Goal: Task Accomplishment & Management: Manage account settings

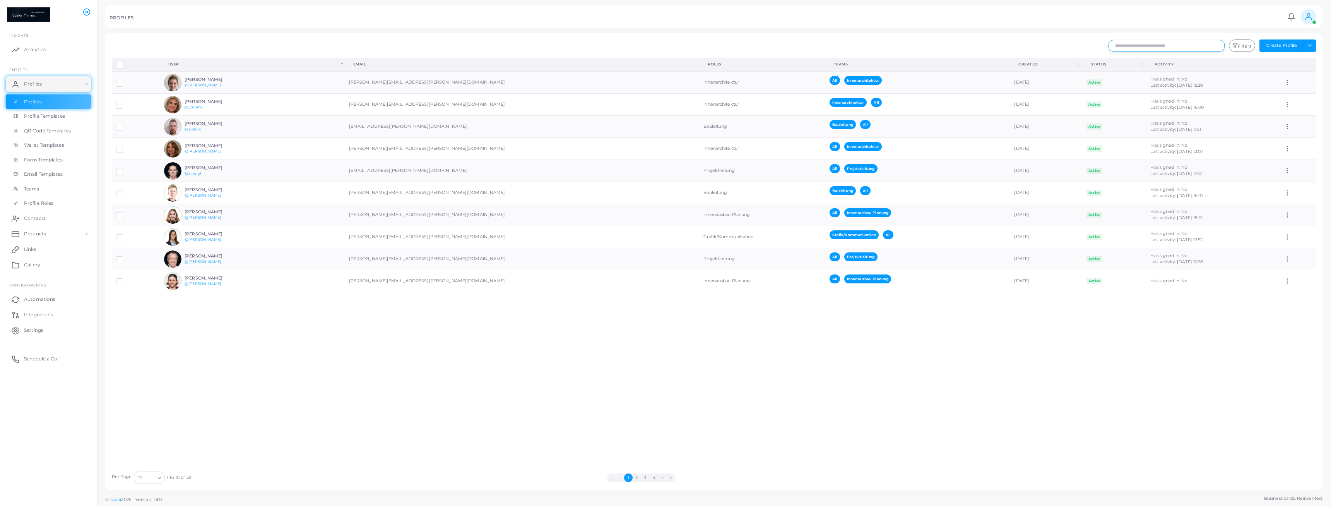
click at [1176, 45] on input "text" at bounding box center [1167, 46] width 116 height 12
type input "*****"
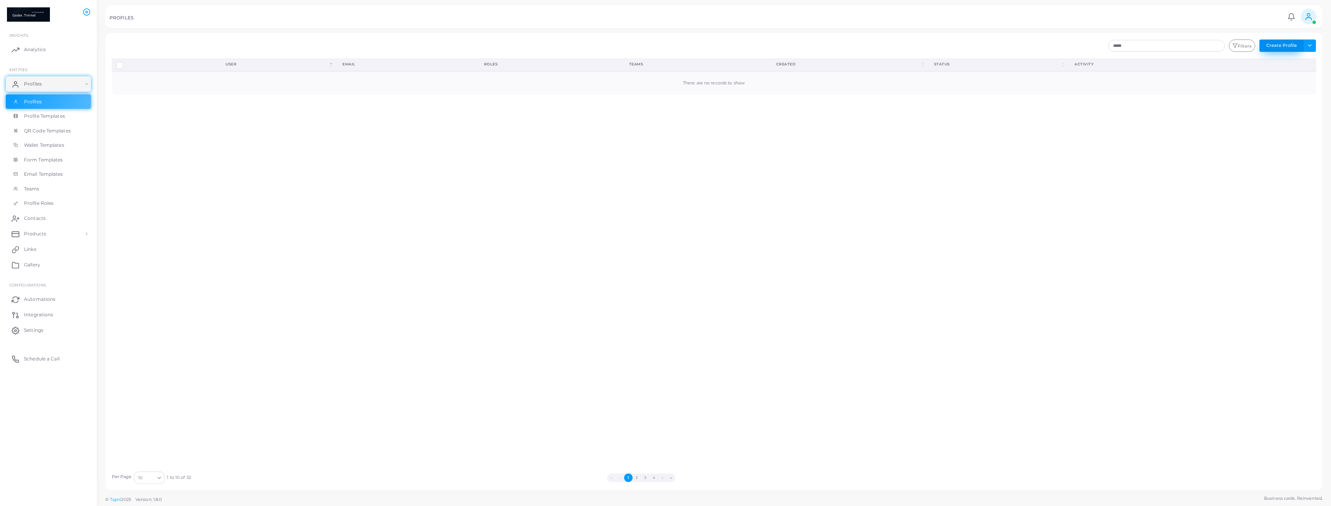
click at [1303, 43] on button "Create Profile" at bounding box center [1282, 45] width 44 height 12
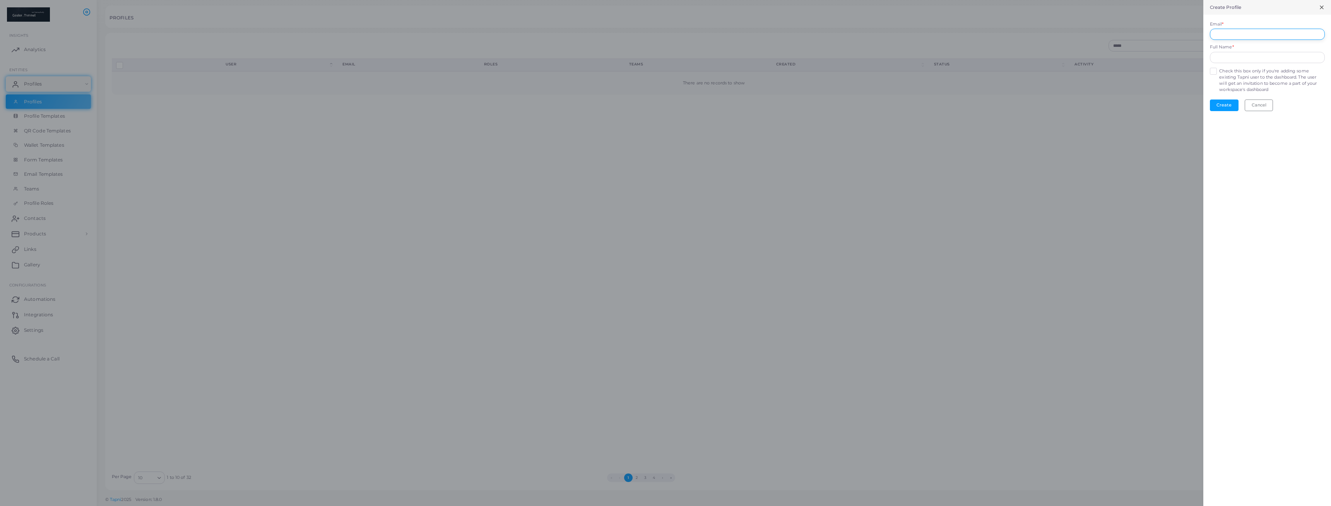
click at [1253, 30] on input "Email *" at bounding box center [1267, 35] width 115 height 12
type input "**********"
click at [1263, 58] on input "text" at bounding box center [1267, 58] width 115 height 12
type input "**********"
click at [1219, 71] on label "Check this box only if you're adding some existing Tapni user to the dashboard.…" at bounding box center [1271, 80] width 105 height 25
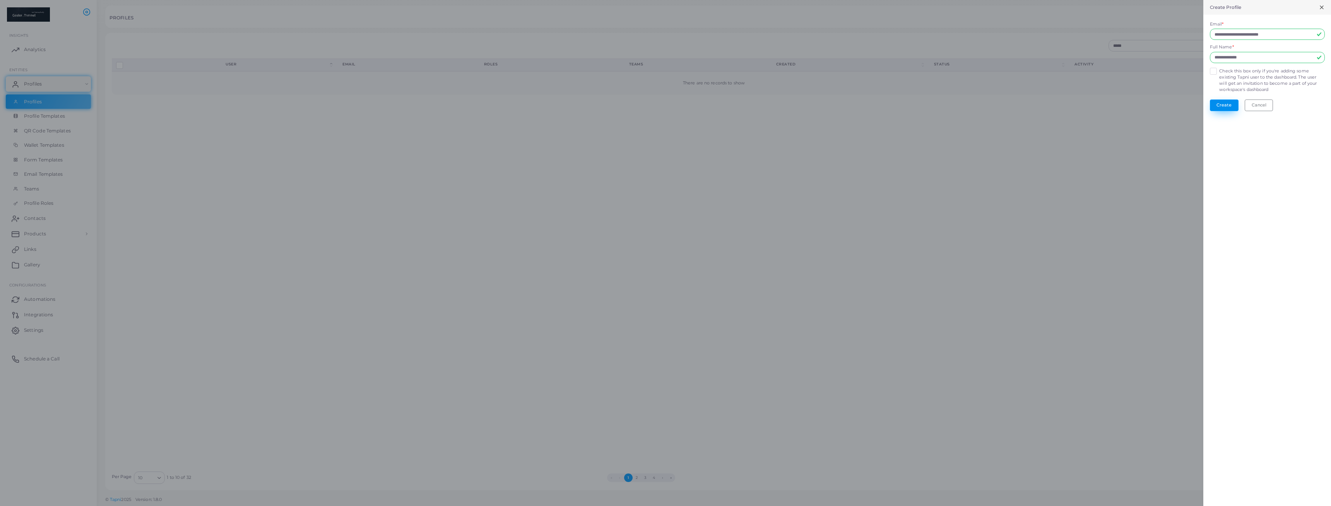
click at [1229, 108] on button "Create" at bounding box center [1224, 105] width 29 height 12
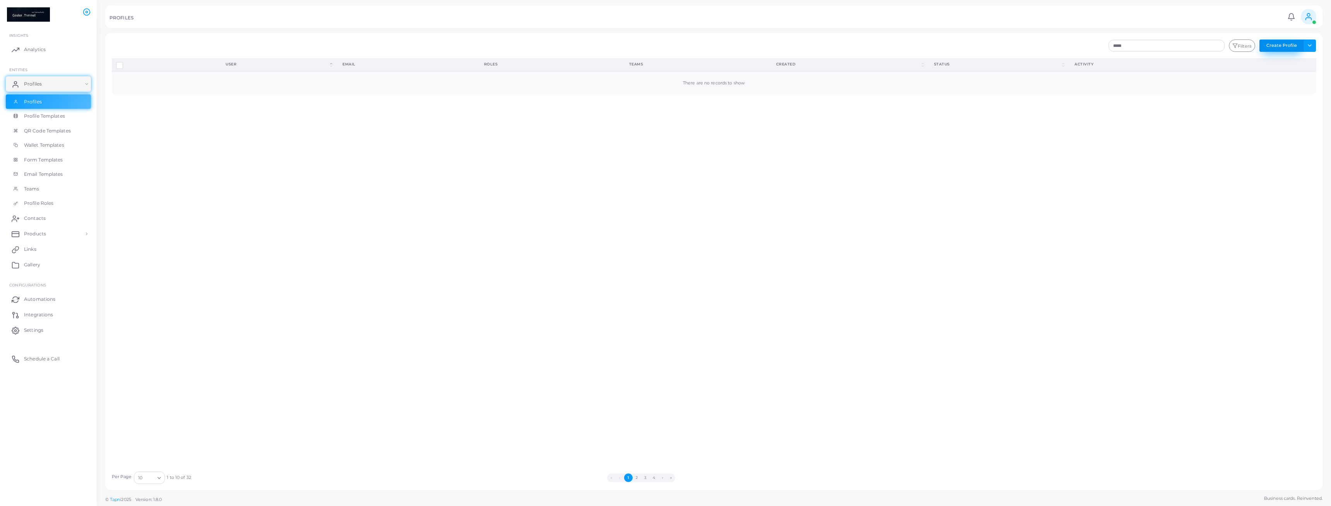
click at [1302, 44] on button "Create Profile" at bounding box center [1282, 45] width 44 height 12
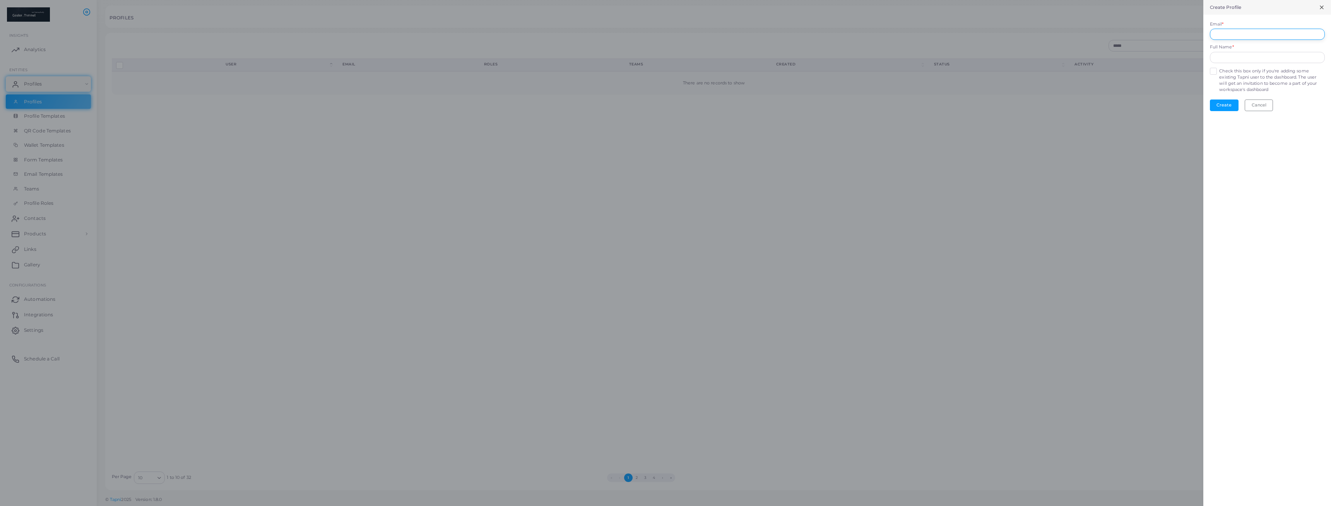
click at [1253, 32] on input "Email *" at bounding box center [1267, 35] width 115 height 12
click at [1279, 37] on input "Email *" at bounding box center [1267, 35] width 115 height 12
type input "**********"
click at [1257, 63] on input "text" at bounding box center [1267, 58] width 115 height 12
type input "**********"
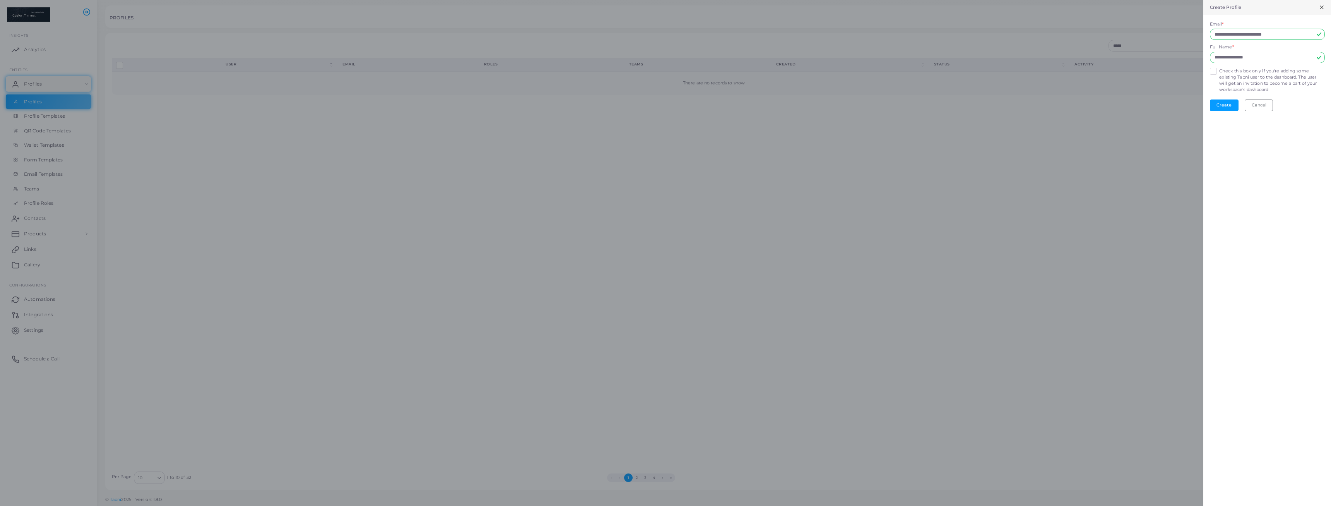
click at [1219, 72] on label "Check this box only if you're adding some existing Tapni user to the dashboard.…" at bounding box center [1271, 80] width 105 height 25
click at [1229, 105] on button "Create" at bounding box center [1224, 105] width 29 height 12
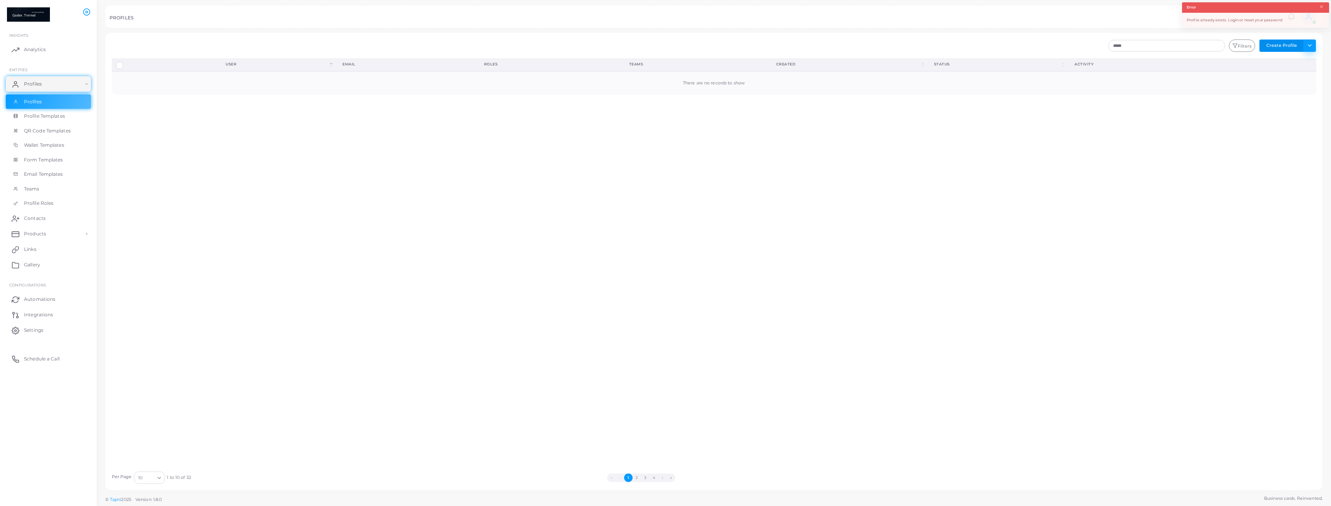
click at [1310, 46] on button "Toggle dropdown" at bounding box center [1309, 45] width 13 height 12
click at [1286, 43] on button "Create Profile" at bounding box center [1282, 45] width 44 height 12
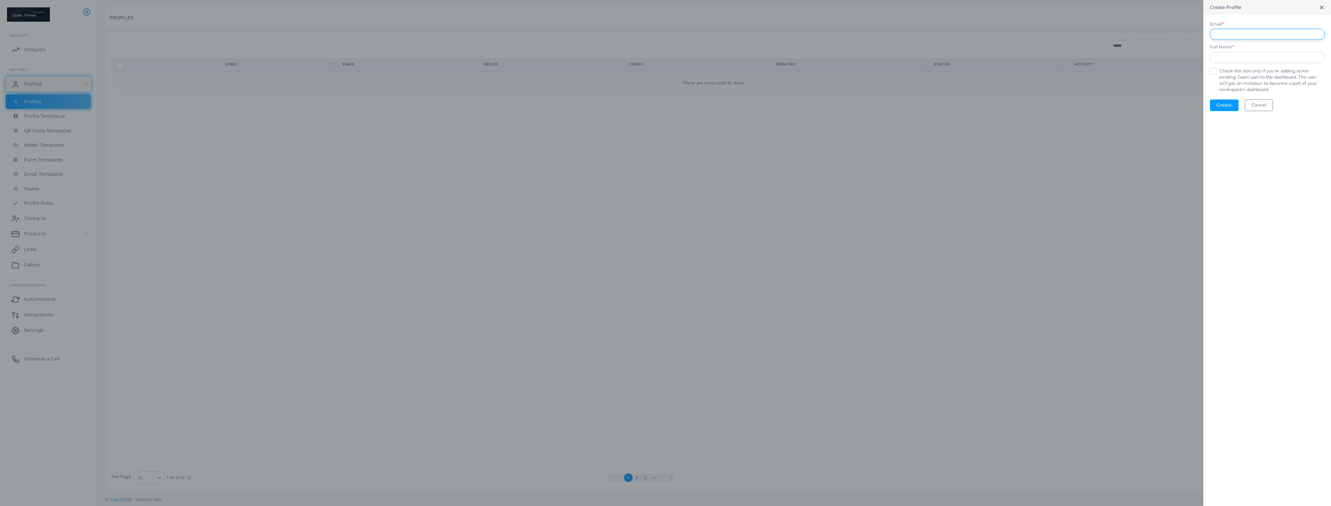
click at [1238, 33] on input "Email *" at bounding box center [1267, 35] width 115 height 12
click at [1242, 34] on input "Email *" at bounding box center [1267, 35] width 115 height 12
type input "*"
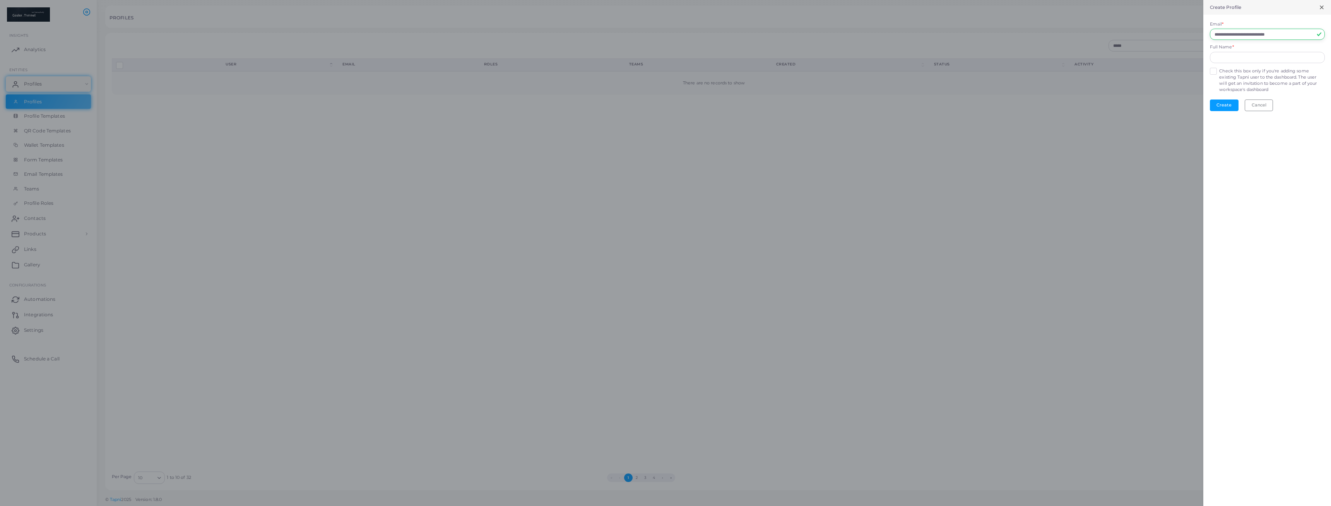
type input "**********"
click at [1251, 57] on input "text" at bounding box center [1267, 58] width 115 height 12
type input "**********"
click at [1219, 69] on label "Check this box only if you're adding some existing Tapni user to the dashboard.…" at bounding box center [1271, 80] width 105 height 25
click at [1225, 107] on button "Create" at bounding box center [1224, 105] width 29 height 12
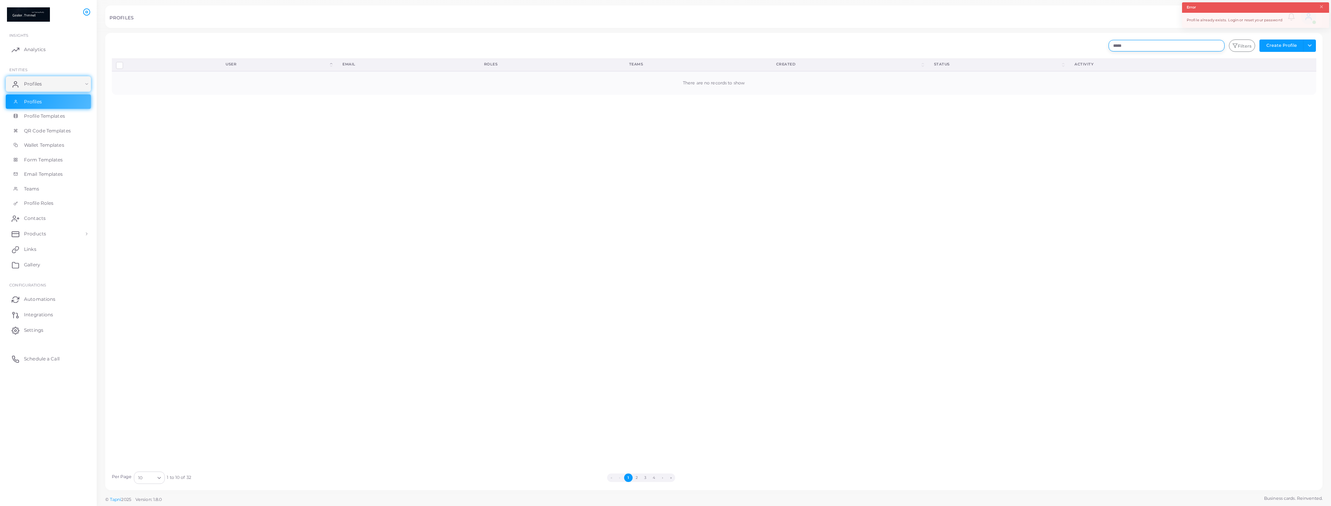
click at [1146, 42] on input "*****" at bounding box center [1167, 46] width 116 height 12
drag, startPoint x: 1149, startPoint y: 45, endPoint x: 1017, endPoint y: 41, distance: 131.3
click at [1109, 41] on input "*****" at bounding box center [1167, 46] width 116 height 12
type input "*****"
click at [1290, 46] on button "Create Profile" at bounding box center [1282, 45] width 44 height 12
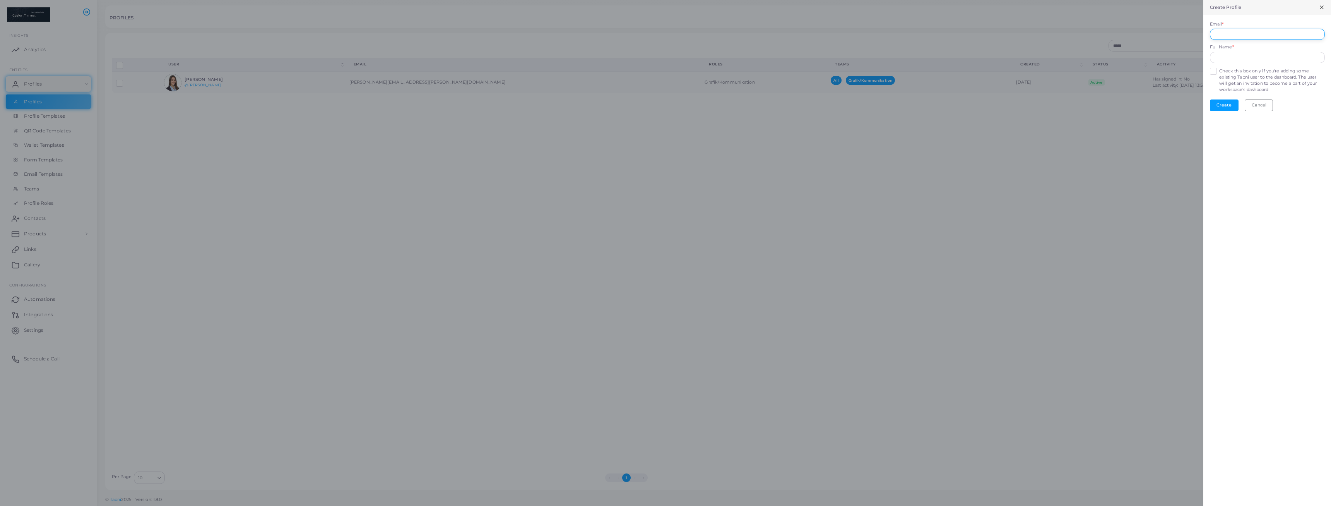
click at [1261, 31] on input "Email *" at bounding box center [1267, 35] width 115 height 12
type input "*"
click at [503, 131] on div at bounding box center [665, 253] width 1331 height 506
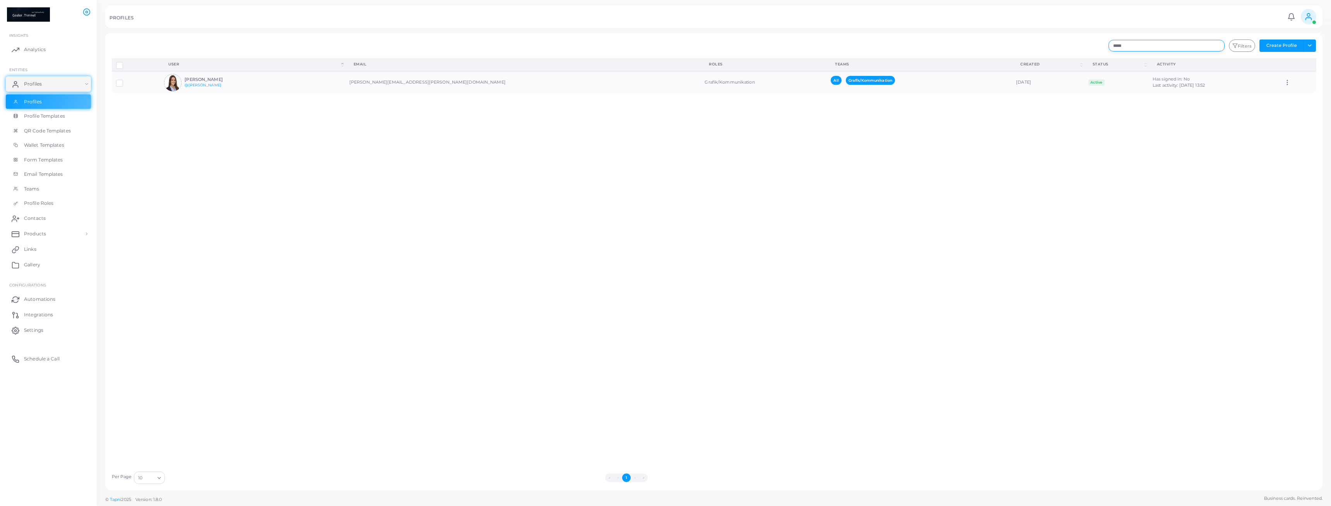
drag, startPoint x: 1154, startPoint y: 47, endPoint x: 983, endPoint y: 42, distance: 170.7
click at [1109, 41] on input "*****" at bounding box center [1167, 46] width 116 height 12
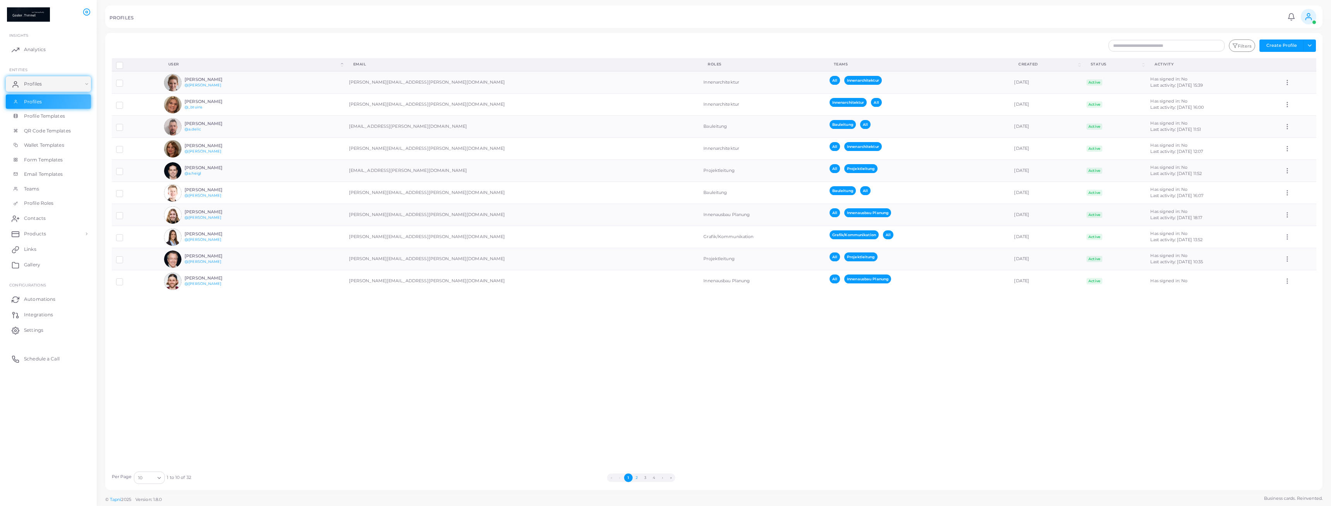
click at [638, 478] on button "2" at bounding box center [637, 477] width 9 height 9
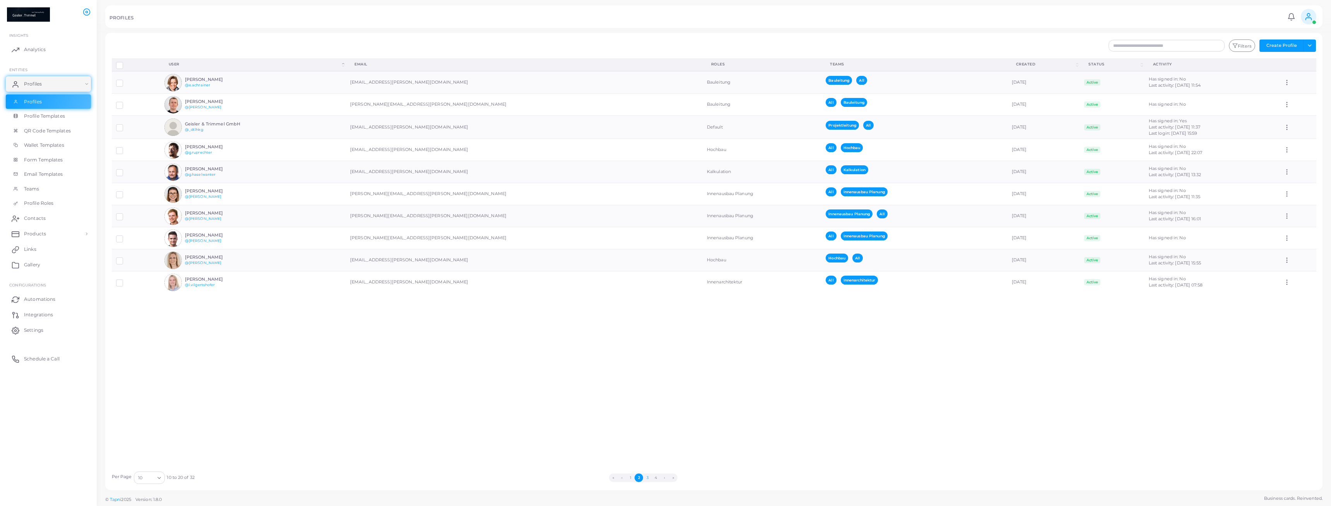
click at [648, 480] on button "3" at bounding box center [647, 477] width 9 height 9
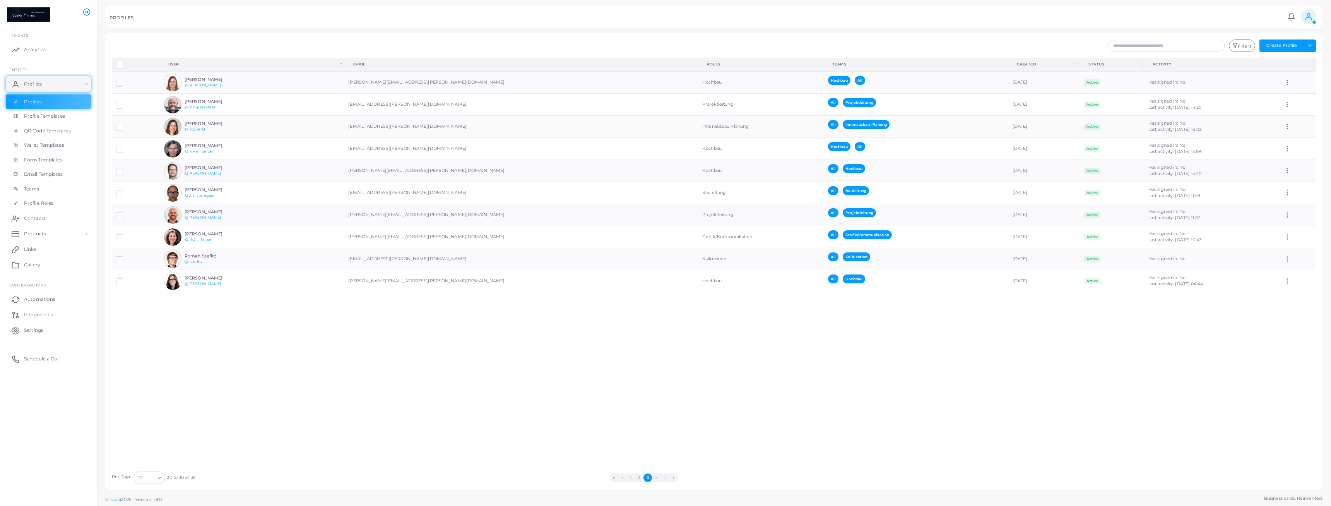
click at [656, 479] on button "4" at bounding box center [656, 477] width 9 height 9
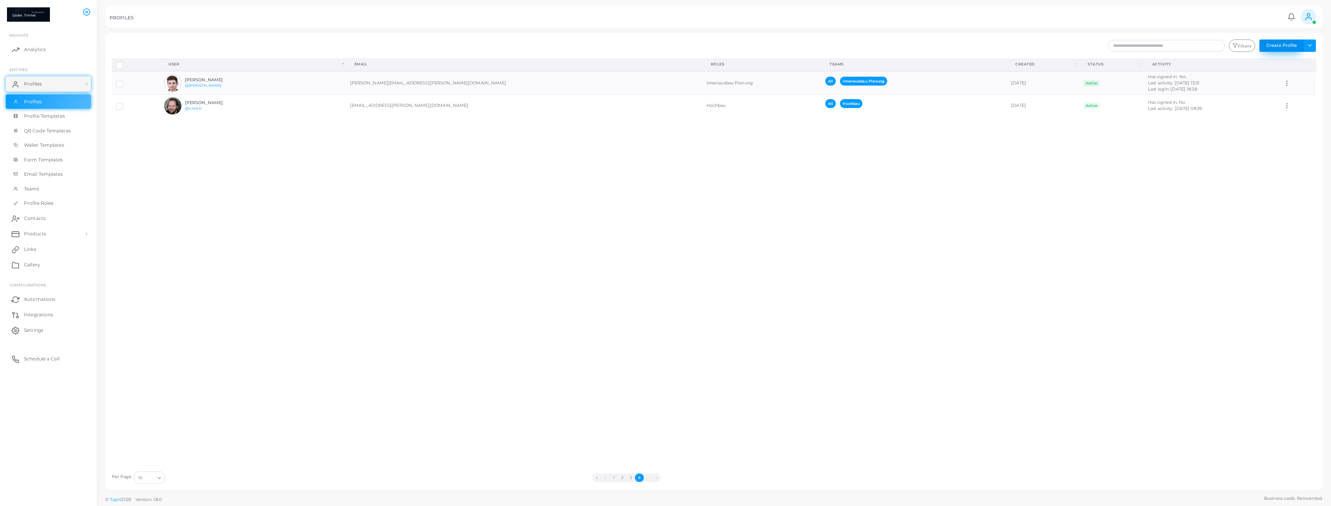
click at [1295, 44] on button "Create Profile" at bounding box center [1282, 45] width 44 height 12
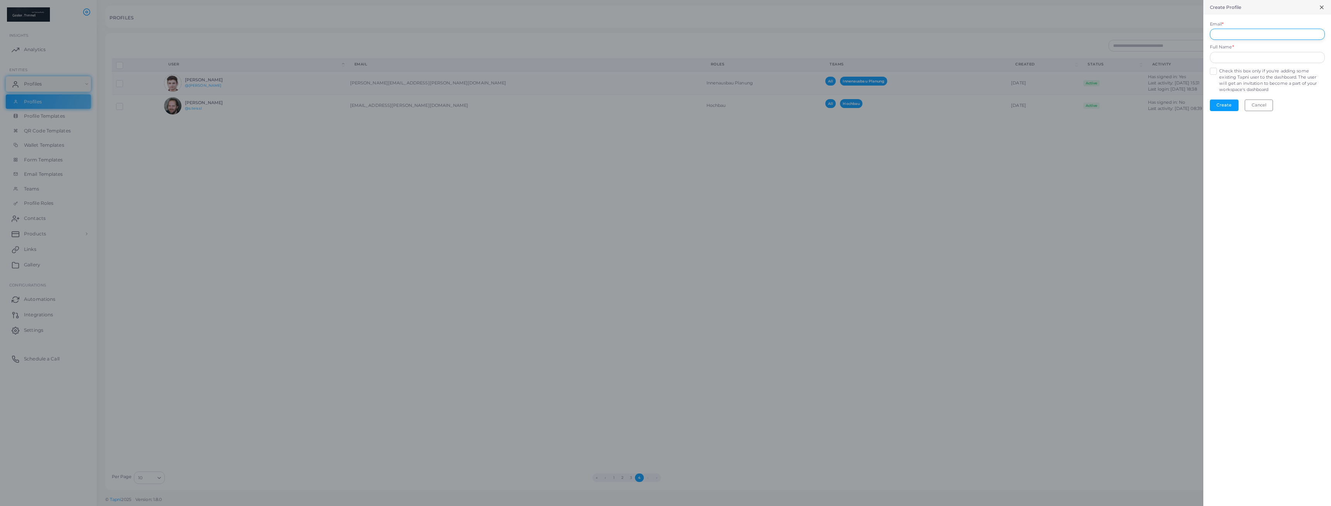
click at [1258, 33] on input "Email *" at bounding box center [1267, 35] width 115 height 12
click at [1227, 33] on input "Email *" at bounding box center [1267, 35] width 115 height 12
click at [1237, 33] on input "Email *" at bounding box center [1267, 35] width 115 height 12
type input "**********"
click at [1238, 63] on form "**********" at bounding box center [1267, 66] width 128 height 103
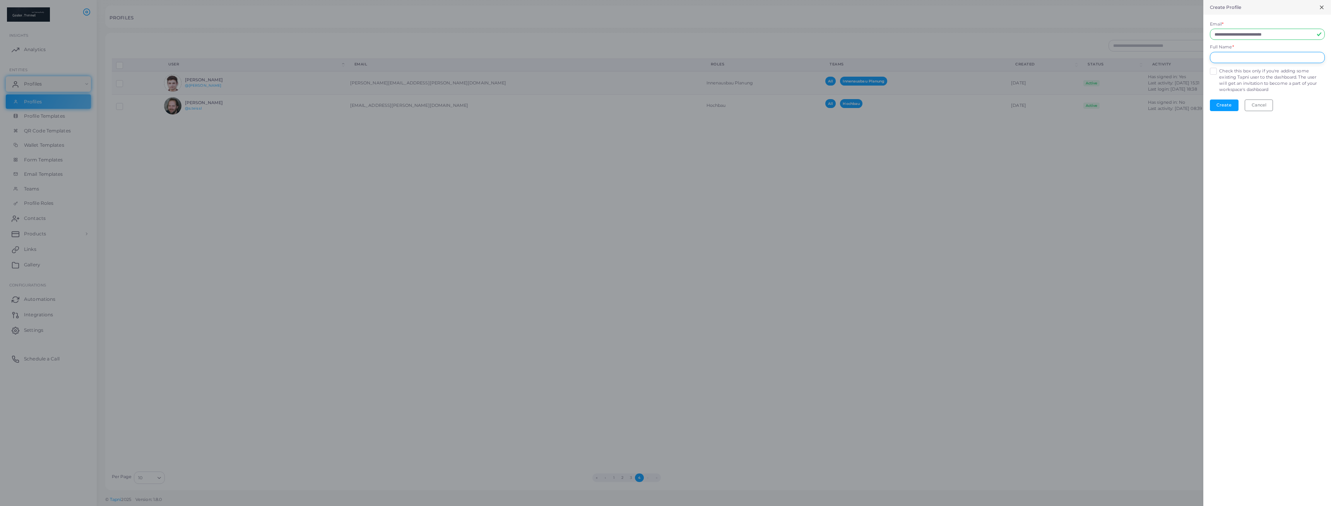
click at [1238, 62] on input "text" at bounding box center [1267, 58] width 115 height 12
click at [1215, 63] on input "**********" at bounding box center [1267, 58] width 115 height 12
type input "**********"
click at [1219, 71] on label "Check this box only if you're adding some existing Tapni user to the dashboard.…" at bounding box center [1271, 80] width 105 height 25
click at [1230, 108] on button "Create" at bounding box center [1224, 105] width 29 height 12
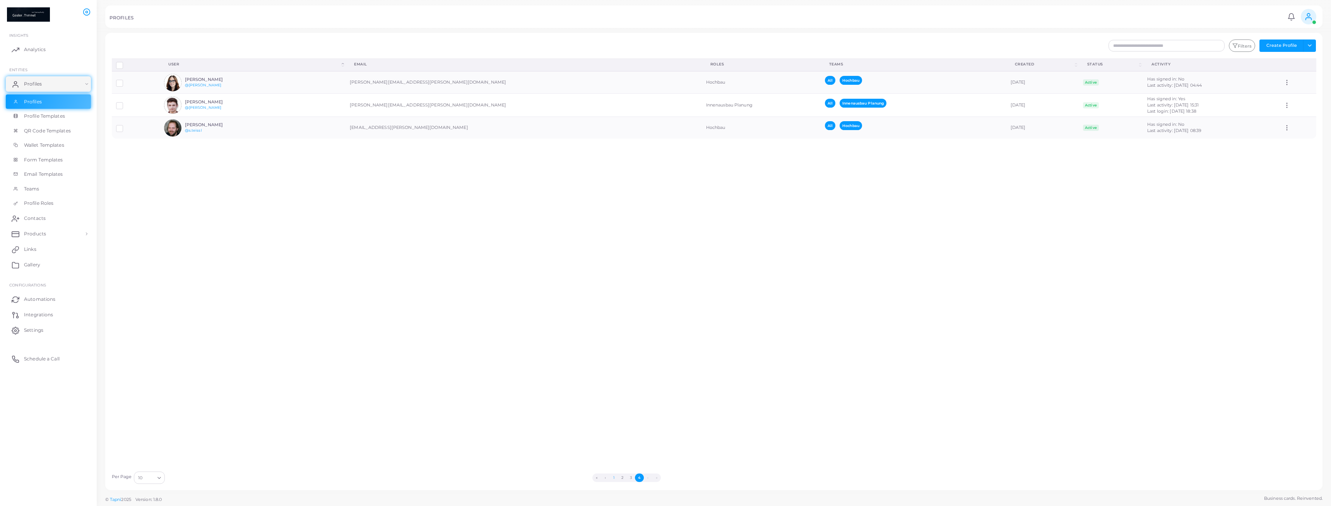
click at [615, 478] on button "1" at bounding box center [613, 477] width 9 height 9
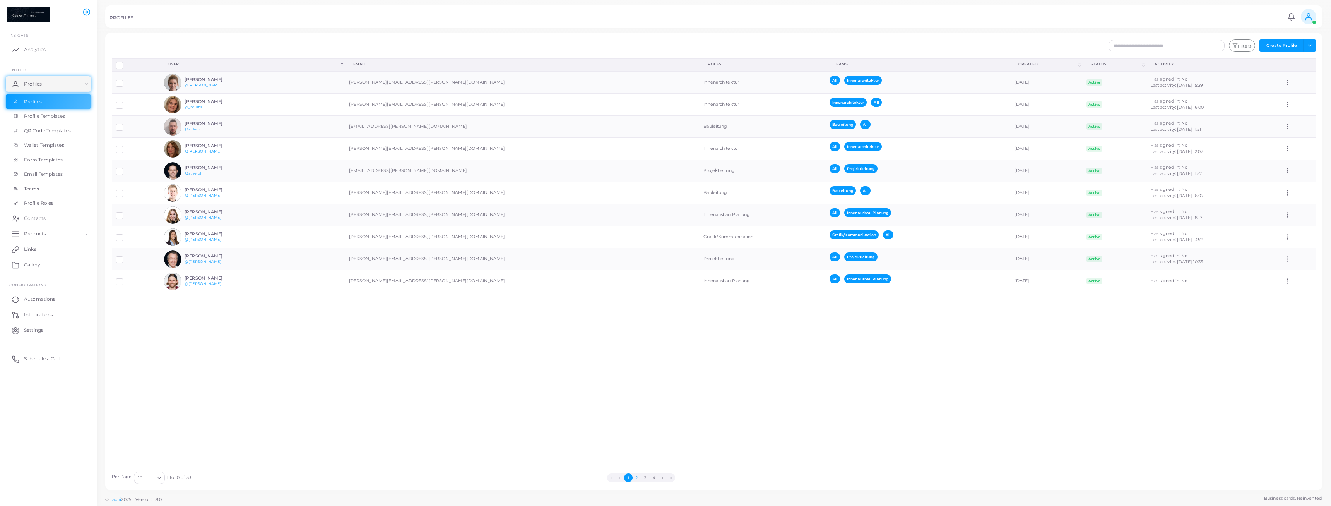
click at [635, 478] on button "2" at bounding box center [637, 477] width 9 height 9
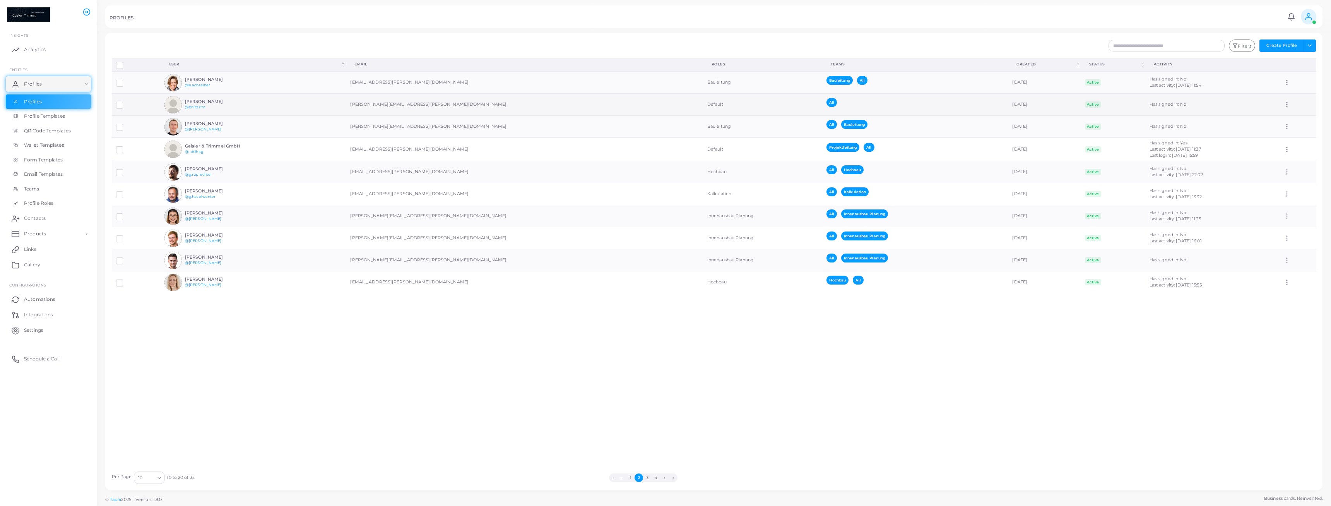
click at [307, 106] on td "[PERSON_NAME] @0nlfdsfm" at bounding box center [253, 105] width 186 height 22
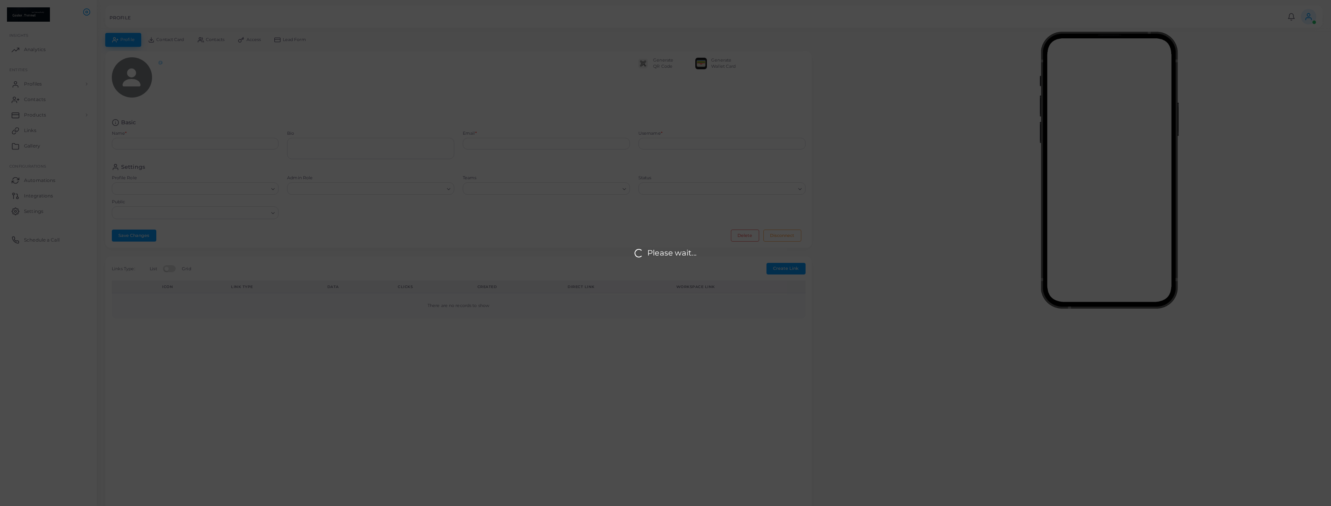
type input "**********"
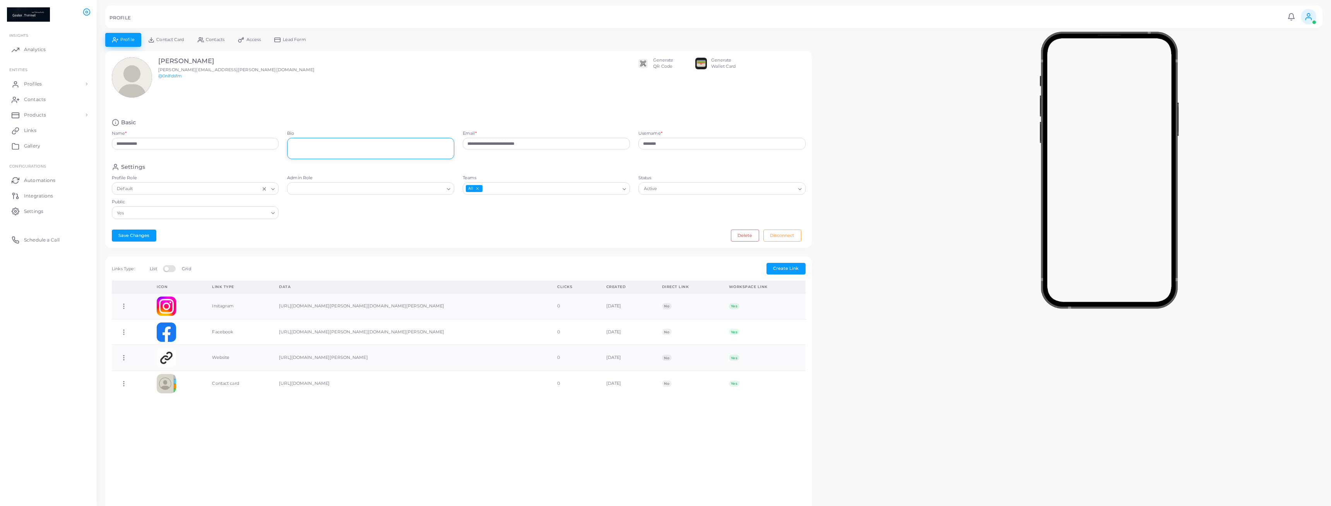
click at [347, 154] on textarea "Bio" at bounding box center [370, 148] width 167 height 21
click at [685, 144] on input "********" at bounding box center [721, 144] width 167 height 12
drag, startPoint x: 685, startPoint y: 144, endPoint x: 589, endPoint y: 139, distance: 95.3
click at [638, 139] on input "********" at bounding box center [721, 144] width 167 height 12
click at [327, 192] on input "Admin Role" at bounding box center [367, 189] width 153 height 9
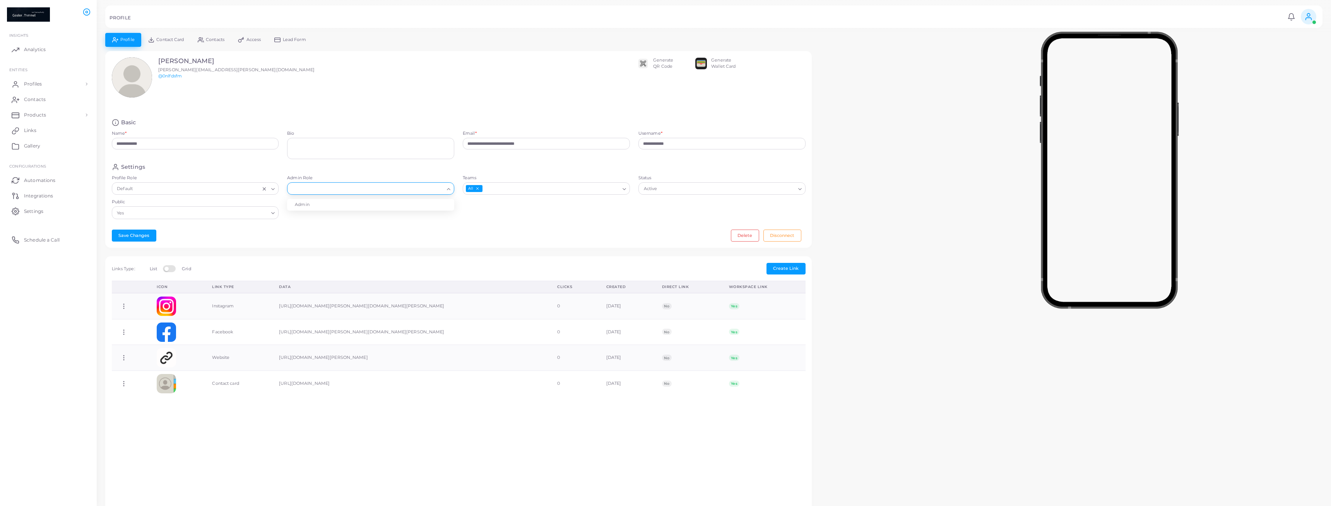
click at [337, 224] on div "**********" at bounding box center [458, 149] width 707 height 197
click at [138, 237] on button "Save Changes" at bounding box center [134, 235] width 45 height 12
type input "**********"
click at [168, 41] on span "Contact Card" at bounding box center [169, 40] width 27 height 4
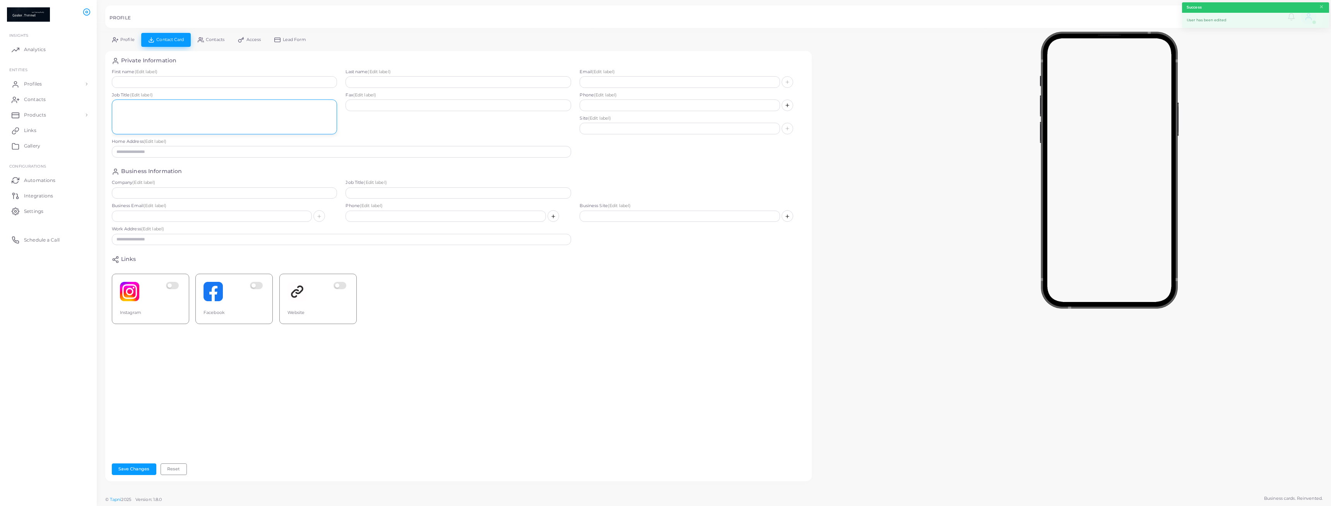
click at [163, 117] on textarea at bounding box center [225, 116] width 226 height 35
click at [163, 79] on input "text" at bounding box center [225, 82] width 226 height 12
type input "****"
click at [410, 81] on input "text" at bounding box center [459, 82] width 226 height 12
type input "********"
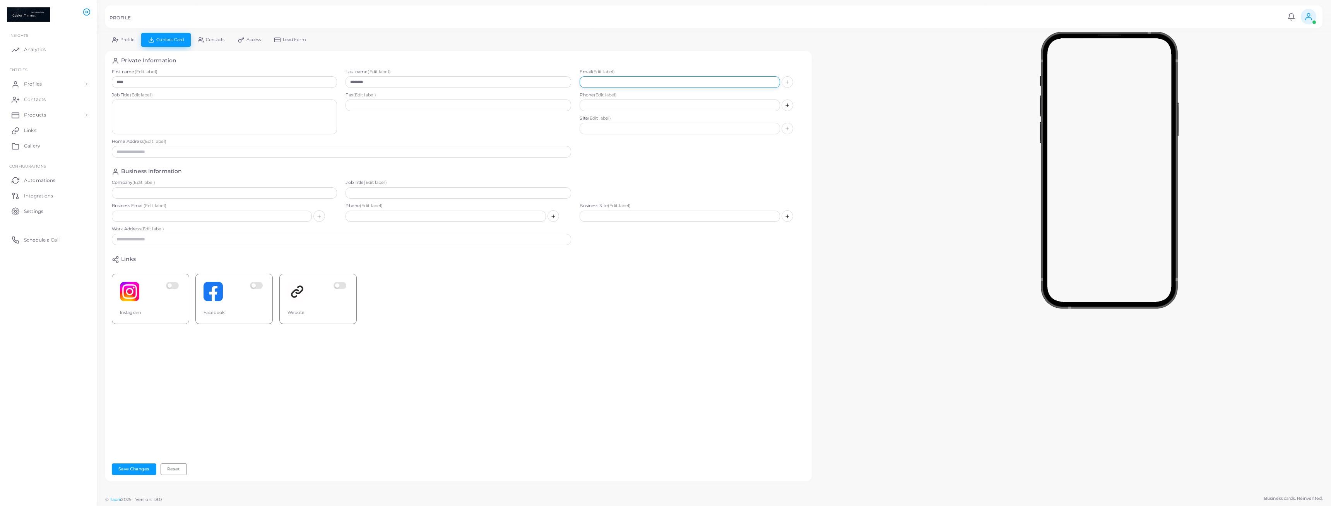
click at [652, 79] on input "text" at bounding box center [680, 82] width 200 height 12
click at [371, 107] on input "text" at bounding box center [459, 105] width 226 height 12
click at [251, 108] on textarea at bounding box center [225, 116] width 226 height 35
click at [228, 117] on textarea at bounding box center [225, 116] width 226 height 35
click at [389, 107] on input "text" at bounding box center [459, 105] width 226 height 12
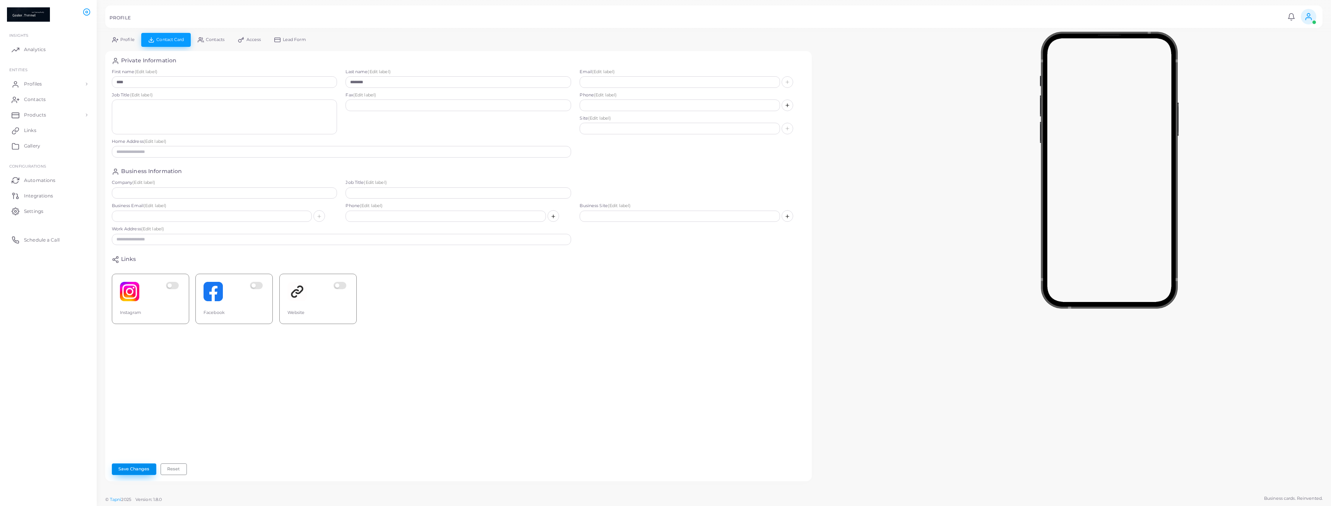
click at [142, 469] on button "Save Changes" at bounding box center [134, 469] width 45 height 12
click at [221, 39] on span "Contacts" at bounding box center [215, 40] width 19 height 4
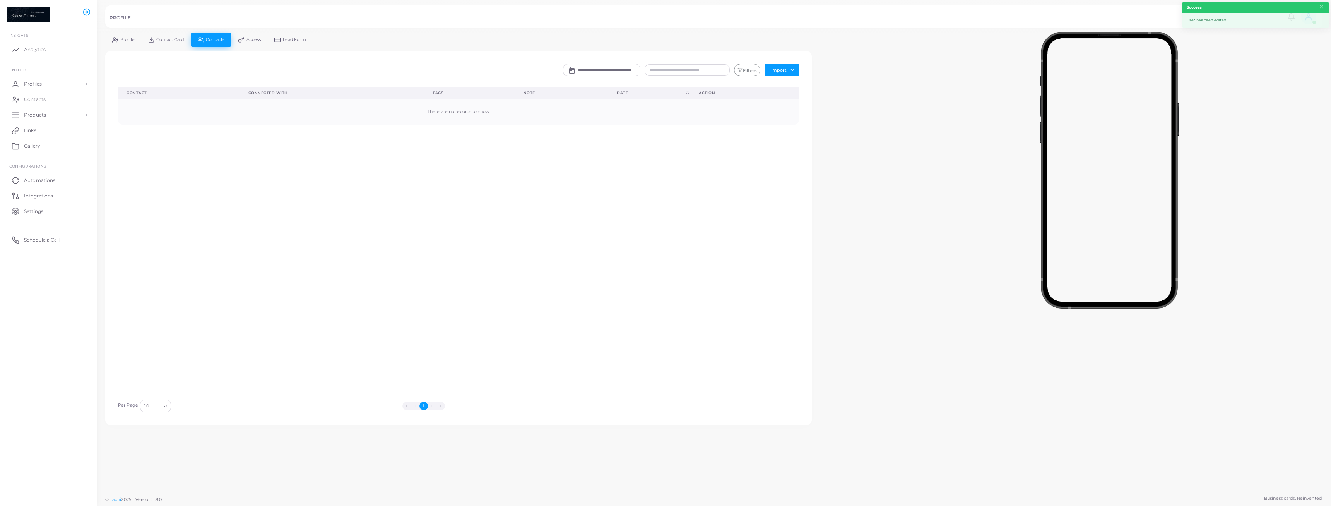
click at [250, 39] on span "Access" at bounding box center [253, 40] width 15 height 4
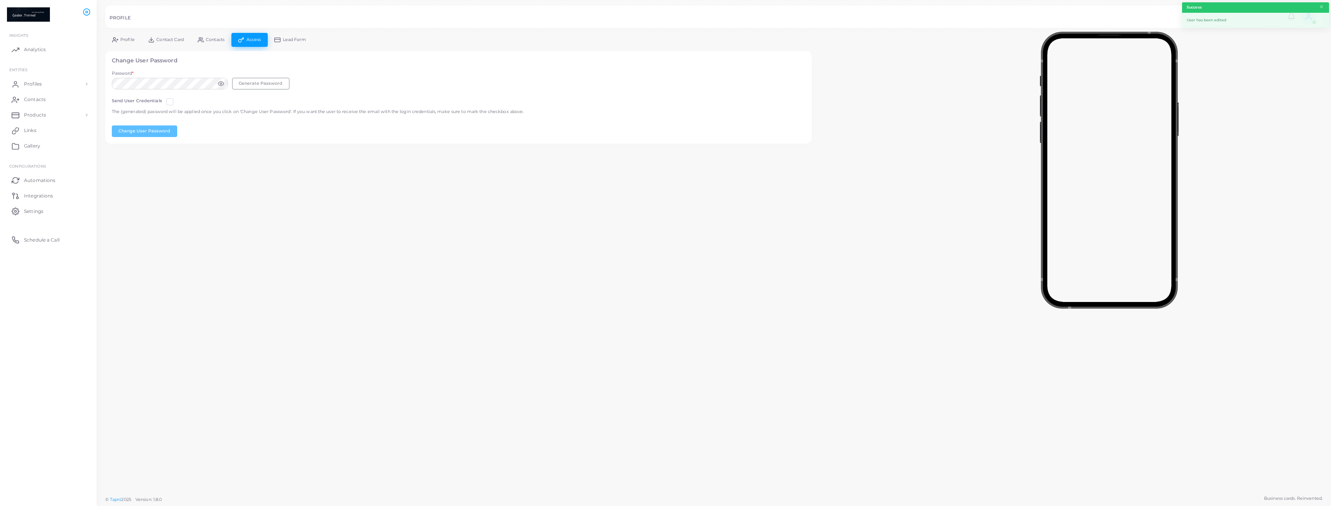
click at [312, 41] on link "Lead Form" at bounding box center [290, 40] width 45 height 14
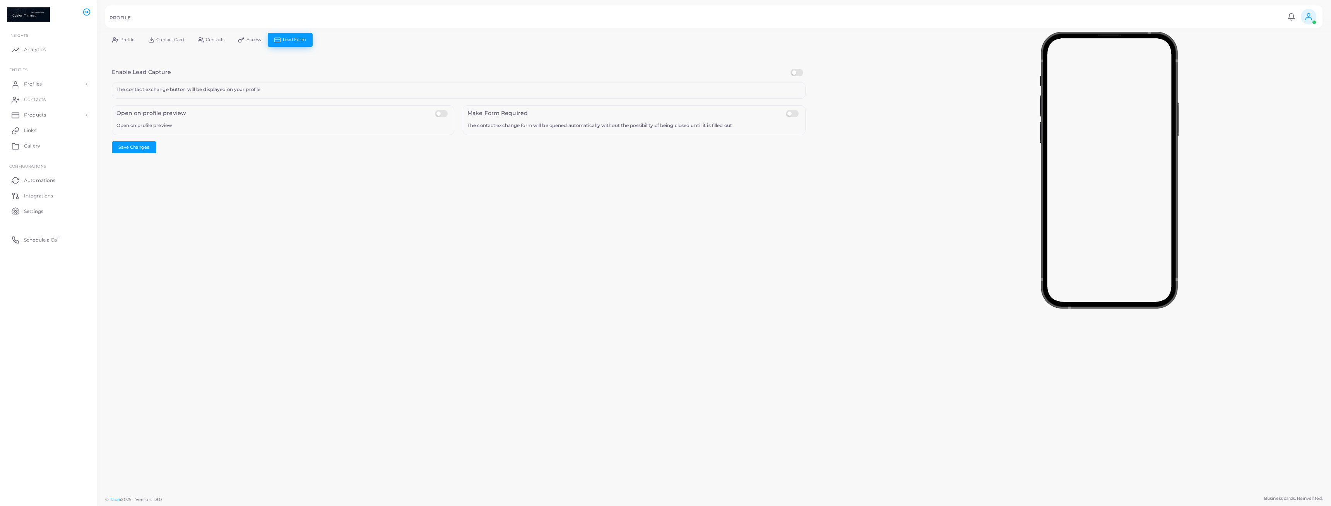
click at [122, 38] on span "Profile" at bounding box center [127, 40] width 14 height 4
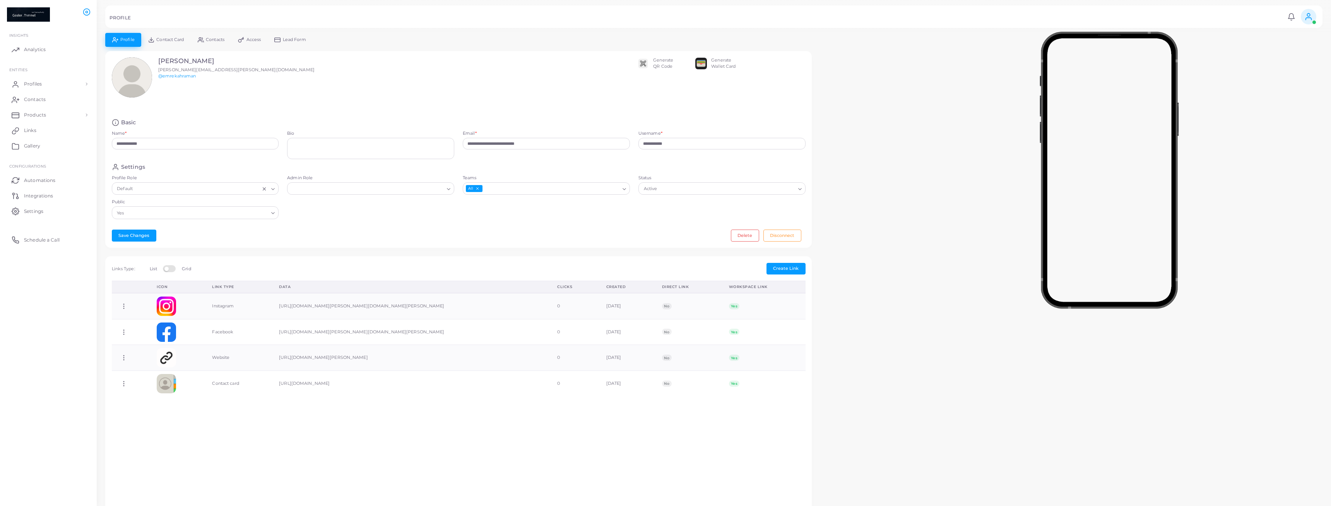
click at [623, 189] on icon "Search for option" at bounding box center [624, 189] width 6 height 6
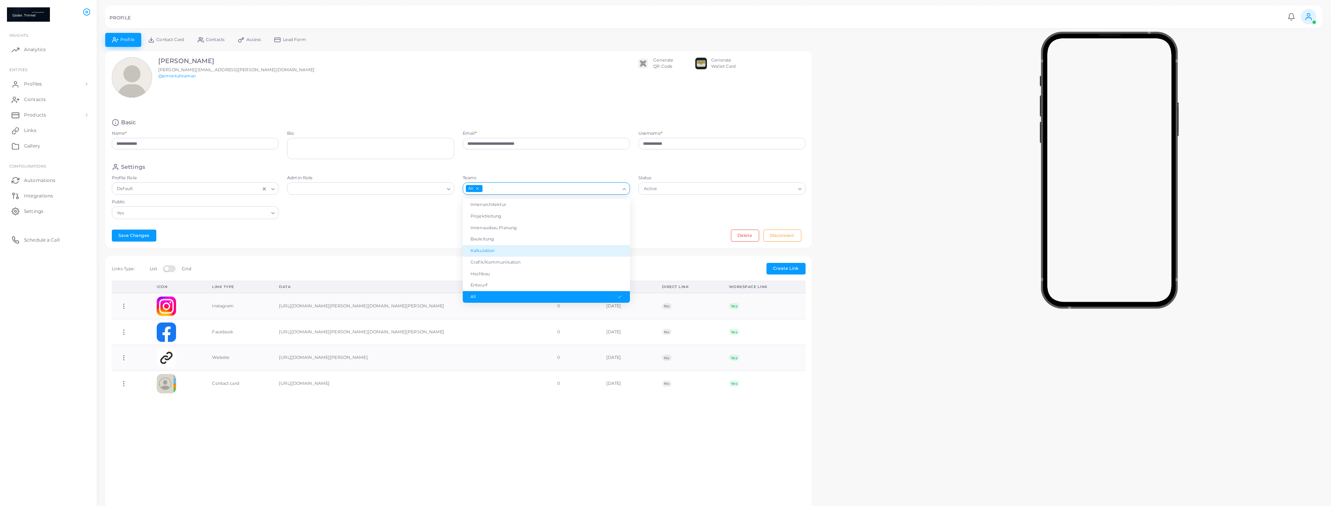
click at [531, 248] on li "Kalkulation" at bounding box center [546, 251] width 167 height 12
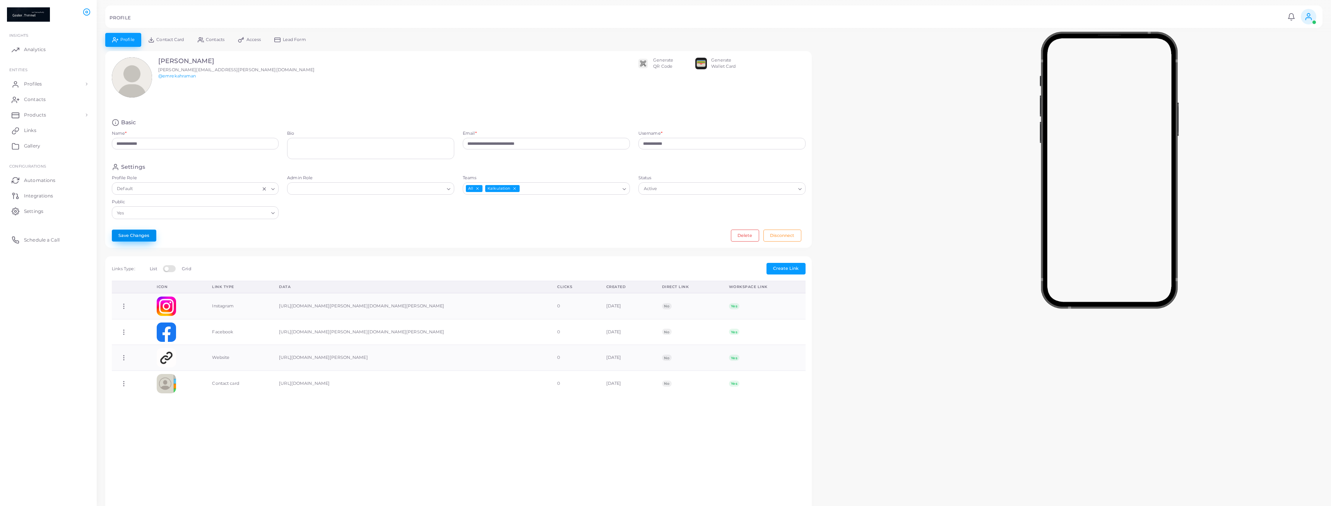
click at [133, 237] on button "Save Changes" at bounding box center [134, 235] width 45 height 12
click at [334, 146] on textarea "Bio" at bounding box center [370, 148] width 167 height 21
click at [174, 43] on link "Contact Card" at bounding box center [166, 40] width 50 height 14
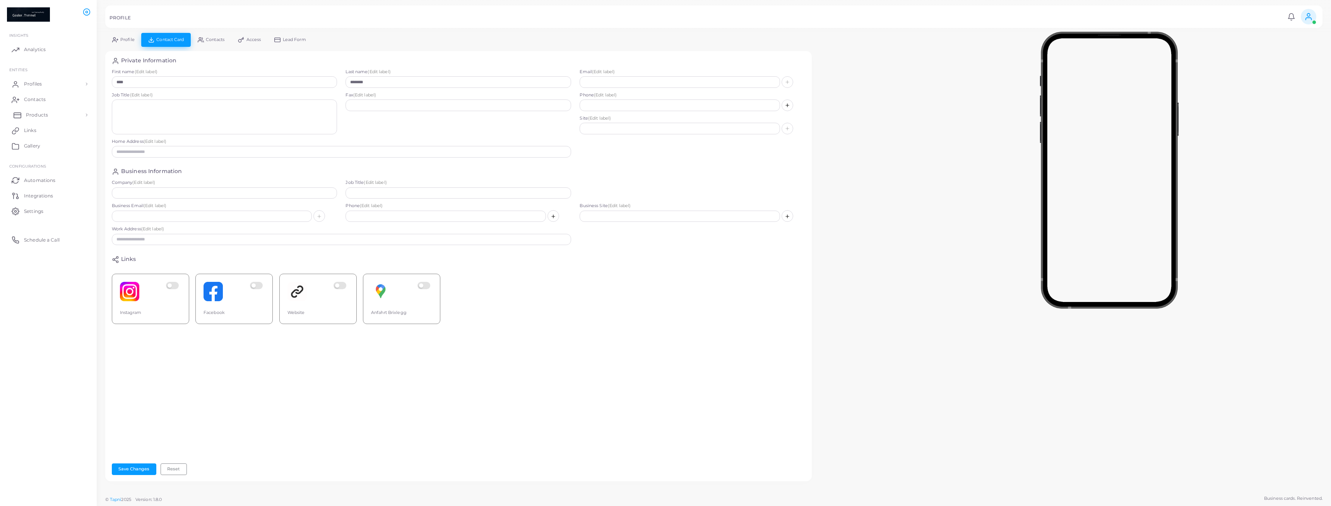
click at [58, 118] on link "Products" at bounding box center [48, 114] width 85 height 15
click at [57, 133] on link "Products" at bounding box center [48, 132] width 85 height 15
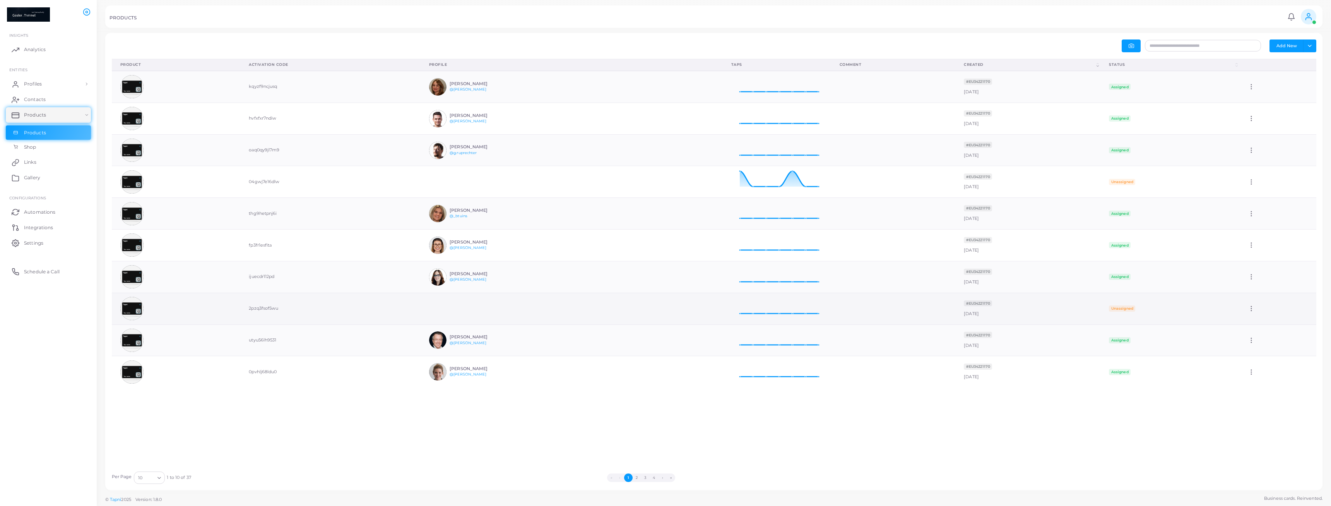
click at [564, 318] on td at bounding box center [572, 309] width 302 height 32
click at [388, 311] on td "2pzq3fsof5wu" at bounding box center [330, 309] width 180 height 32
click at [1254, 316] on td "Edit" at bounding box center [1277, 309] width 77 height 32
click at [1253, 311] on icon at bounding box center [1251, 308] width 7 height 7
click at [1265, 320] on icon at bounding box center [1263, 319] width 3 height 3
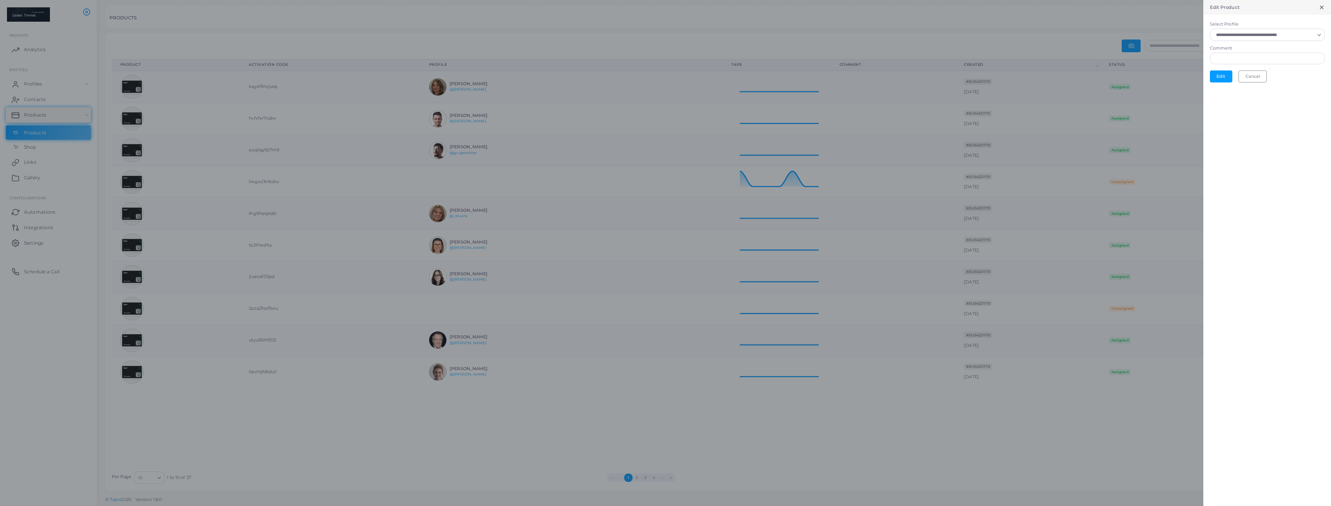
scroll to position [1, 0]
click at [1320, 7] on icon at bounding box center [1322, 7] width 6 height 6
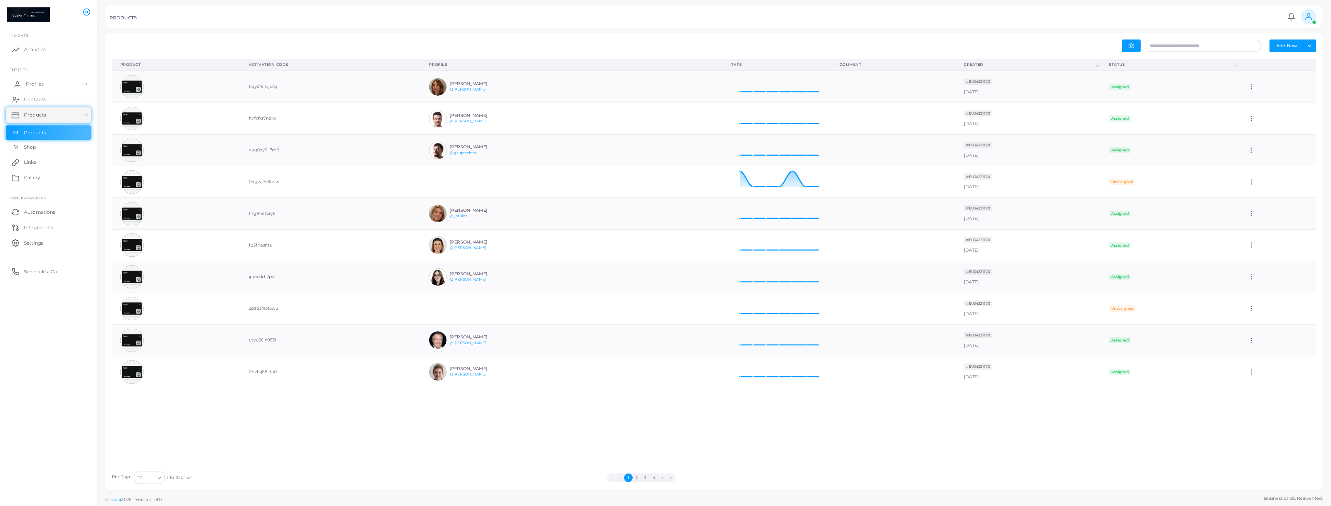
click at [36, 84] on span "Profiles" at bounding box center [35, 83] width 18 height 7
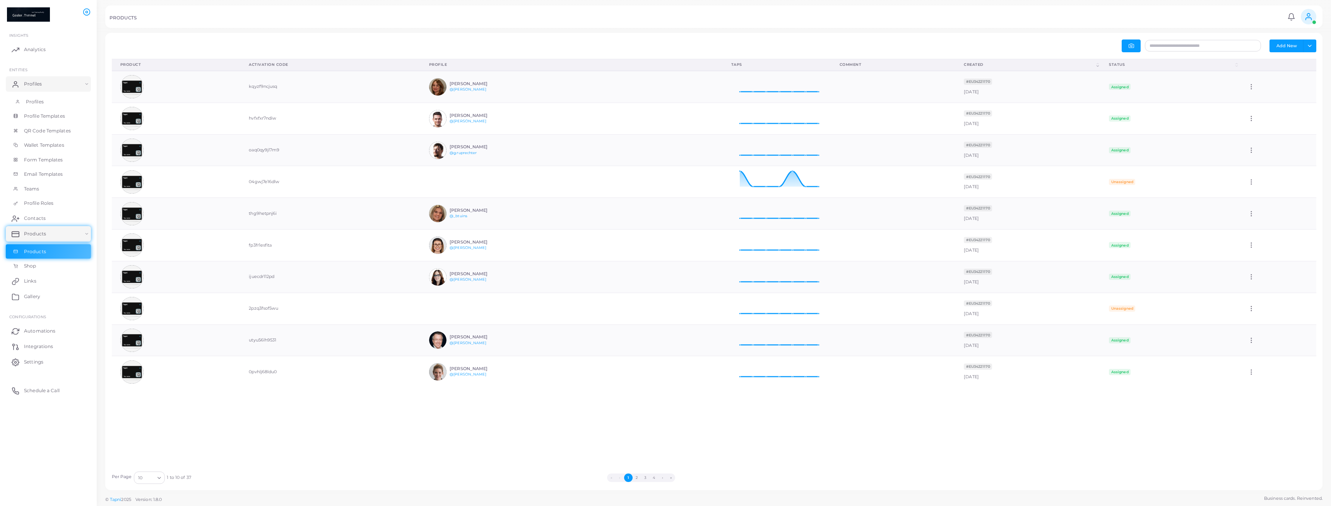
click at [45, 103] on link "Profiles" at bounding box center [48, 101] width 85 height 15
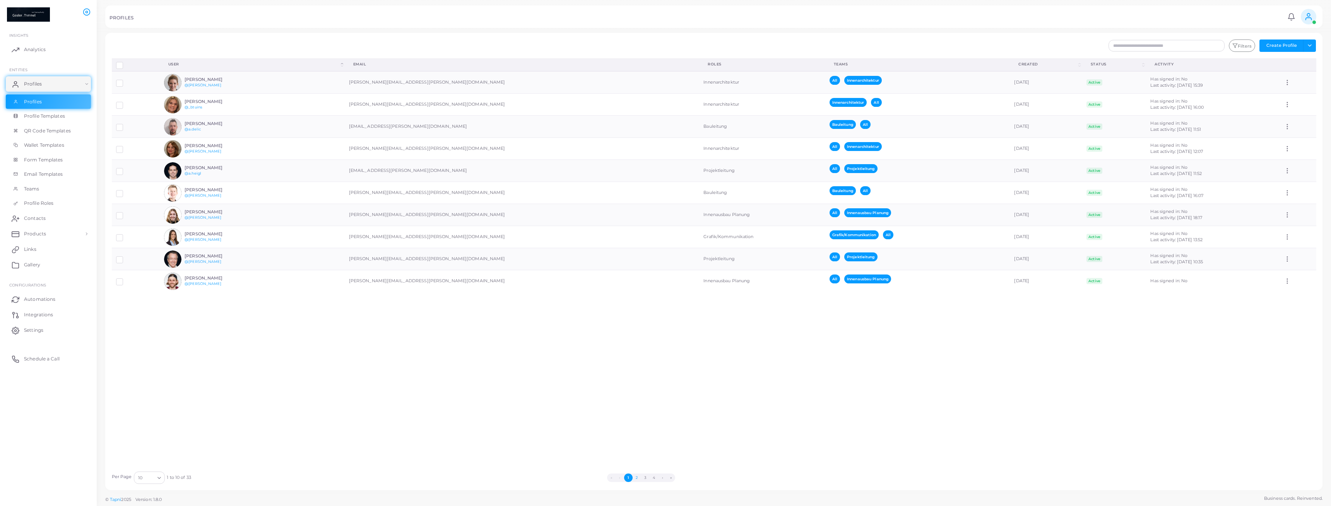
click at [638, 479] on button "2" at bounding box center [637, 477] width 9 height 9
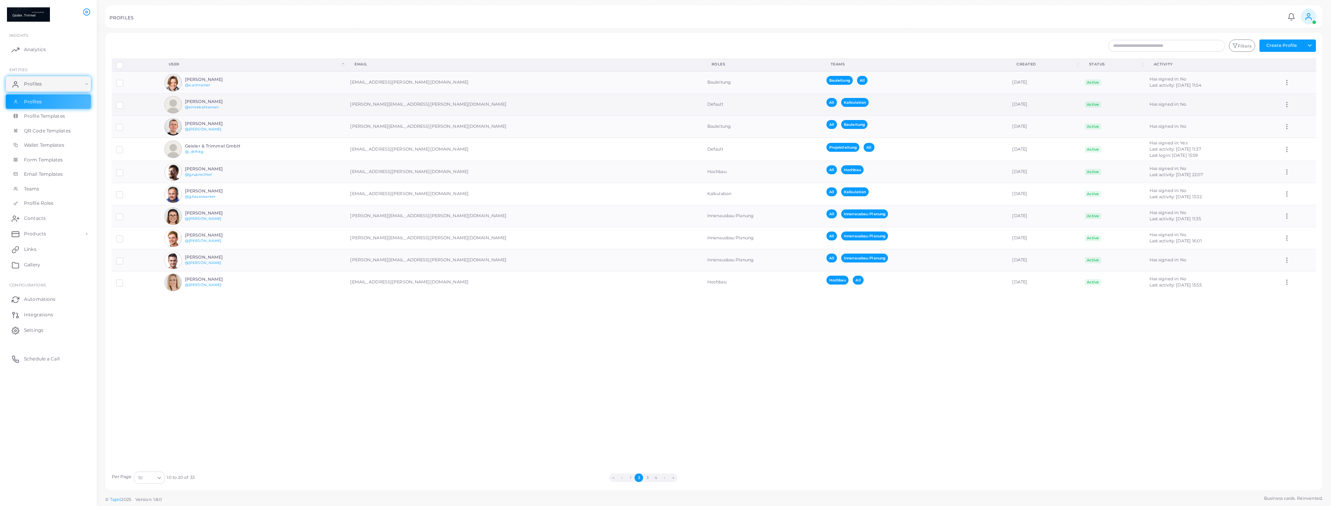
click at [236, 108] on div "[PERSON_NAME] @emrekahraman" at bounding box center [213, 104] width 57 height 11
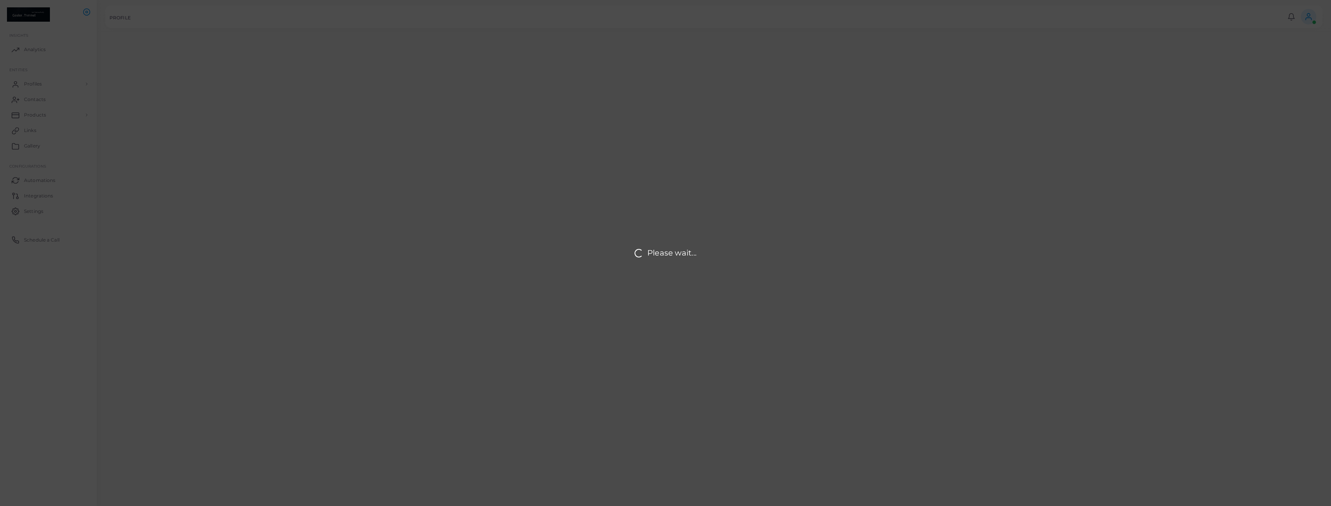
type input "**********"
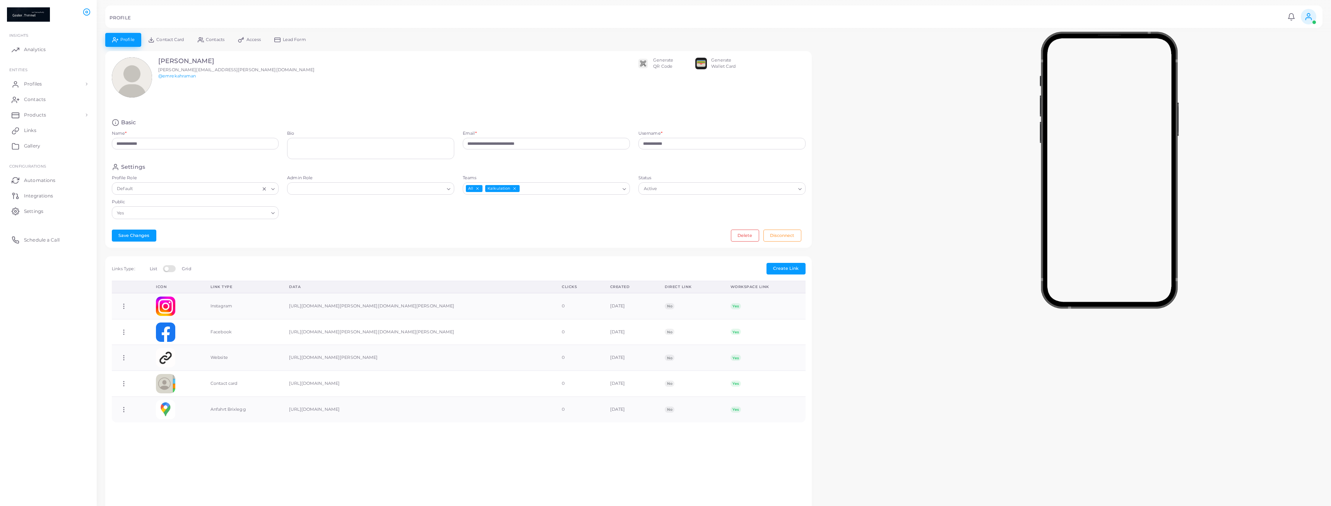
click at [162, 39] on span "Contact Card" at bounding box center [169, 40] width 27 height 4
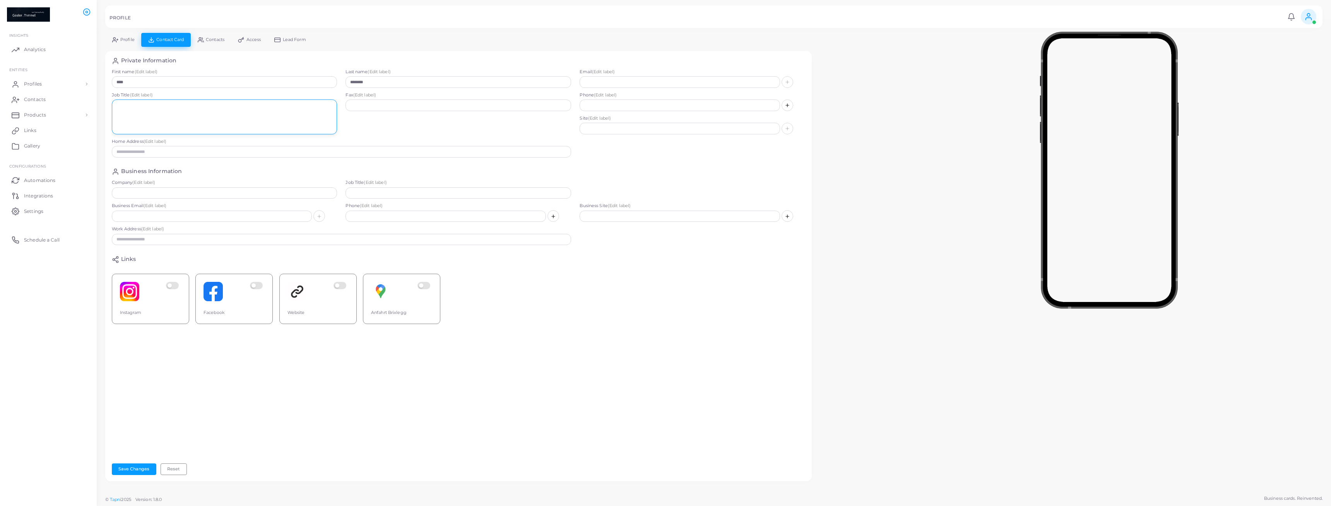
click at [182, 117] on textarea at bounding box center [225, 116] width 226 height 35
click at [610, 106] on input "text" at bounding box center [680, 105] width 200 height 12
click at [604, 81] on input "text" at bounding box center [680, 82] width 200 height 12
click at [602, 80] on input "text" at bounding box center [680, 82] width 200 height 12
type input "**********"
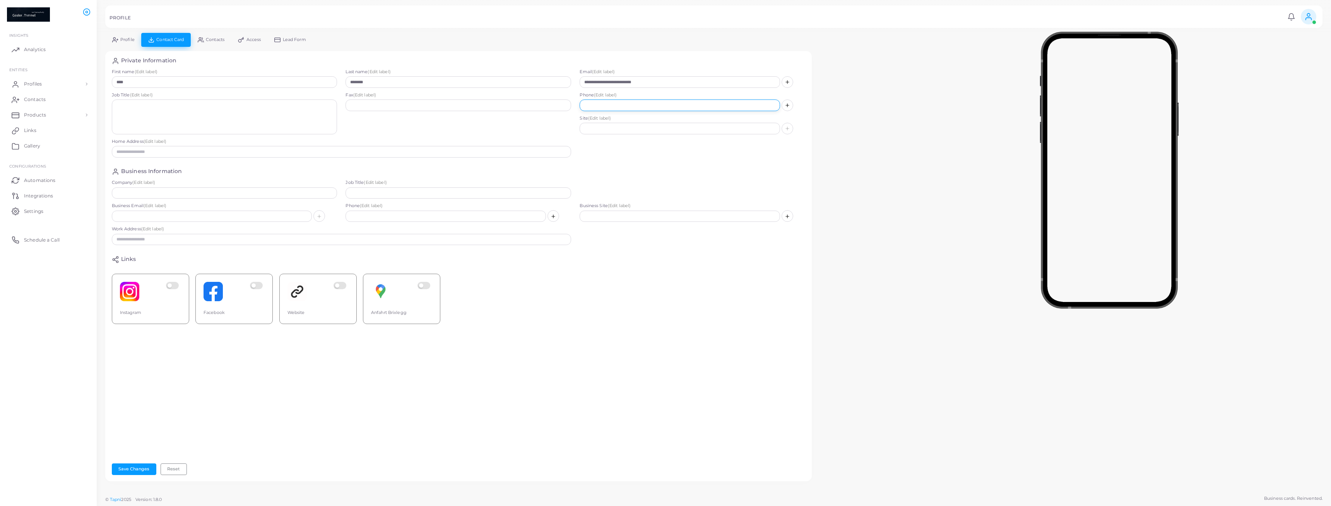
click at [611, 103] on input "text" at bounding box center [680, 105] width 200 height 12
type input "**********"
drag, startPoint x: 687, startPoint y: 107, endPoint x: 544, endPoint y: 94, distance: 143.4
click at [580, 99] on input "**********" at bounding box center [680, 105] width 200 height 12
click at [787, 107] on icon at bounding box center [787, 105] width 5 height 5
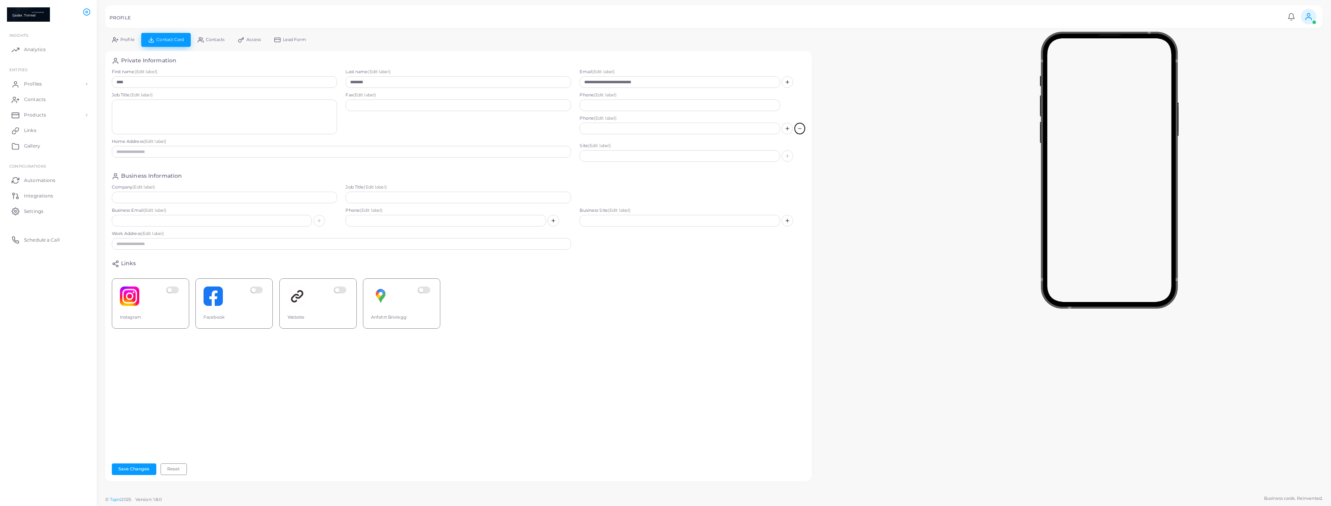
click at [797, 131] on button at bounding box center [799, 129] width 11 height 12
drag, startPoint x: 663, startPoint y: 97, endPoint x: 664, endPoint y: 104, distance: 7.9
click at [662, 97] on label "Phone (Edit label)" at bounding box center [693, 95] width 226 height 6
click at [664, 105] on input "text" at bounding box center [680, 105] width 200 height 12
drag, startPoint x: 624, startPoint y: 99, endPoint x: 628, endPoint y: 112, distance: 14.0
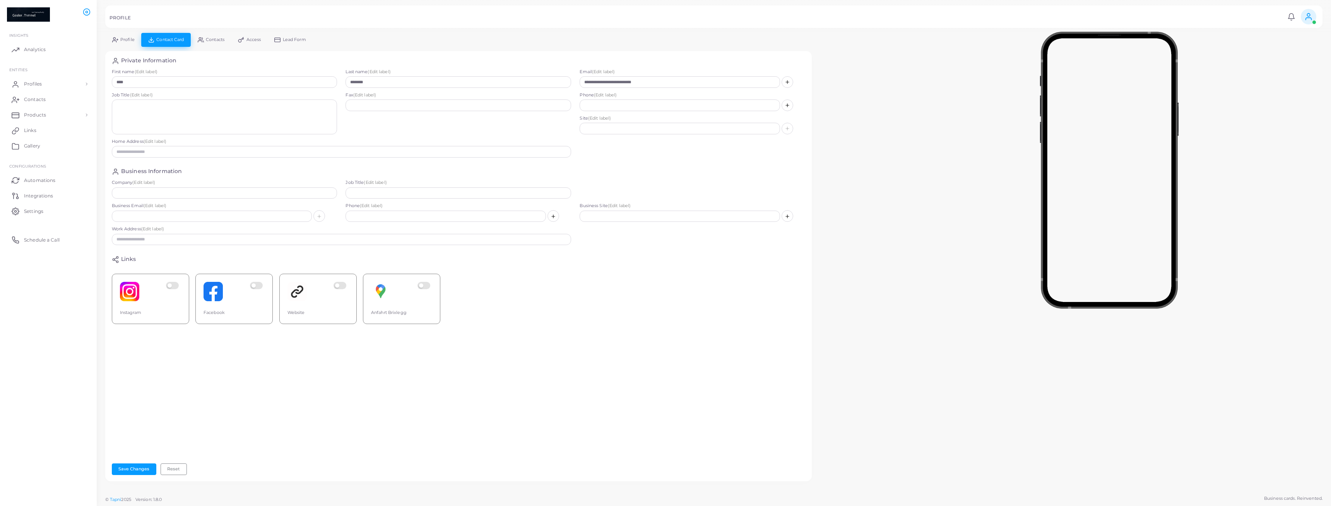
click at [624, 100] on div "Phone (Edit label)" at bounding box center [693, 101] width 226 height 19
click at [627, 110] on input "text" at bounding box center [680, 105] width 200 height 12
click at [607, 125] on input "text" at bounding box center [680, 129] width 200 height 12
click at [607, 105] on input "**********" at bounding box center [680, 105] width 200 height 12
click at [643, 103] on input "**********" at bounding box center [680, 105] width 200 height 12
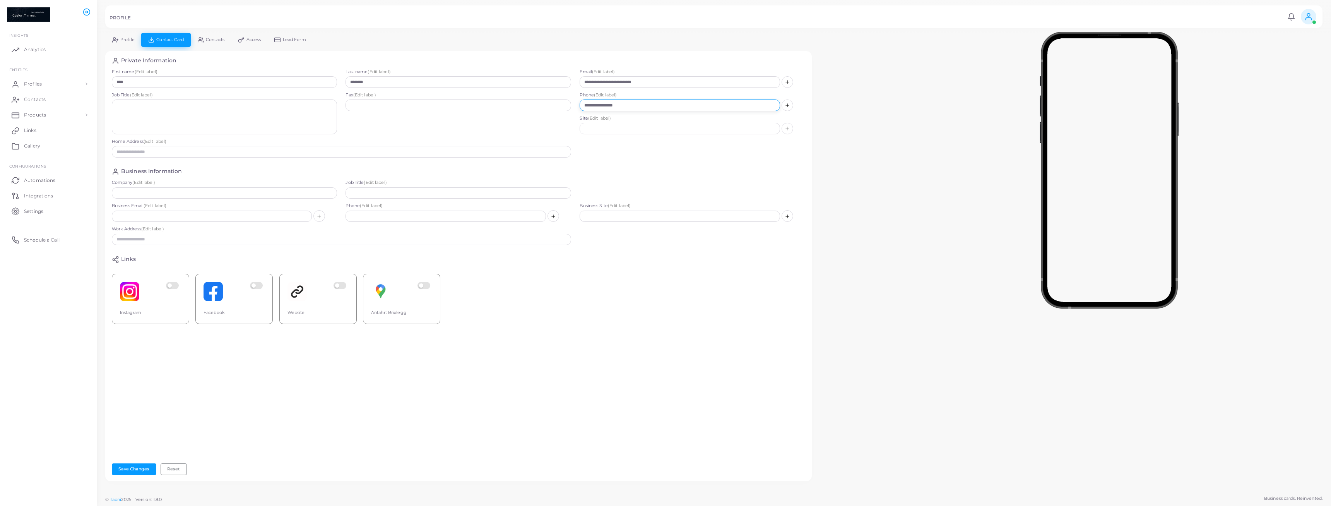
type input "**********"
click at [652, 124] on input "text" at bounding box center [680, 129] width 200 height 12
click at [144, 469] on button "Save Changes" at bounding box center [134, 469] width 45 height 12
click at [160, 119] on textarea at bounding box center [225, 116] width 226 height 35
click at [61, 94] on link "Contacts" at bounding box center [48, 99] width 85 height 15
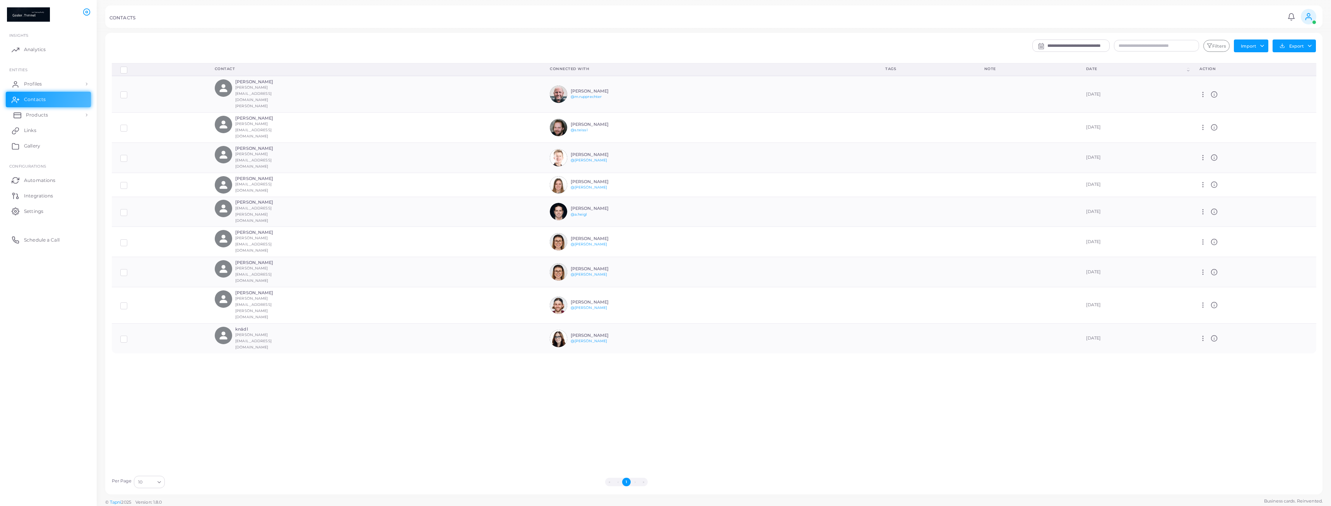
click at [46, 113] on span "Products" at bounding box center [37, 114] width 22 height 7
click at [48, 132] on link "Products" at bounding box center [48, 132] width 85 height 15
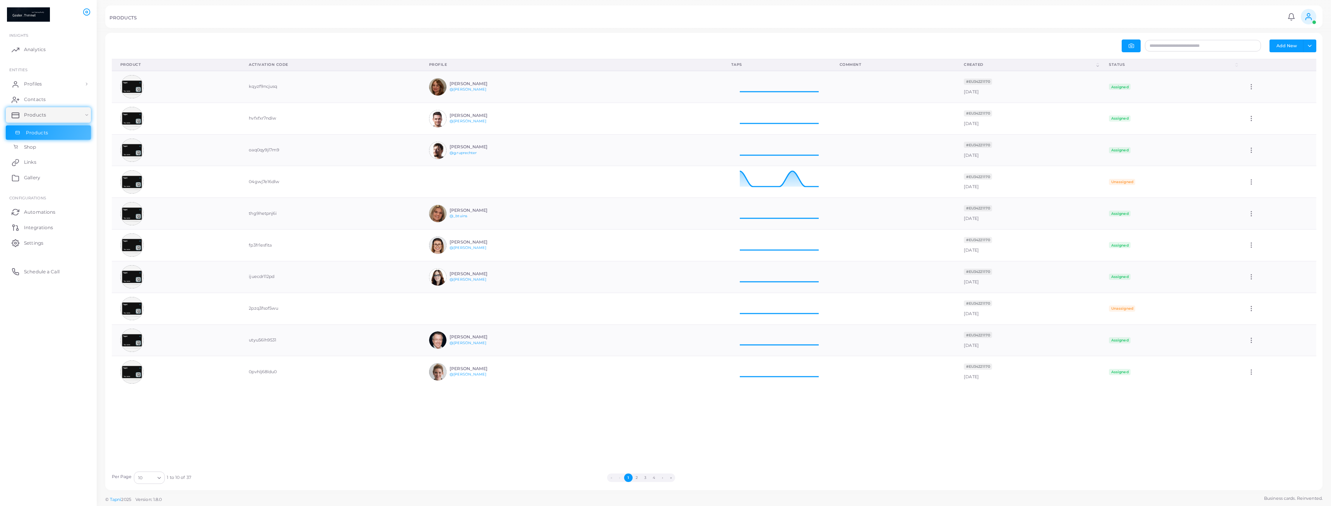
scroll to position [31, 108]
click at [38, 159] on span "Links" at bounding box center [32, 162] width 12 height 7
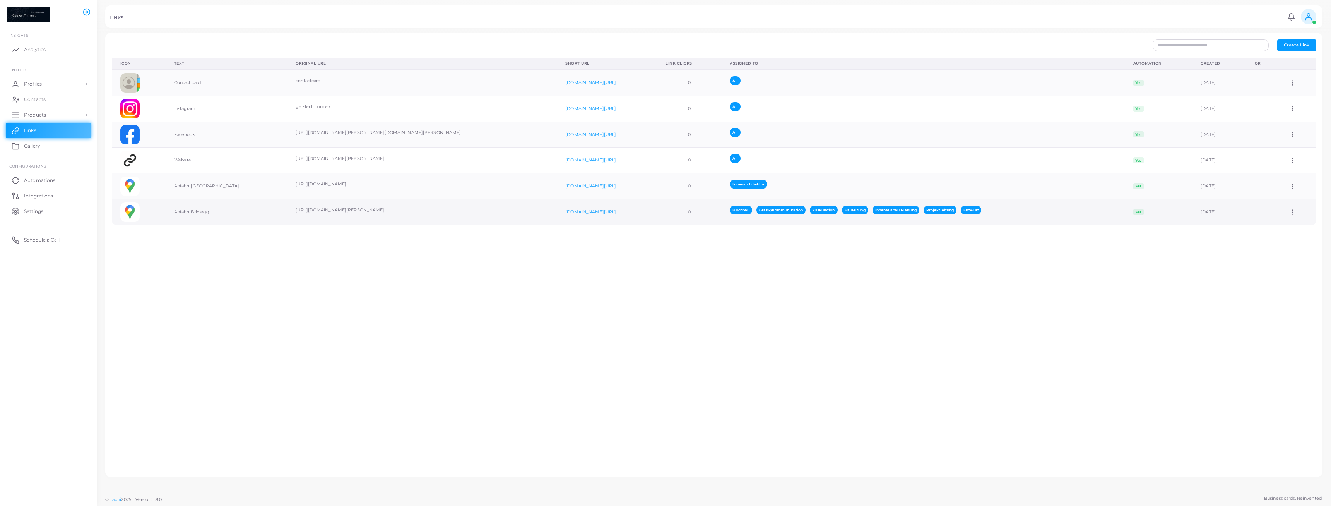
click at [231, 216] on td "Anfahrt Brixlegg" at bounding box center [227, 212] width 122 height 26
click at [45, 91] on link "Profiles" at bounding box center [48, 83] width 85 height 15
click at [46, 106] on link "Profiles" at bounding box center [48, 101] width 85 height 15
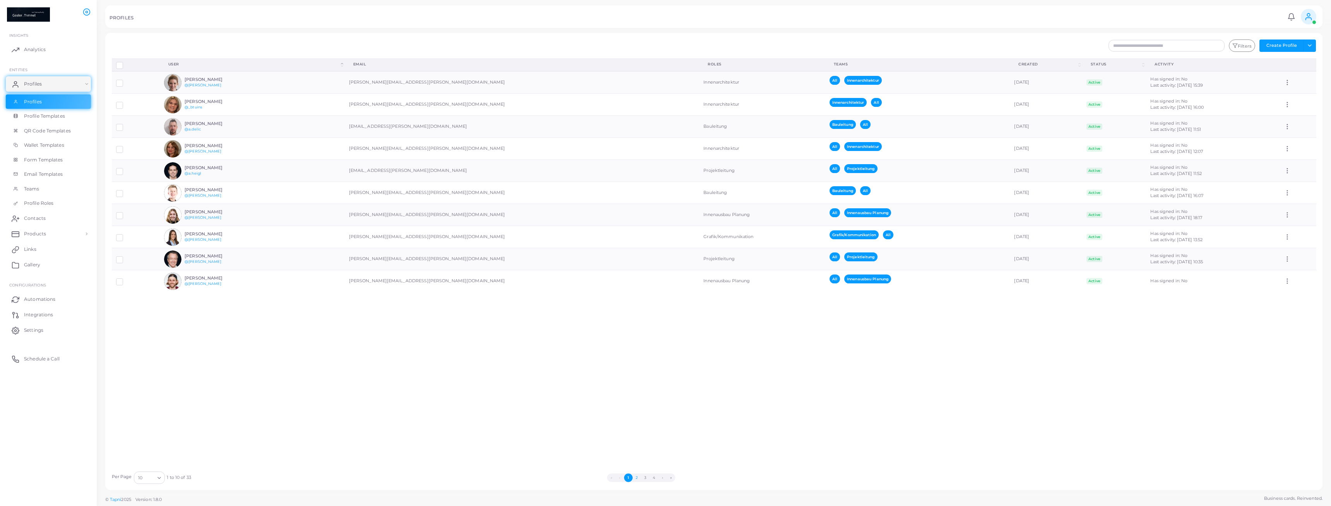
click at [638, 479] on button "2" at bounding box center [637, 477] width 9 height 9
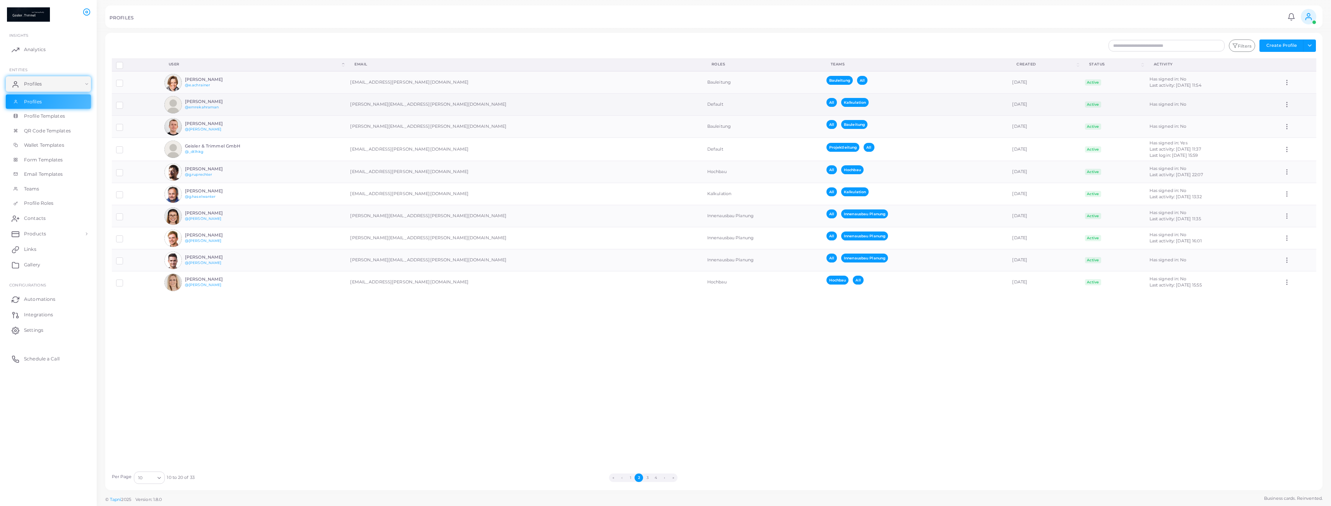
click at [296, 101] on td "[PERSON_NAME] @emrekahraman" at bounding box center [253, 105] width 186 height 22
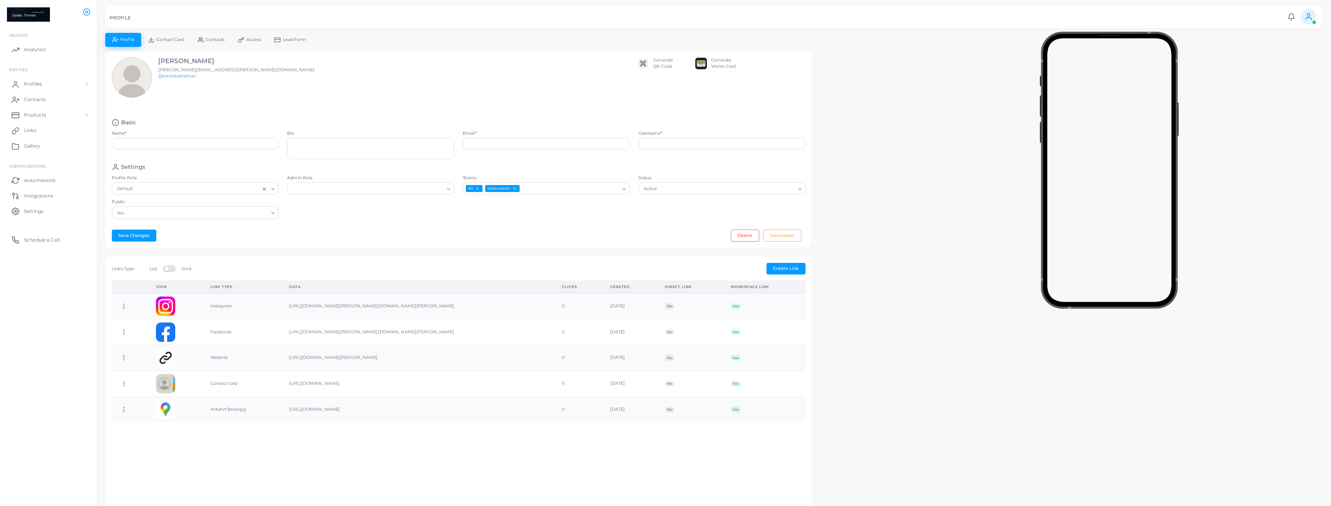
type input "**********"
click at [351, 191] on input "Admin Role" at bounding box center [367, 189] width 153 height 9
click at [375, 226] on div "**********" at bounding box center [458, 149] width 707 height 197
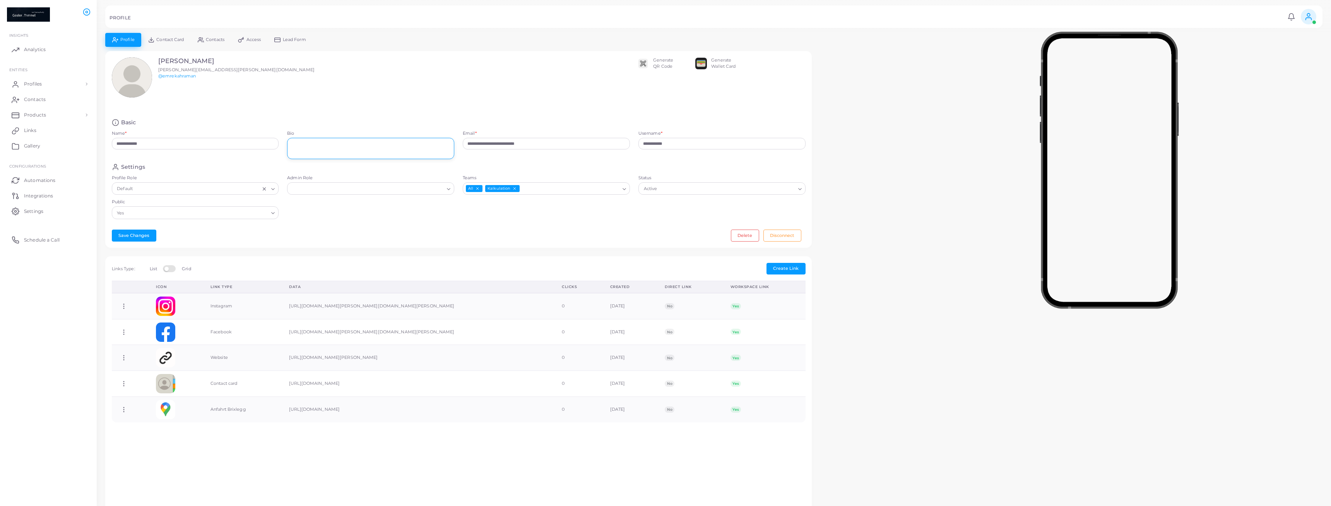
click at [375, 146] on textarea "Bio" at bounding box center [370, 148] width 167 height 21
click at [171, 43] on link "Contact Card" at bounding box center [166, 40] width 50 height 14
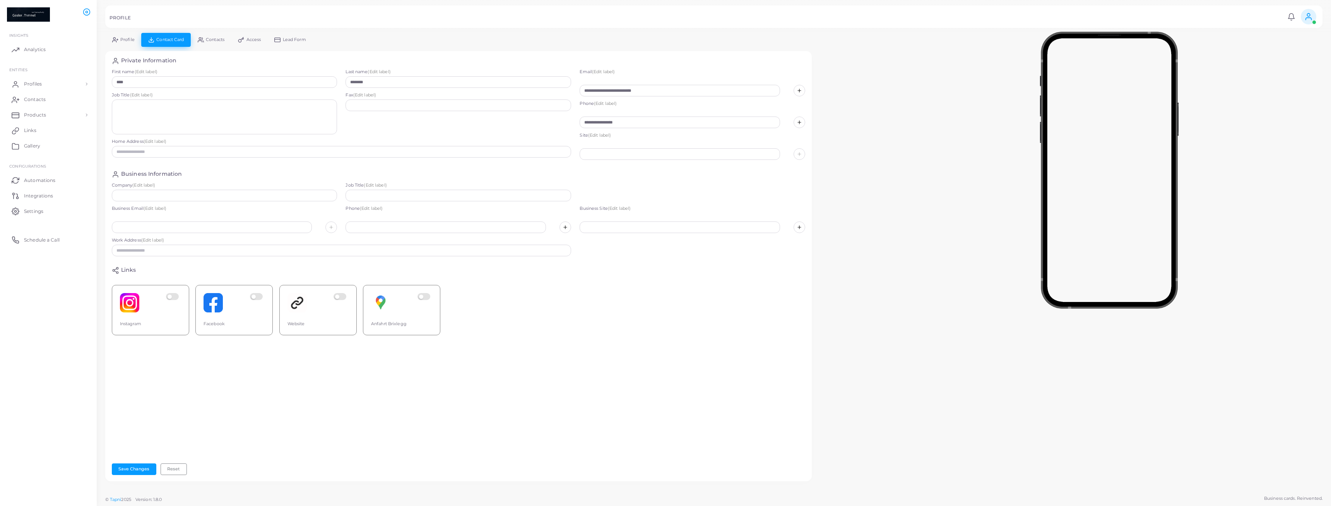
click at [219, 42] on span "Contacts" at bounding box center [215, 40] width 19 height 4
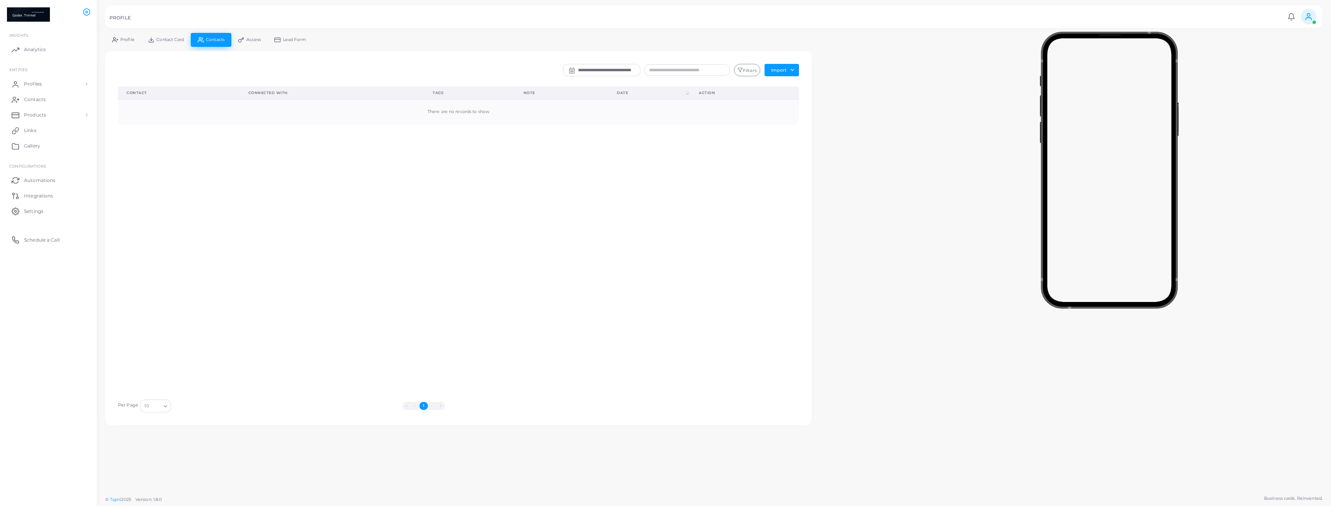
click at [251, 41] on span "Access" at bounding box center [253, 40] width 15 height 4
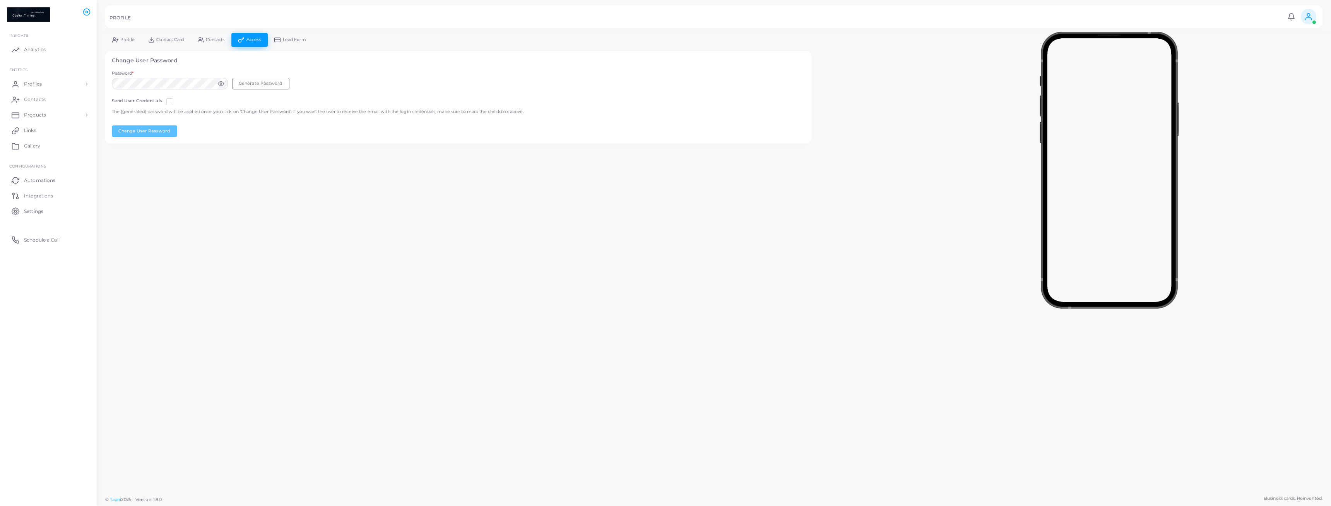
click at [304, 41] on span "Lead Form" at bounding box center [294, 40] width 23 height 4
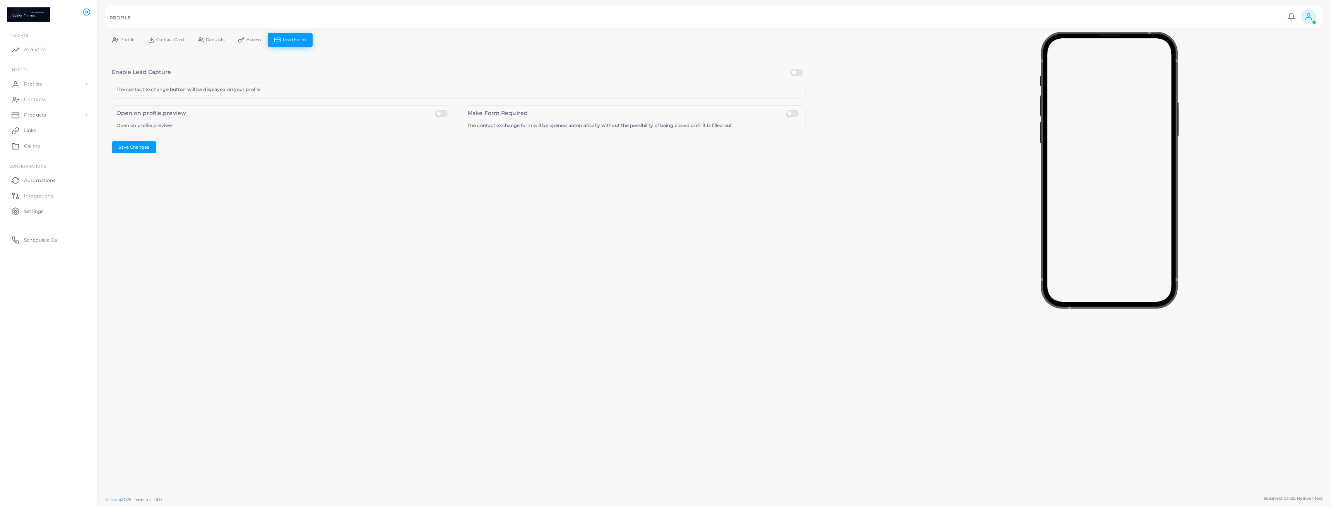
click at [244, 43] on icon at bounding box center [241, 40] width 6 height 6
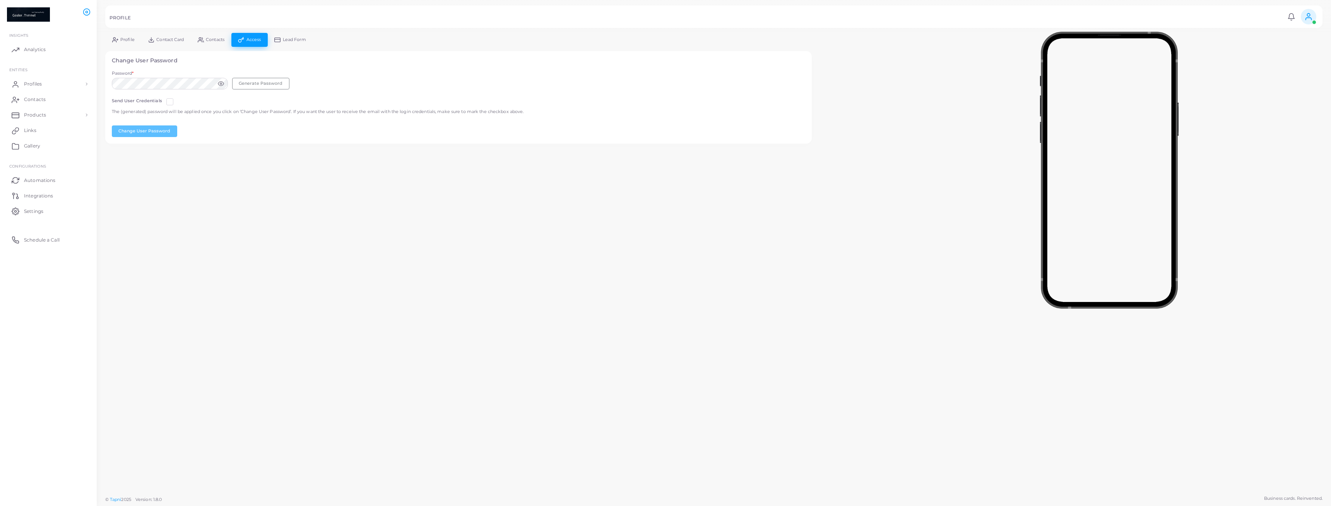
click at [213, 43] on link "Contacts" at bounding box center [211, 40] width 40 height 14
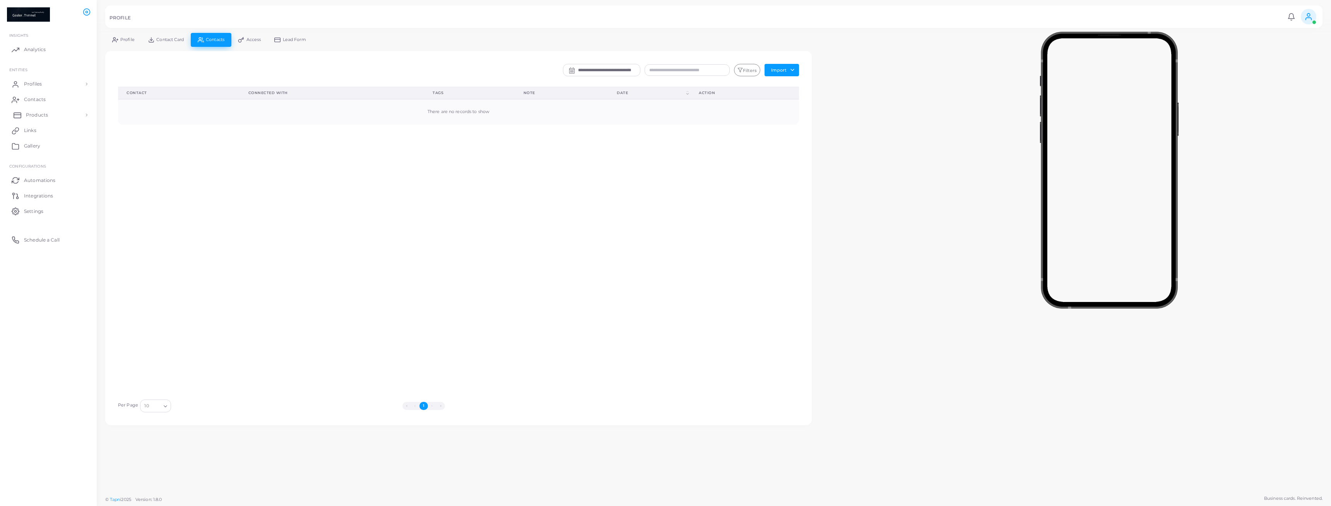
click at [53, 118] on link "Products" at bounding box center [48, 114] width 85 height 15
click at [51, 135] on link "Products" at bounding box center [48, 132] width 85 height 15
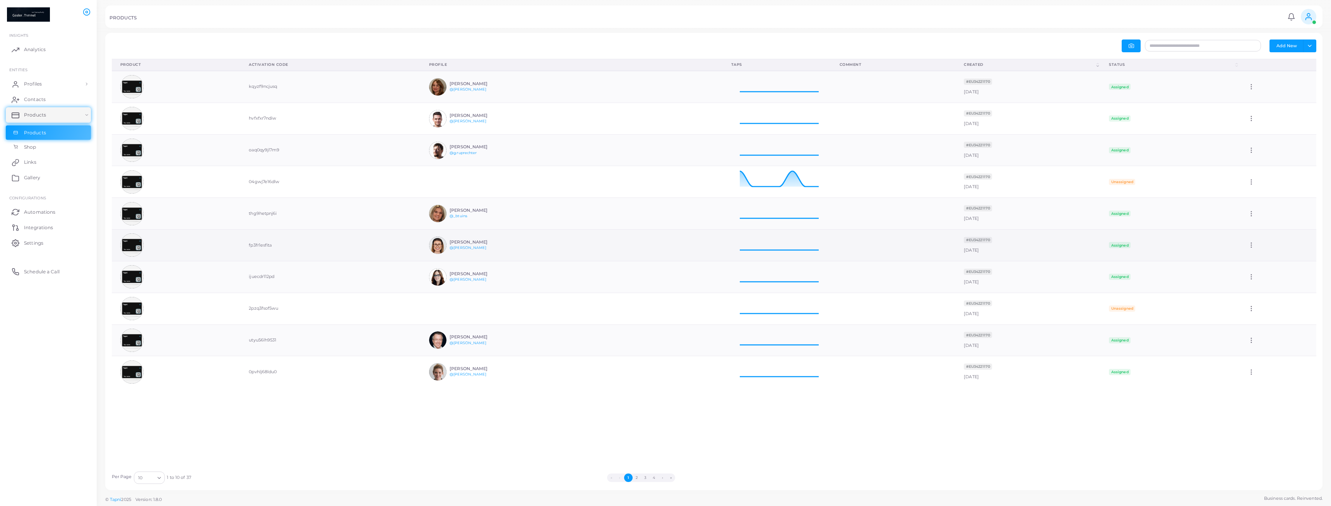
scroll to position [31, 108]
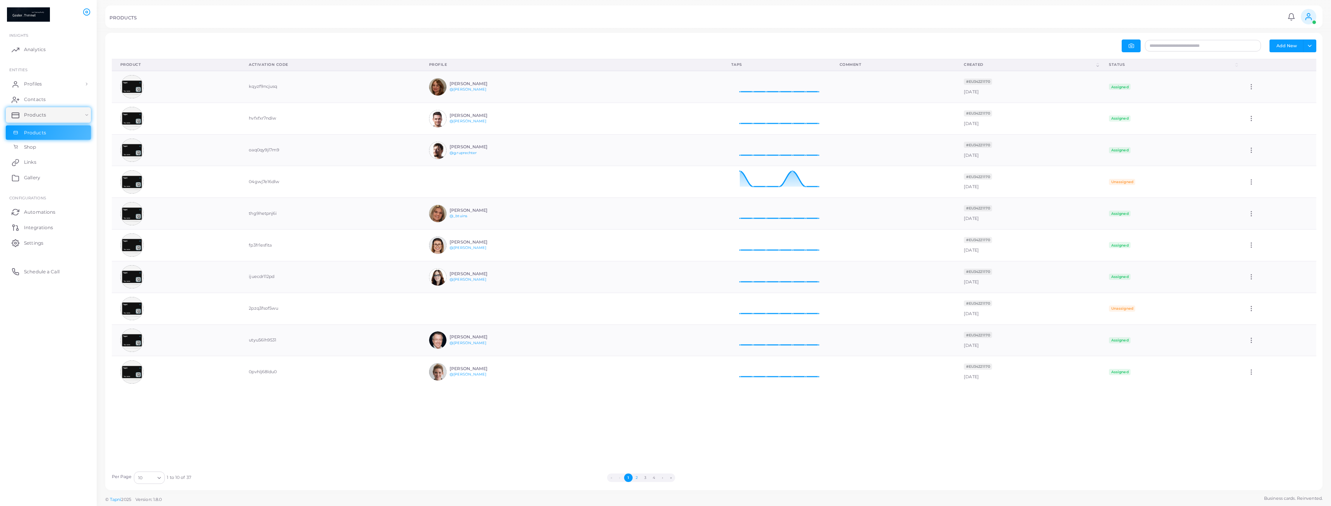
click at [636, 480] on button "2" at bounding box center [637, 477] width 9 height 9
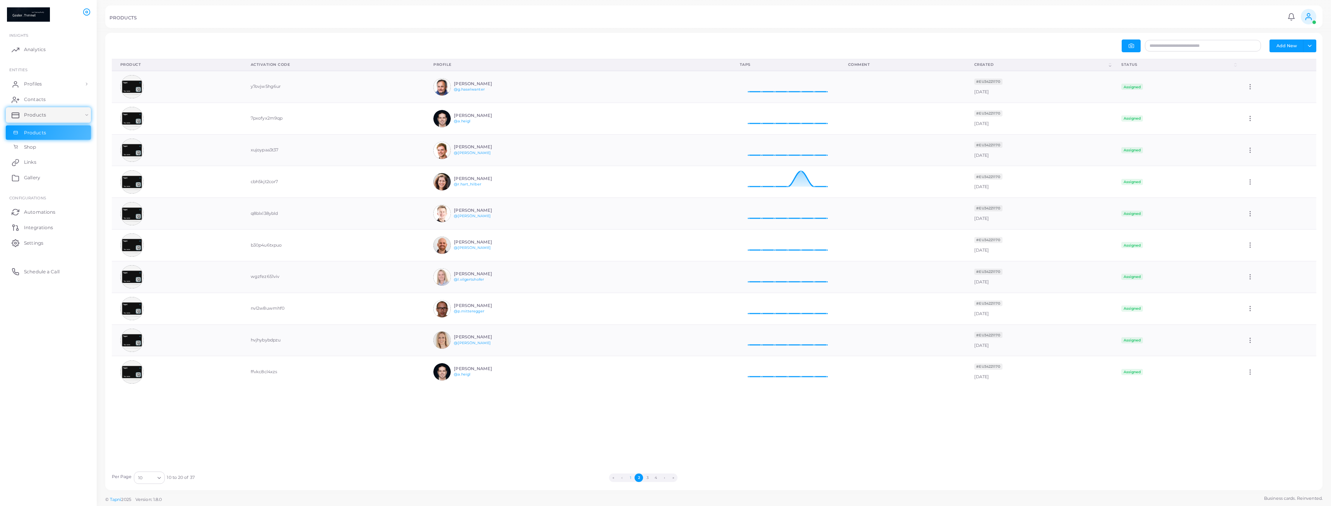
click at [632, 477] on button "1" at bounding box center [630, 477] width 9 height 9
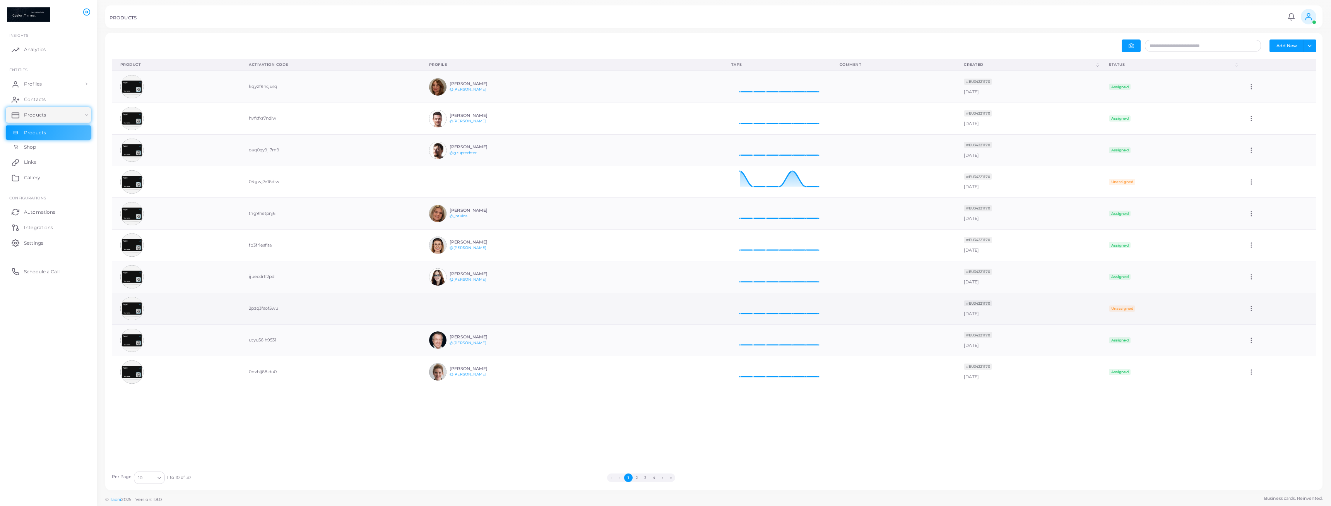
click at [1254, 309] on icon at bounding box center [1251, 308] width 7 height 7
click at [272, 310] on td "2pzq3fsof5wu" at bounding box center [330, 309] width 180 height 32
click at [234, 312] on td at bounding box center [176, 309] width 129 height 32
click at [127, 308] on img at bounding box center [131, 308] width 23 height 23
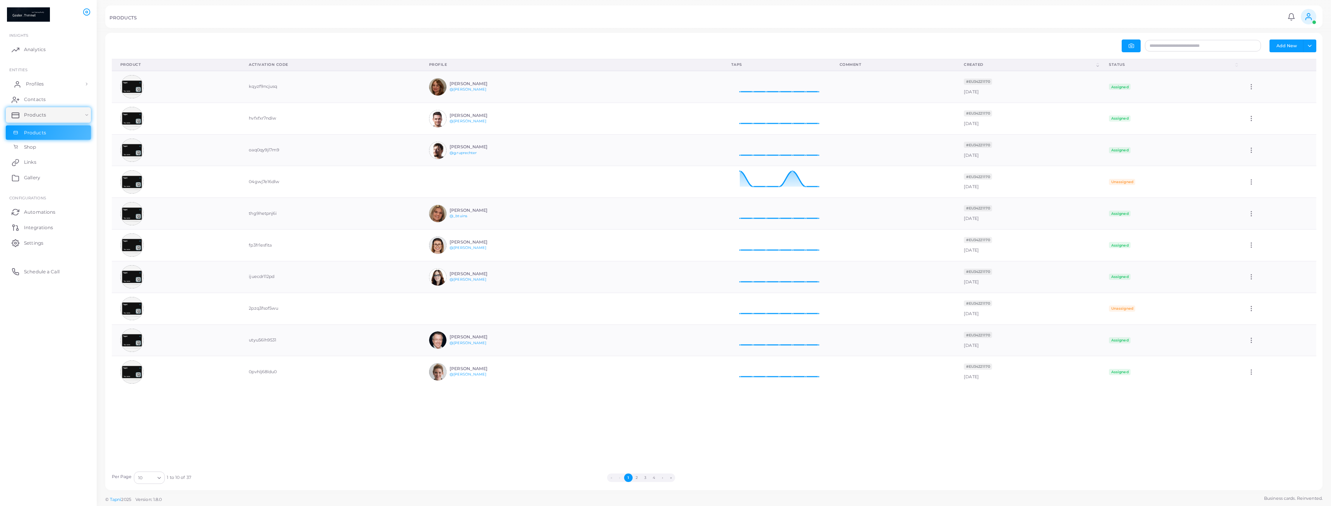
click at [35, 87] on span "Profiles" at bounding box center [35, 83] width 18 height 7
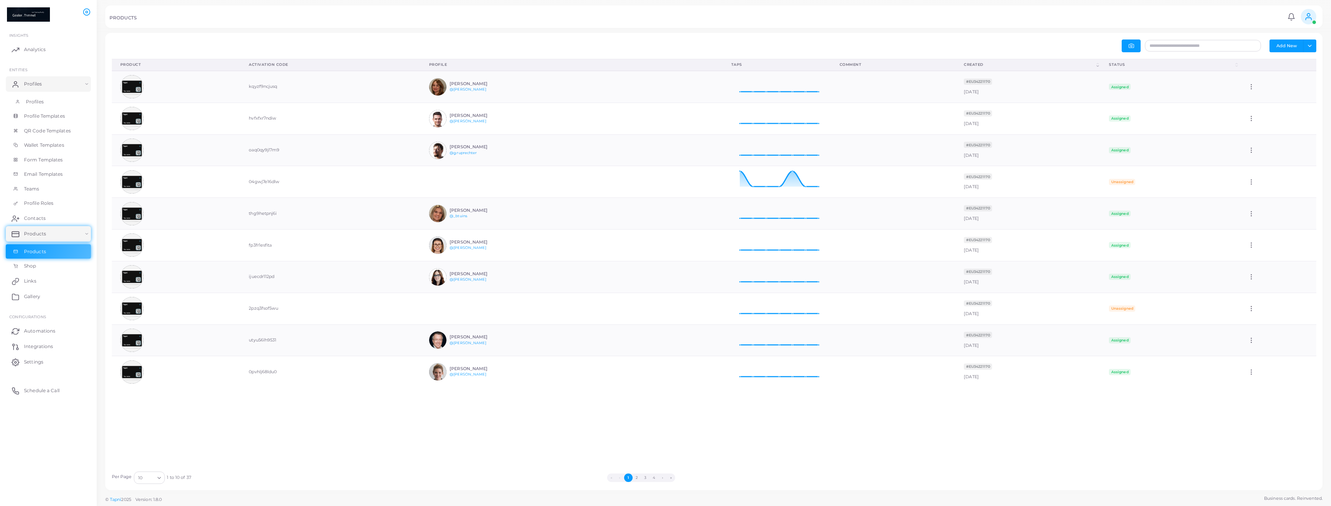
click at [47, 100] on link "Profiles" at bounding box center [48, 101] width 85 height 15
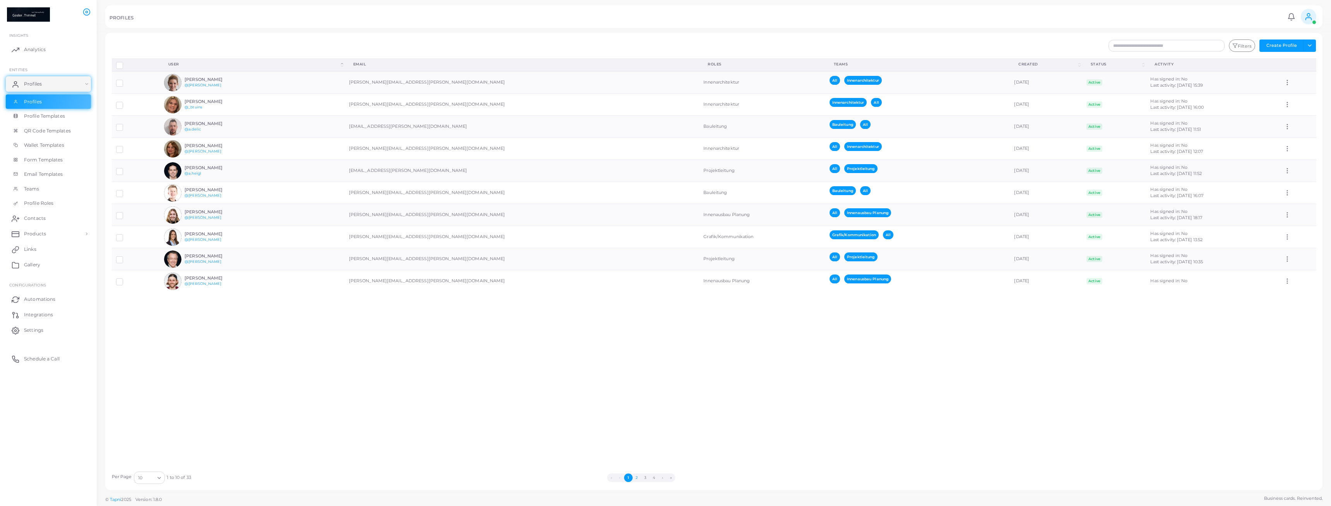
click at [638, 479] on button "2" at bounding box center [637, 477] width 9 height 9
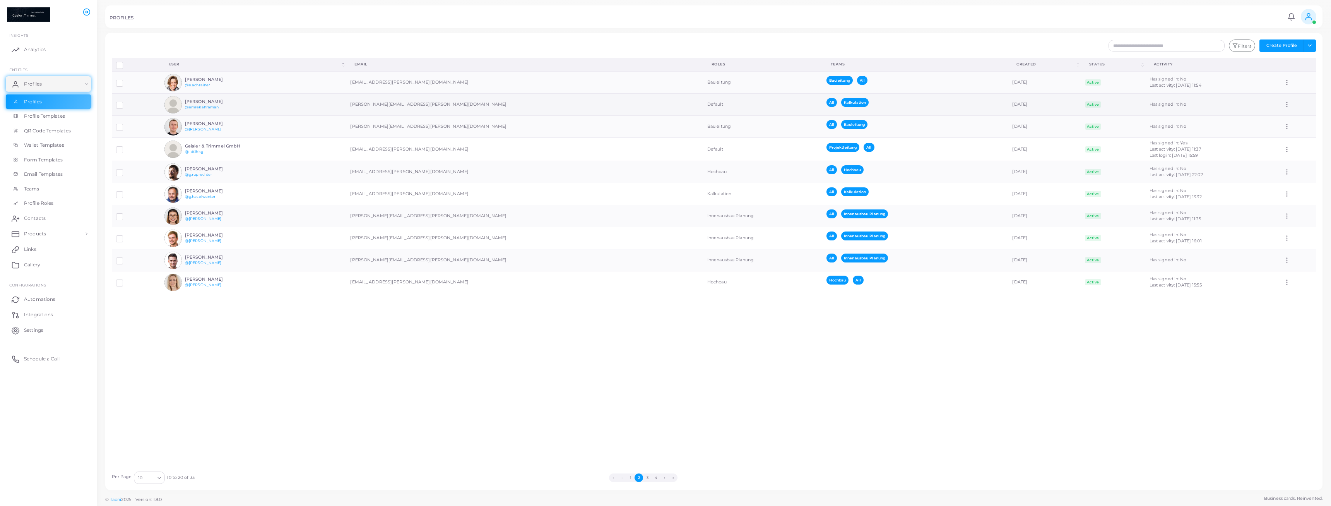
click at [266, 105] on td "[PERSON_NAME] @emrekahraman" at bounding box center [253, 105] width 186 height 22
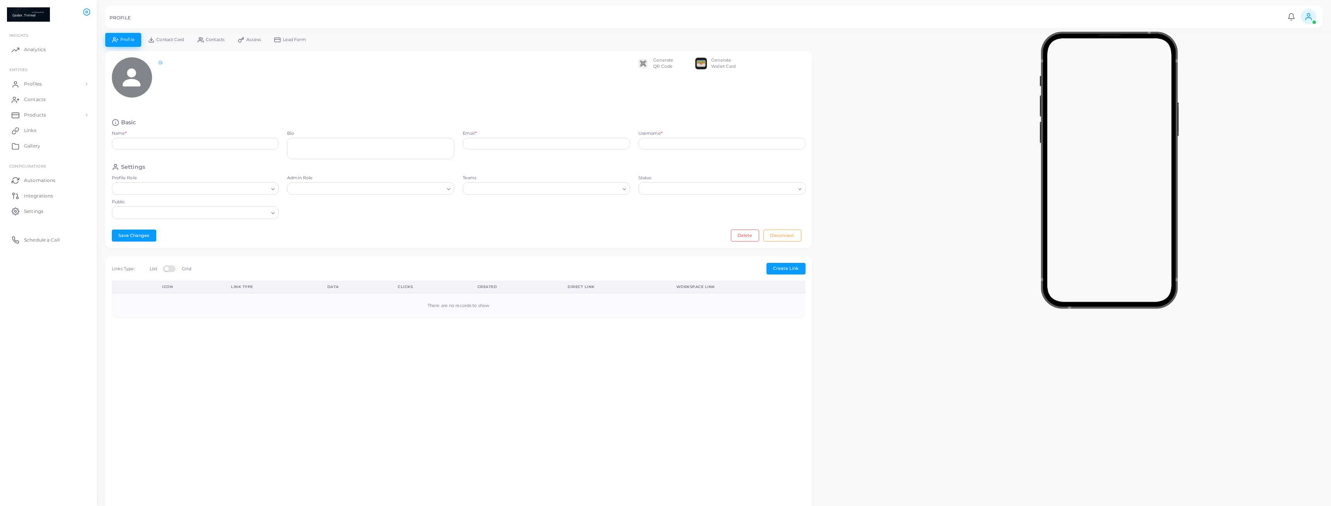
type input "**********"
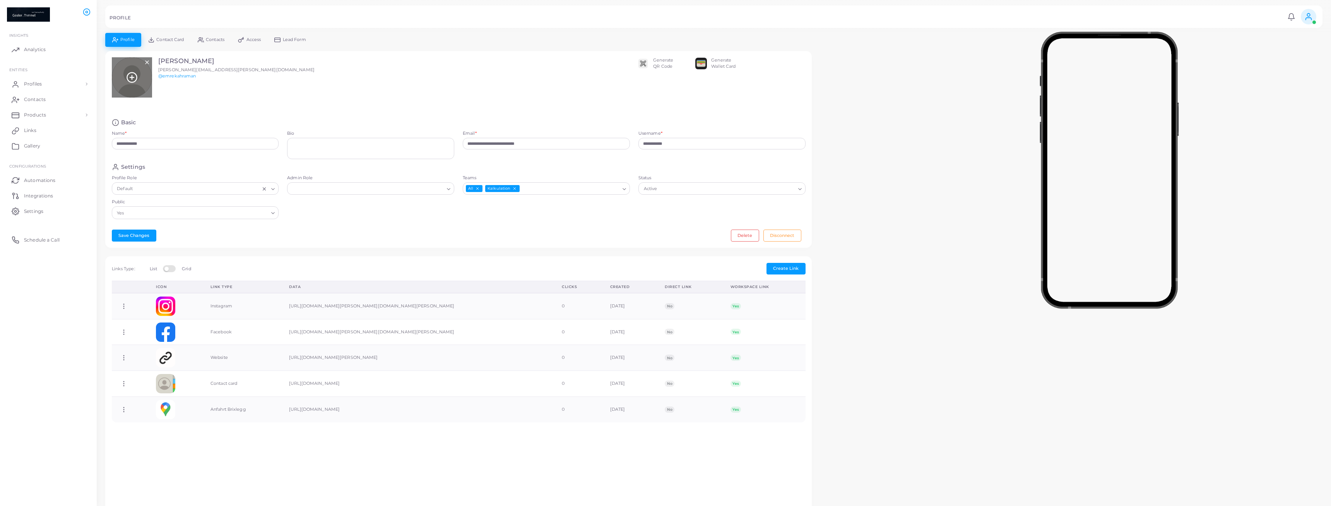
click at [130, 79] on icon at bounding box center [132, 78] width 12 height 12
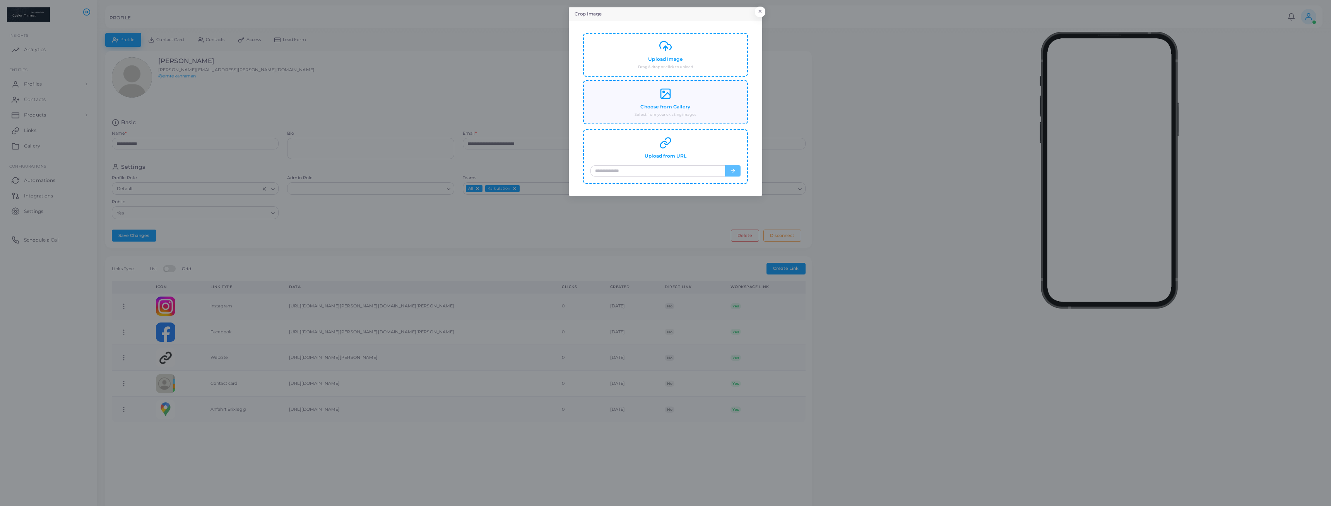
click at [672, 100] on div "Choose from Gallery Select from your existing images" at bounding box center [666, 102] width 150 height 30
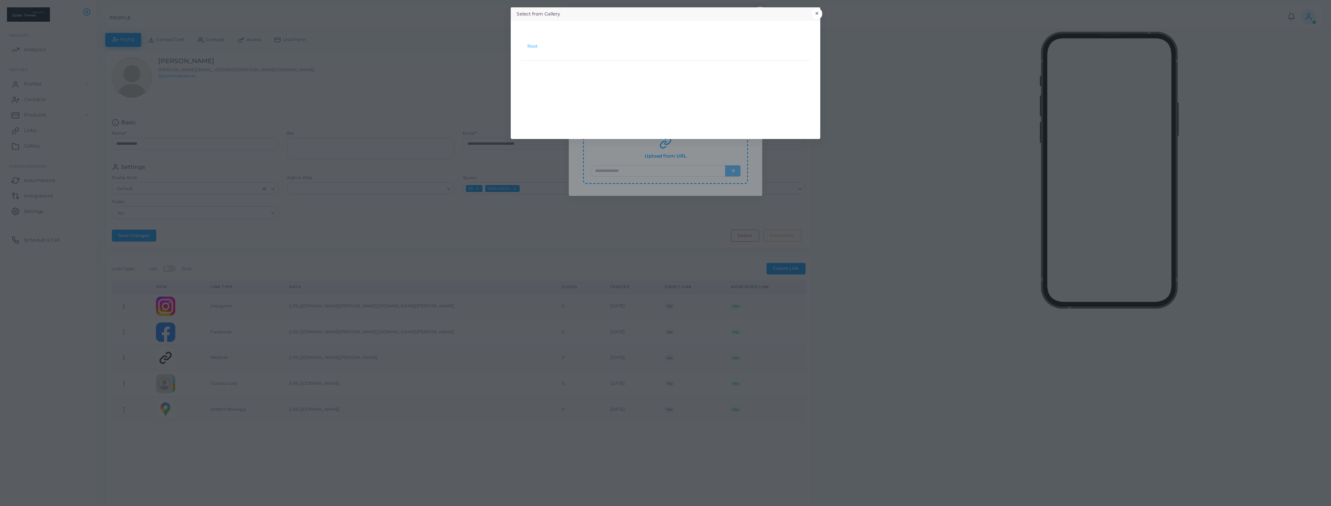
click at [819, 11] on button "×" at bounding box center [817, 14] width 10 height 10
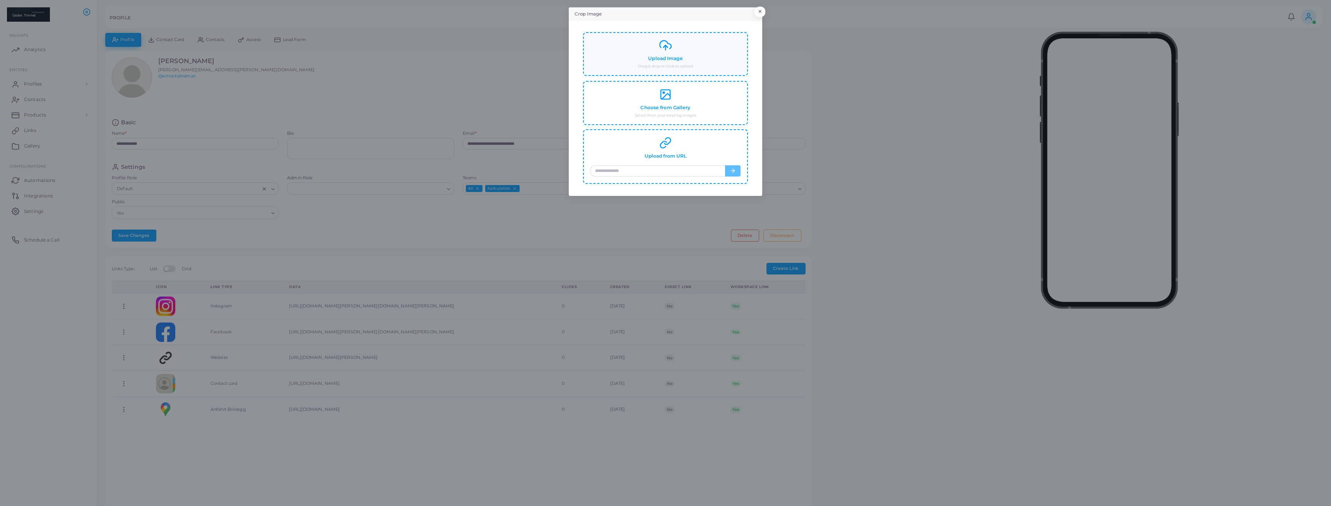
click at [682, 60] on h4 "Upload Image" at bounding box center [665, 59] width 34 height 6
click at [763, 14] on button "×" at bounding box center [759, 14] width 10 height 10
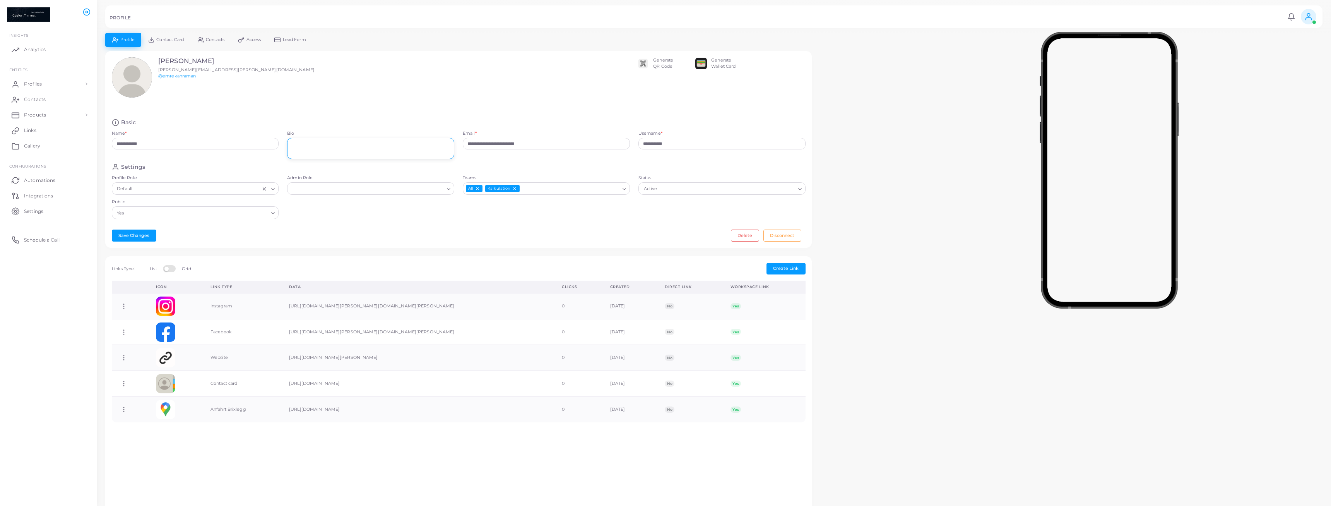
click at [377, 146] on textarea "Bio" at bounding box center [370, 148] width 167 height 21
click at [314, 154] on textarea "Bio" at bounding box center [370, 148] width 167 height 21
click at [139, 77] on div at bounding box center [132, 77] width 40 height 40
click at [133, 76] on icon at bounding box center [132, 78] width 12 height 12
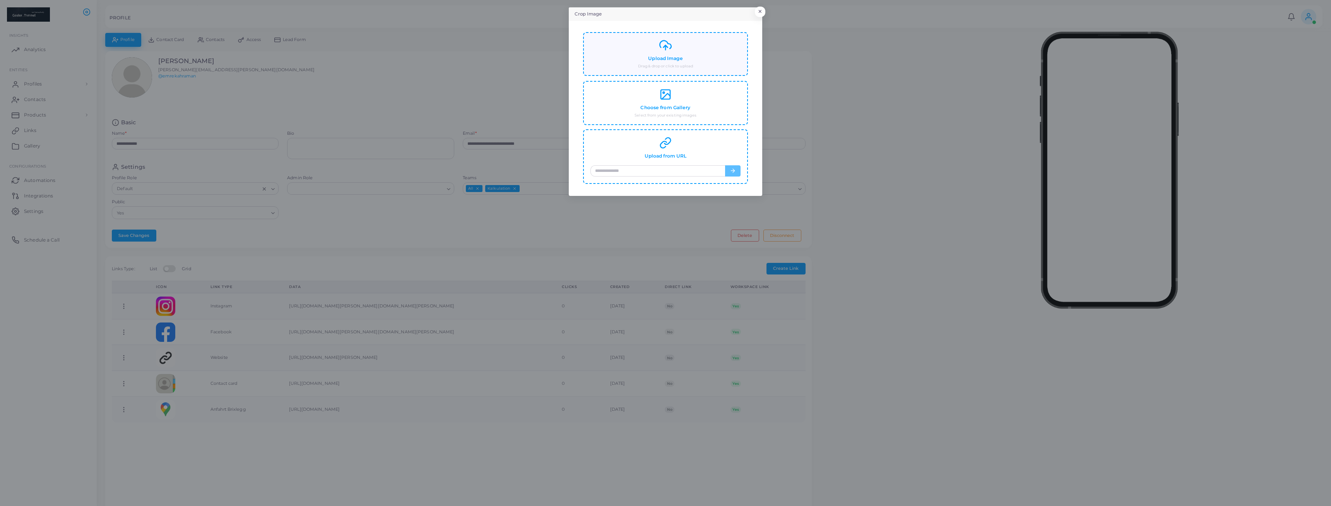
click at [669, 60] on h4 "Upload Image" at bounding box center [665, 59] width 34 height 6
click at [667, 62] on div "Upload Image Drag & drop or click to upload" at bounding box center [666, 54] width 150 height 30
click at [762, 13] on button "×" at bounding box center [759, 14] width 10 height 10
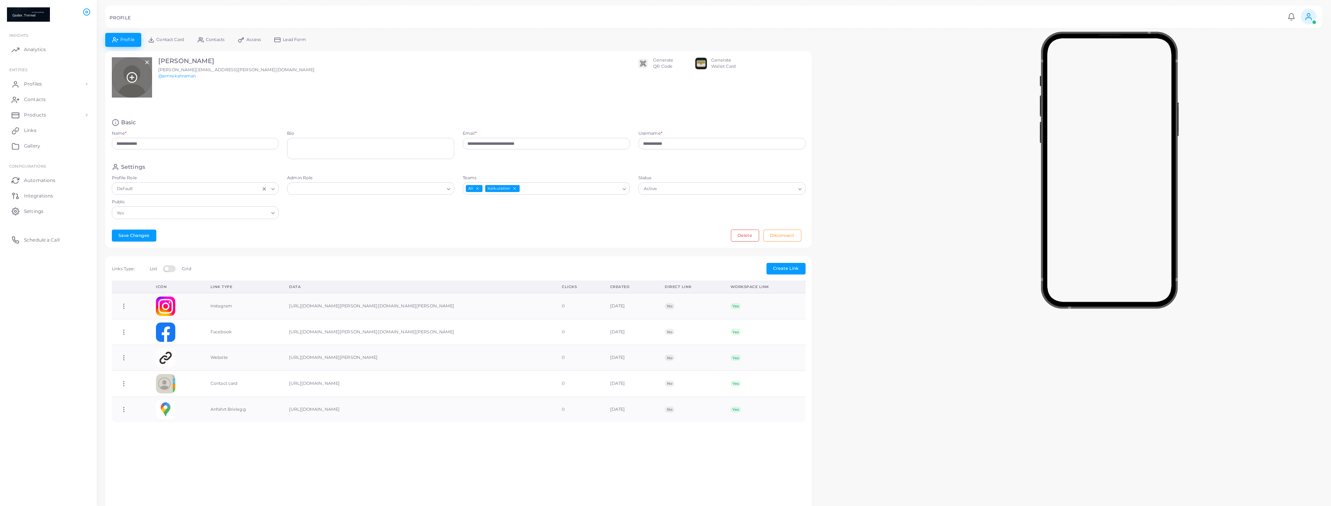
click at [140, 79] on div at bounding box center [132, 77] width 40 height 40
click at [130, 79] on icon at bounding box center [132, 78] width 12 height 12
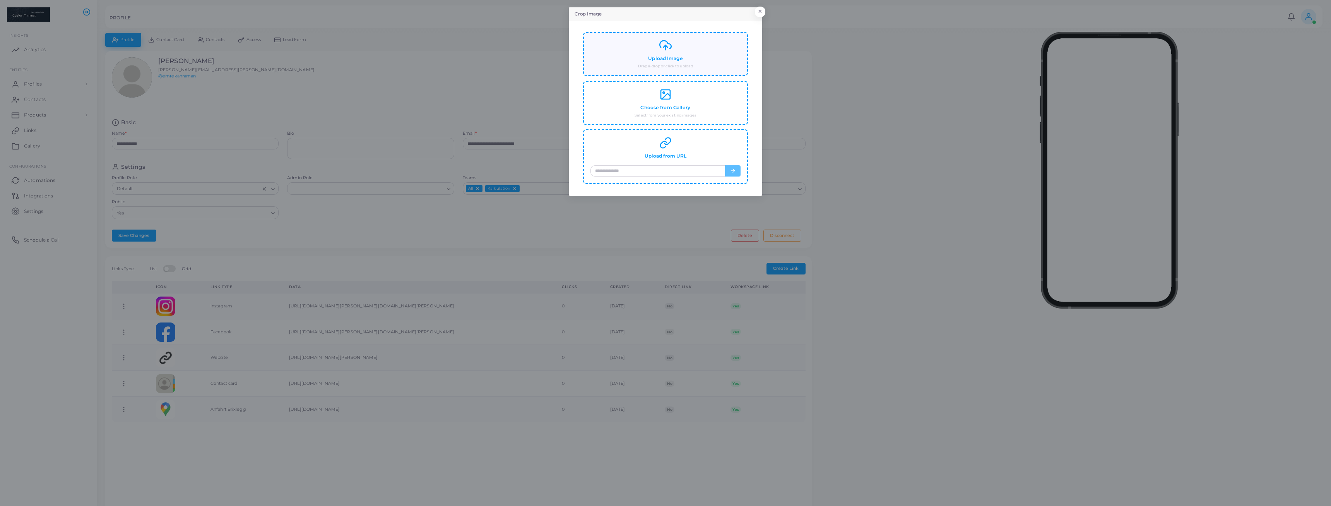
click at [672, 62] on div "Upload Image Drag & drop or click to upload" at bounding box center [666, 54] width 150 height 30
click at [666, 101] on div "Choose from Gallery Select from your existing images" at bounding box center [666, 102] width 150 height 30
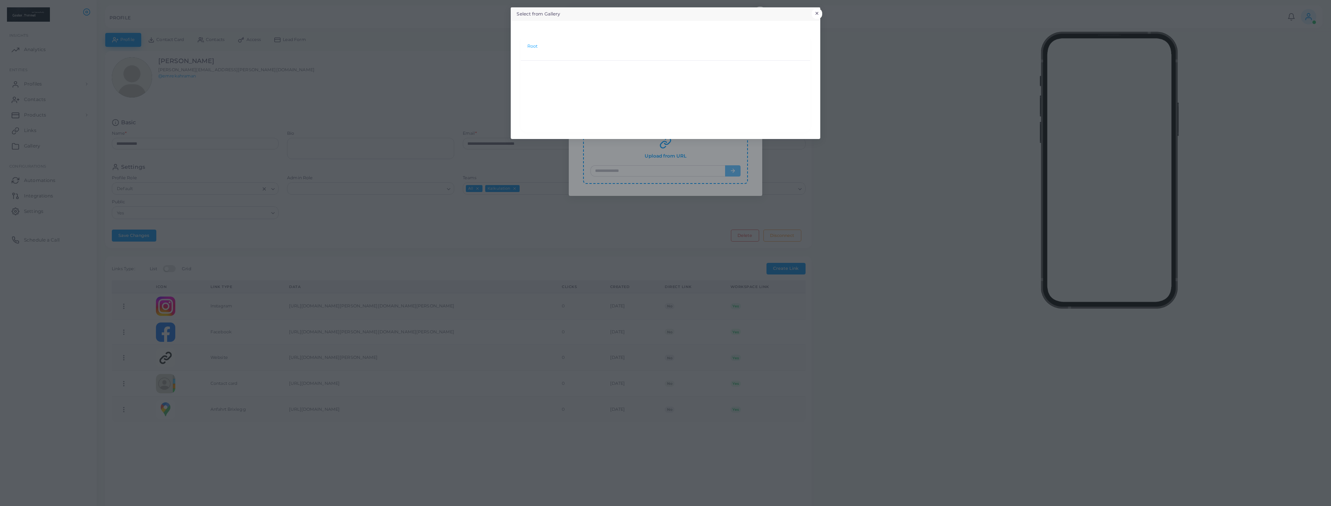
click at [816, 11] on button "×" at bounding box center [817, 14] width 10 height 10
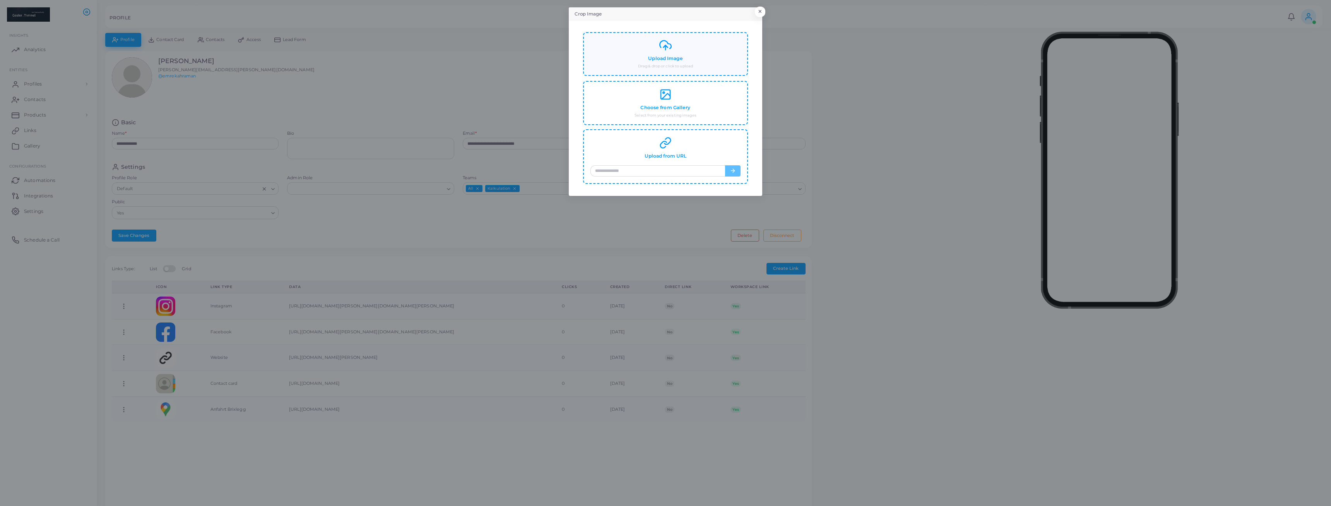
click at [672, 53] on div "Upload Image Drag & drop or click to upload" at bounding box center [666, 54] width 150 height 30
click at [762, 14] on button "×" at bounding box center [759, 14] width 10 height 10
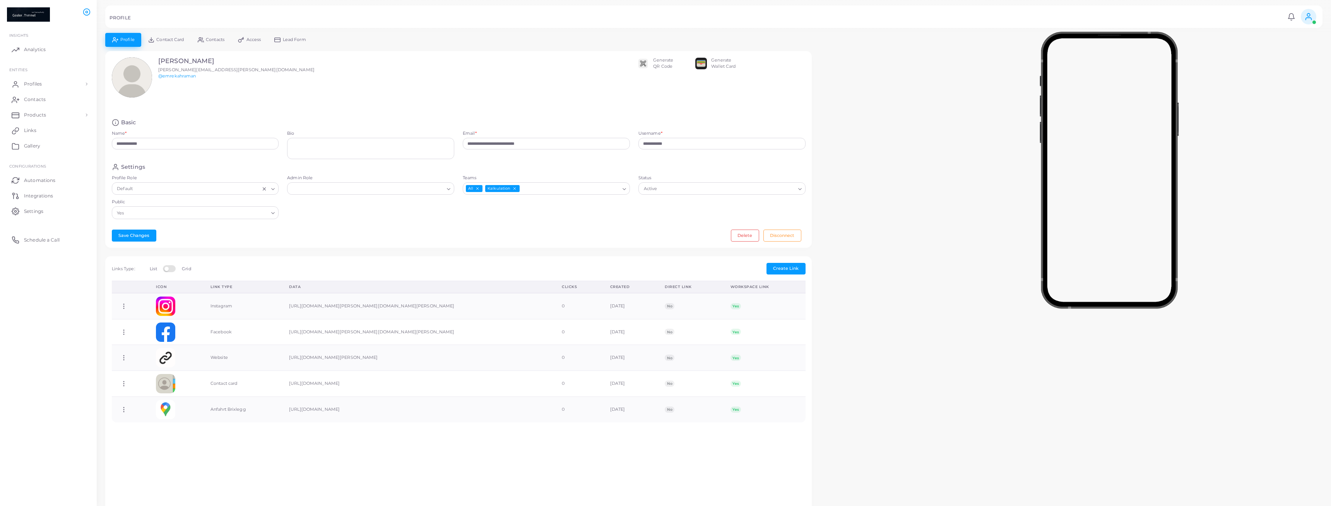
click at [169, 35] on link "Contact Card" at bounding box center [166, 40] width 50 height 14
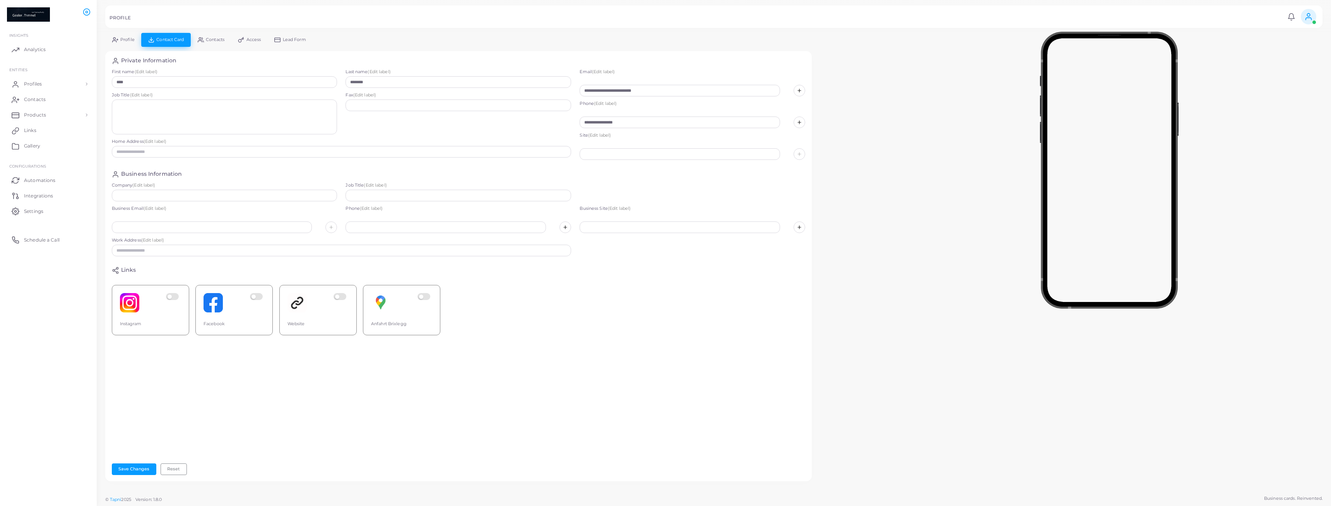
click at [128, 39] on span "Profile" at bounding box center [127, 40] width 14 height 4
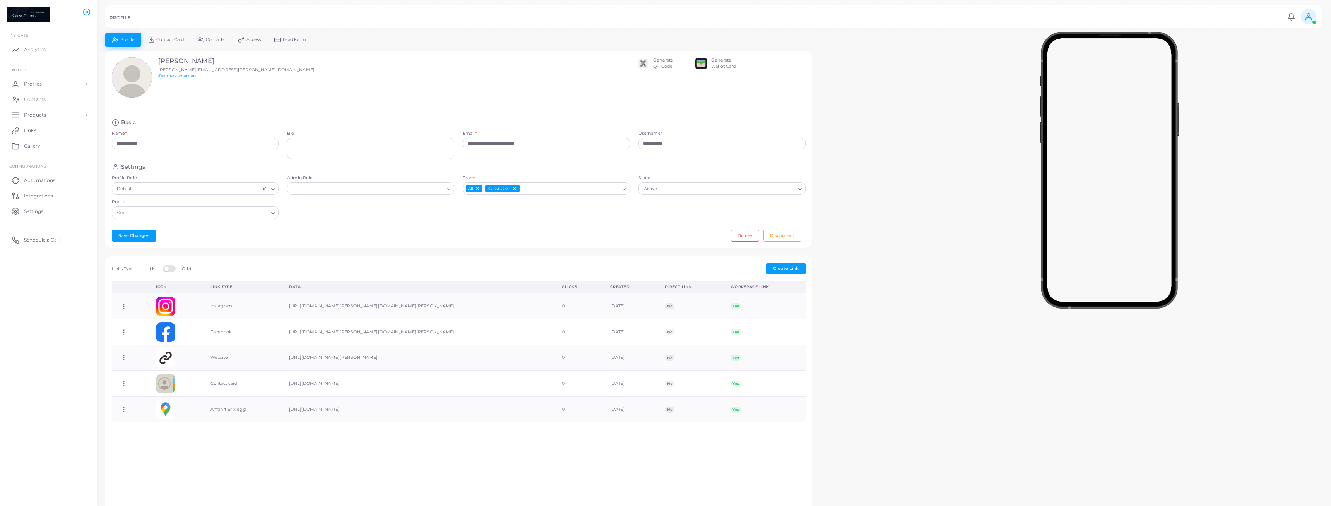
click at [169, 41] on span "Contact Card" at bounding box center [169, 40] width 27 height 4
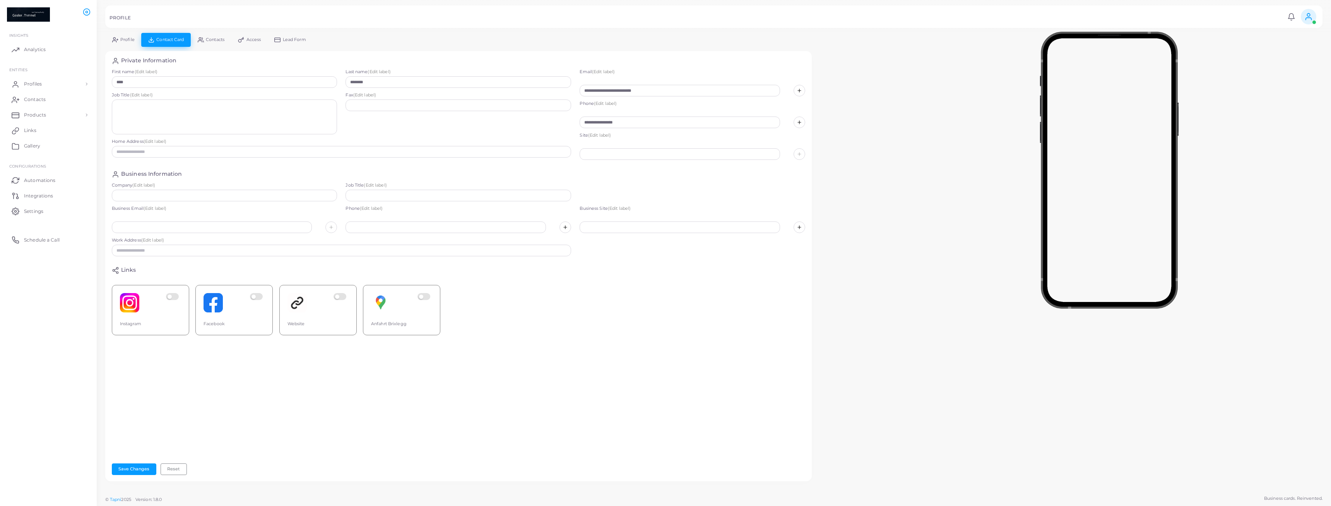
click at [137, 42] on link "Profile" at bounding box center [123, 40] width 36 height 14
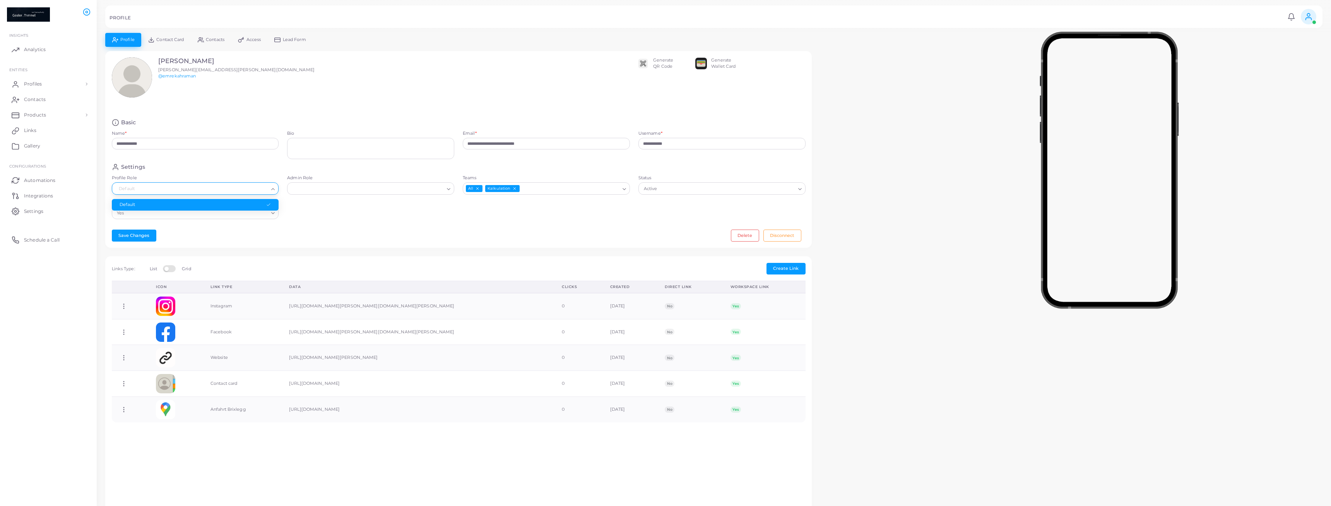
click at [272, 190] on icon "Search for option" at bounding box center [273, 189] width 6 height 6
click at [150, 186] on input "Profile Role" at bounding box center [197, 189] width 125 height 9
type input "**********"
click at [334, 206] on div "Settings Profile Role Default Loading... Sorry, no matching options. Admin Role…" at bounding box center [459, 193] width 702 height 60
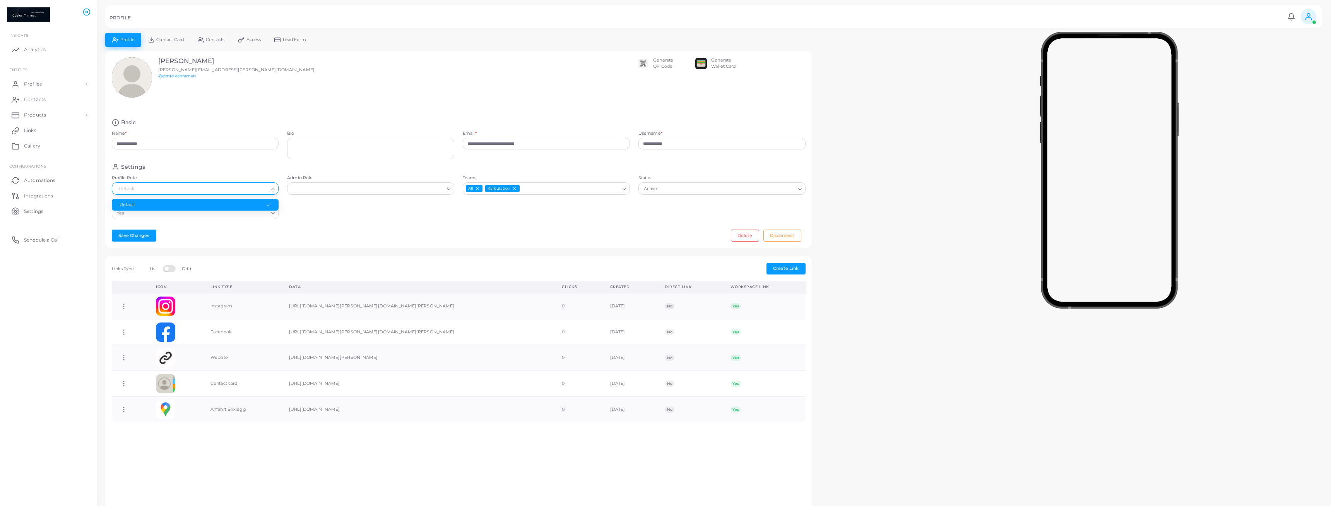
click at [222, 187] on input "Profile Role" at bounding box center [191, 189] width 153 height 9
type input "****"
click at [353, 209] on div "Settings Profile Role Default Loading... Sorry, no matching options. Admin Role…" at bounding box center [459, 193] width 702 height 60
click at [206, 190] on input "Profile Role" at bounding box center [191, 189] width 153 height 9
click at [206, 203] on li "Default" at bounding box center [195, 205] width 167 height 12
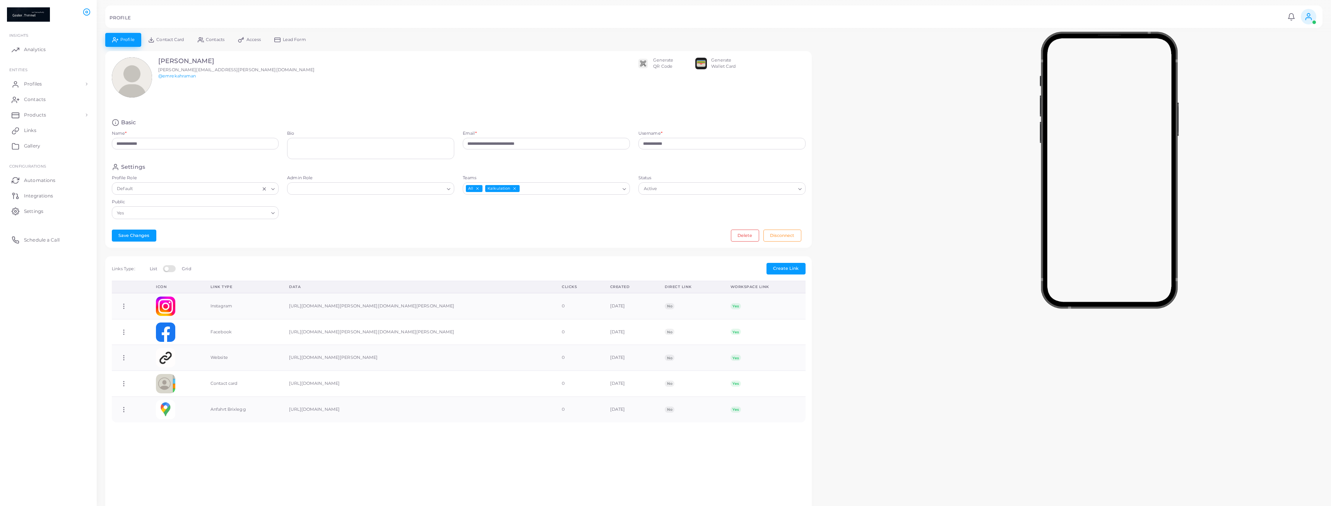
click at [264, 188] on line "Clear Selected" at bounding box center [264, 188] width 3 height 3
click at [184, 193] on div "Loading..." at bounding box center [195, 188] width 167 height 12
type input "**********"
click at [314, 188] on input "Admin Role" at bounding box center [367, 189] width 153 height 9
click at [207, 192] on input "Profile Role" at bounding box center [191, 189] width 153 height 9
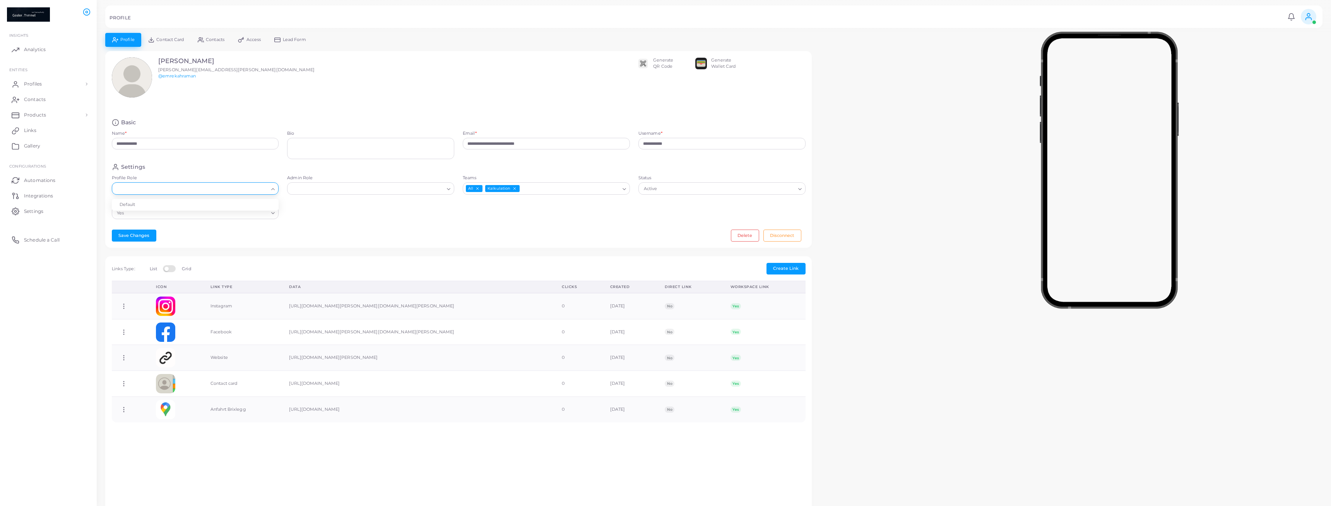
click at [268, 187] on input "Profile Role" at bounding box center [191, 189] width 153 height 9
click at [246, 202] on li "Default" at bounding box center [195, 205] width 167 height 12
click at [321, 185] on input "Admin Role" at bounding box center [367, 189] width 153 height 9
click at [262, 191] on icon "Clear Selected" at bounding box center [264, 188] width 5 height 5
click at [170, 41] on span "Contact Card" at bounding box center [169, 40] width 27 height 4
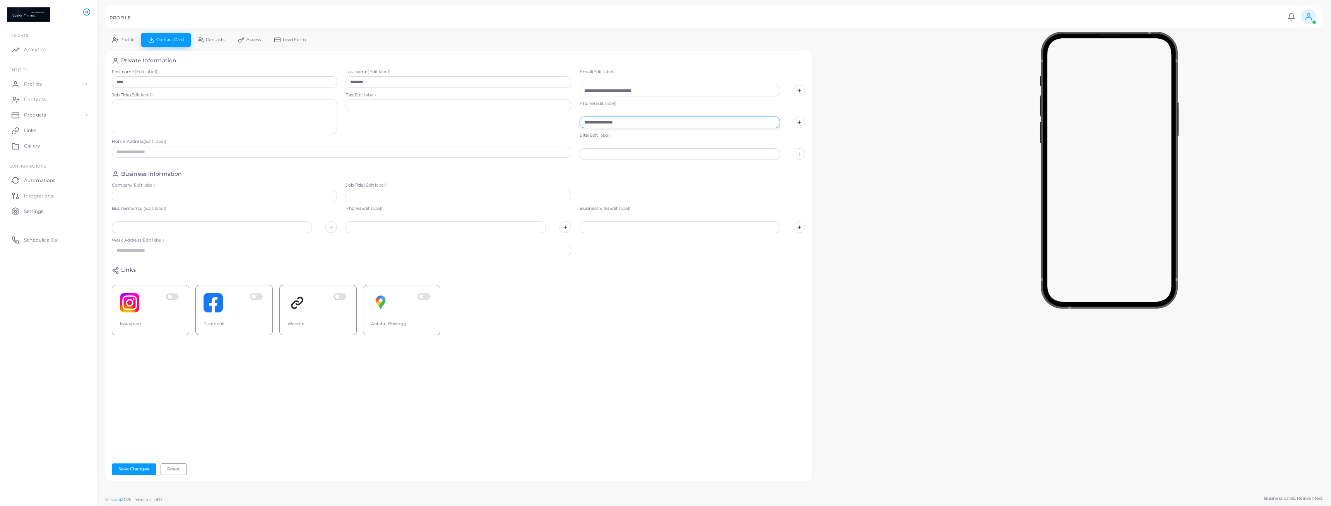
drag, startPoint x: 650, startPoint y: 117, endPoint x: 563, endPoint y: 115, distance: 87.1
click at [563, 115] on div "**********" at bounding box center [459, 116] width 702 height 95
drag, startPoint x: 669, startPoint y: 121, endPoint x: 554, endPoint y: 117, distance: 114.6
click at [580, 117] on input "**********" at bounding box center [680, 122] width 200 height 12
click at [173, 197] on input "text" at bounding box center [225, 196] width 226 height 12
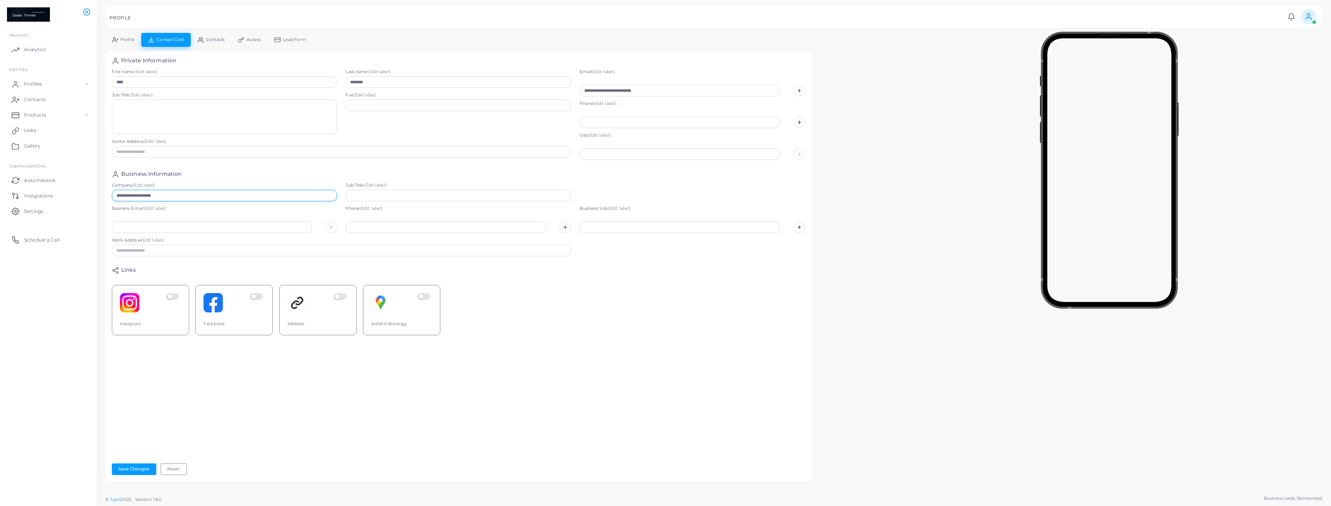
type input "**********"
click at [401, 198] on input "text" at bounding box center [459, 196] width 226 height 12
click at [618, 227] on input "text" at bounding box center [680, 227] width 200 height 12
click at [402, 227] on input "text" at bounding box center [446, 227] width 200 height 12
paste input "**********"
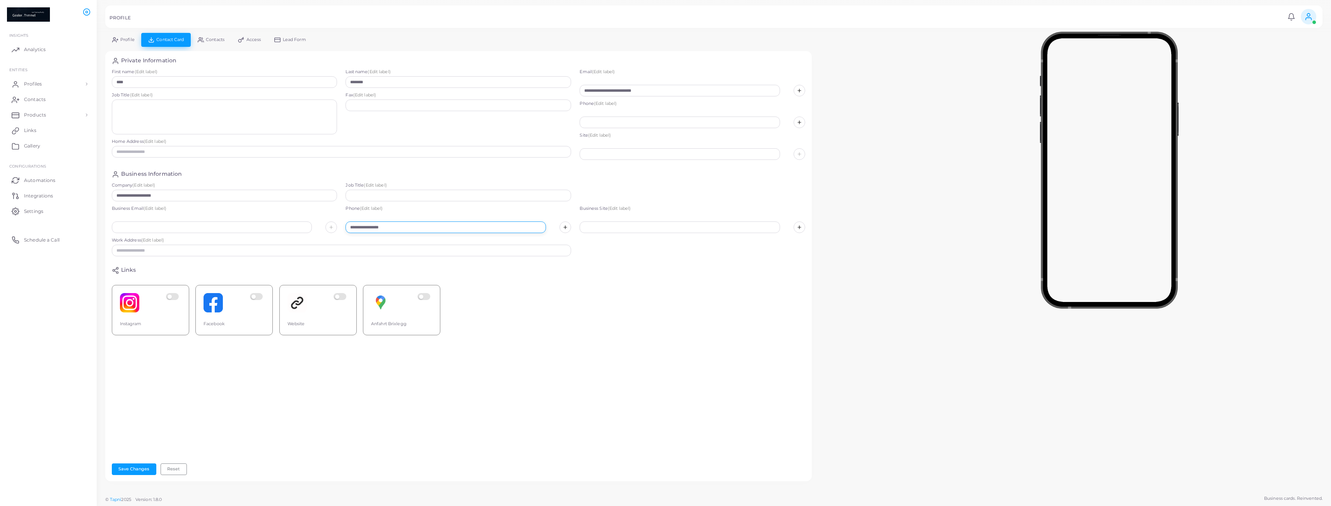
type input "**********"
click at [216, 233] on input "text" at bounding box center [212, 227] width 200 height 12
type input "*"
drag, startPoint x: 688, startPoint y: 88, endPoint x: 544, endPoint y: 87, distance: 144.0
click at [580, 87] on input "**********" at bounding box center [680, 91] width 200 height 12
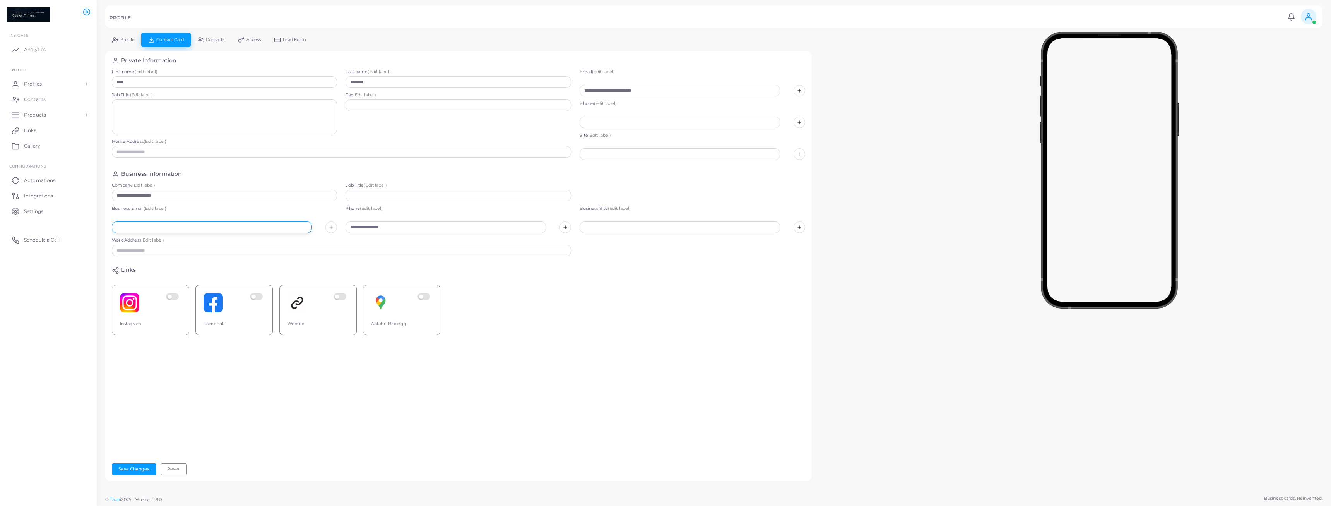
click at [139, 223] on input "text" at bounding box center [212, 227] width 200 height 12
paste input "**********"
type input "**********"
click at [663, 89] on input "**********" at bounding box center [680, 91] width 200 height 12
drag, startPoint x: 690, startPoint y: 92, endPoint x: 461, endPoint y: 73, distance: 229.4
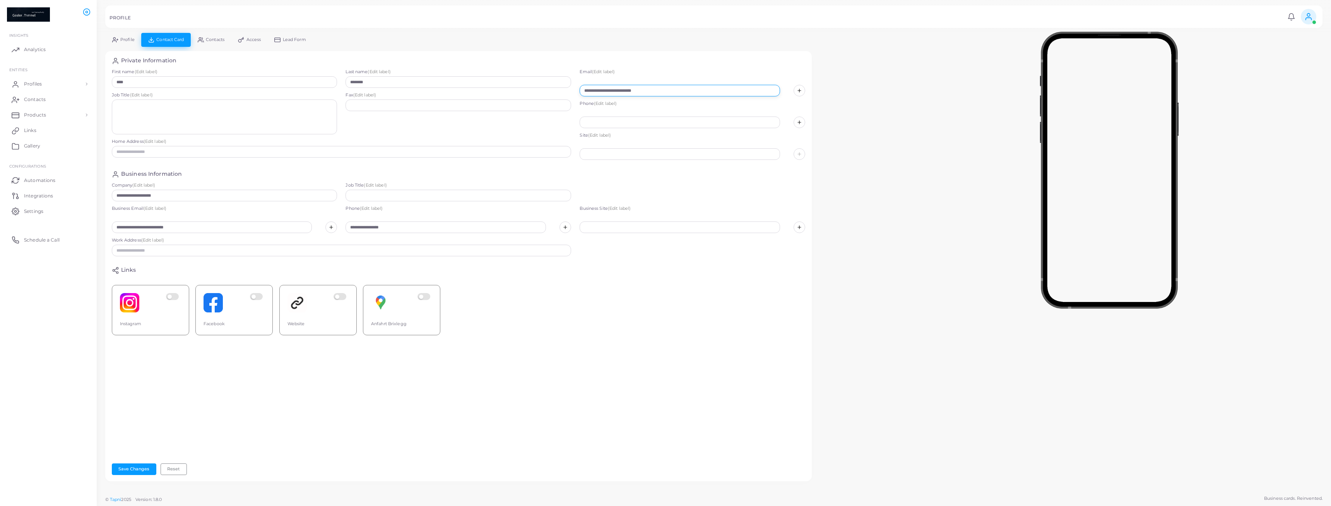
click at [580, 85] on input "**********" at bounding box center [680, 91] width 200 height 12
click at [141, 244] on div "Work Address (Edit label)" at bounding box center [342, 246] width 460 height 19
click at [147, 250] on input "text" at bounding box center [342, 251] width 460 height 12
click at [609, 228] on input "text" at bounding box center [680, 227] width 200 height 12
click at [140, 471] on button "Save Changes" at bounding box center [134, 469] width 45 height 12
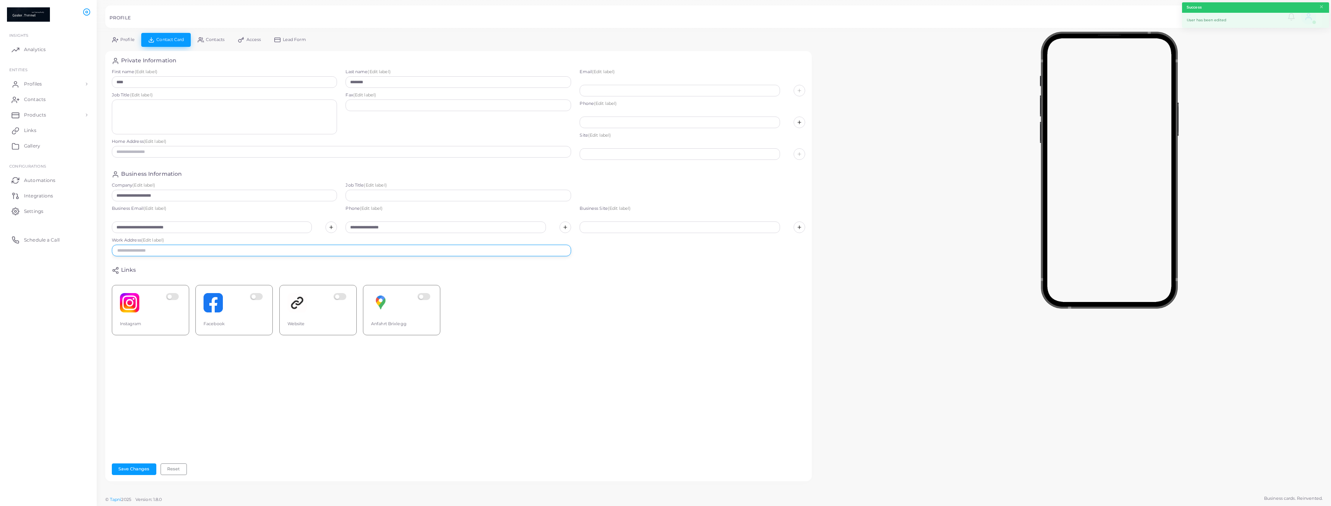
click at [150, 251] on input "text" at bounding box center [342, 251] width 460 height 12
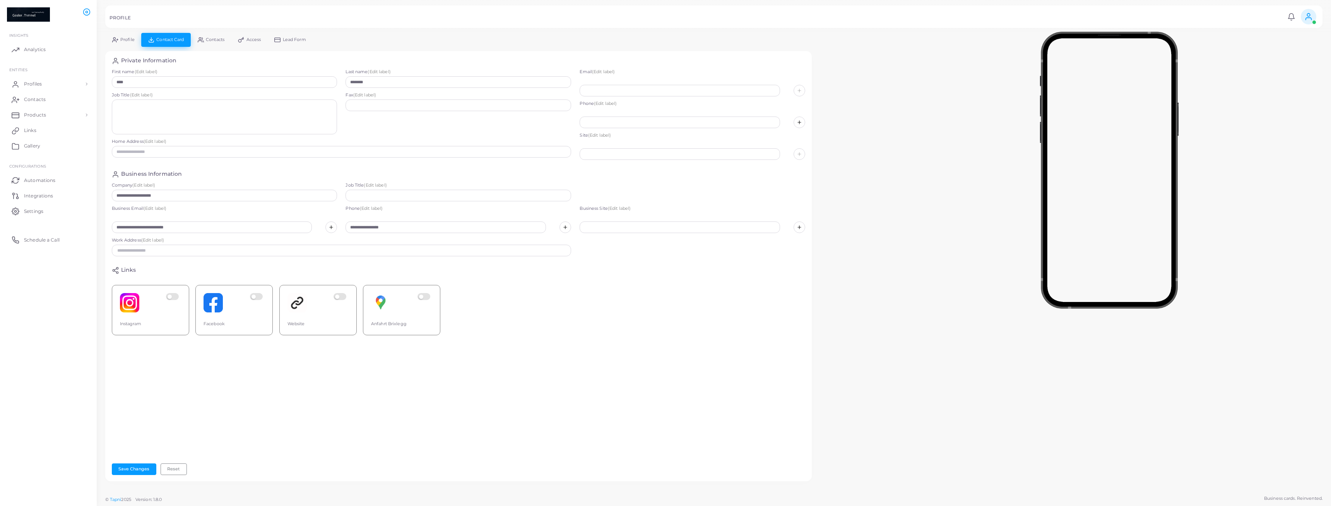
click at [134, 258] on div "Work Address (Edit label)" at bounding box center [342, 248] width 460 height 23
click at [134, 256] on input "text" at bounding box center [342, 251] width 460 height 12
click at [123, 38] on span "Profile" at bounding box center [127, 40] width 14 height 4
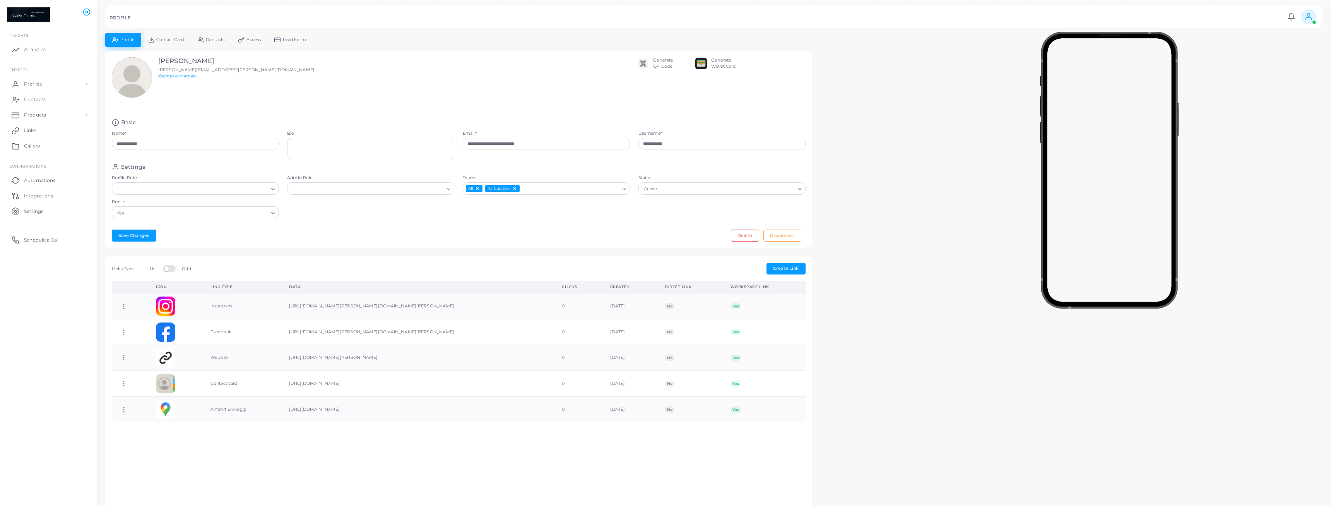
click at [165, 41] on span "Contact Card" at bounding box center [169, 40] width 27 height 4
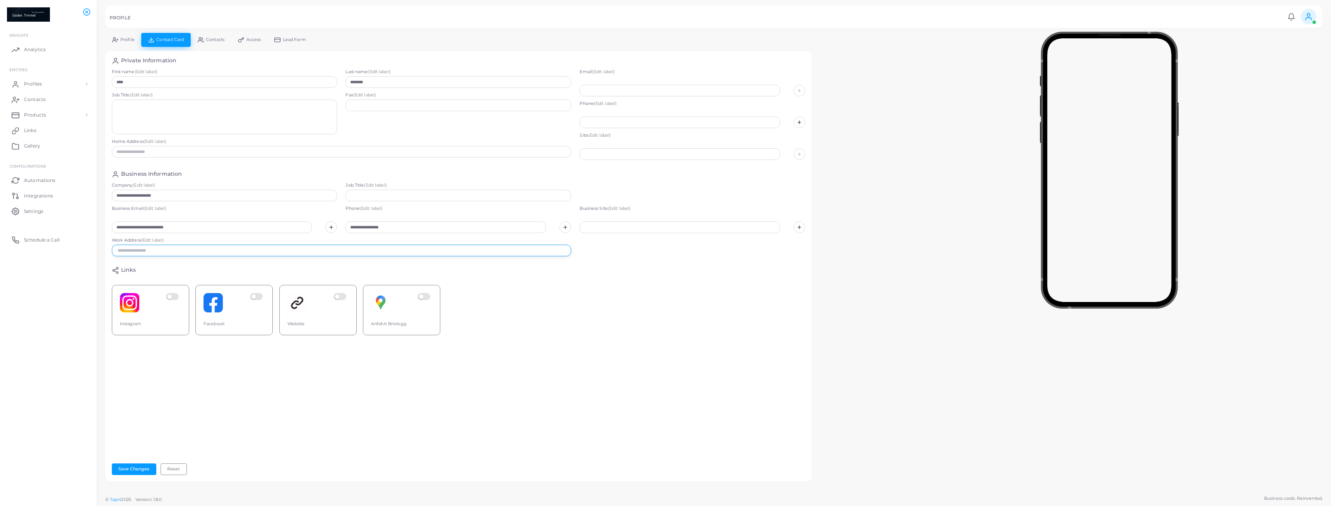
click at [156, 255] on input "text" at bounding box center [342, 251] width 460 height 12
click at [202, 251] on input "text" at bounding box center [342, 251] width 460 height 12
type input "*"
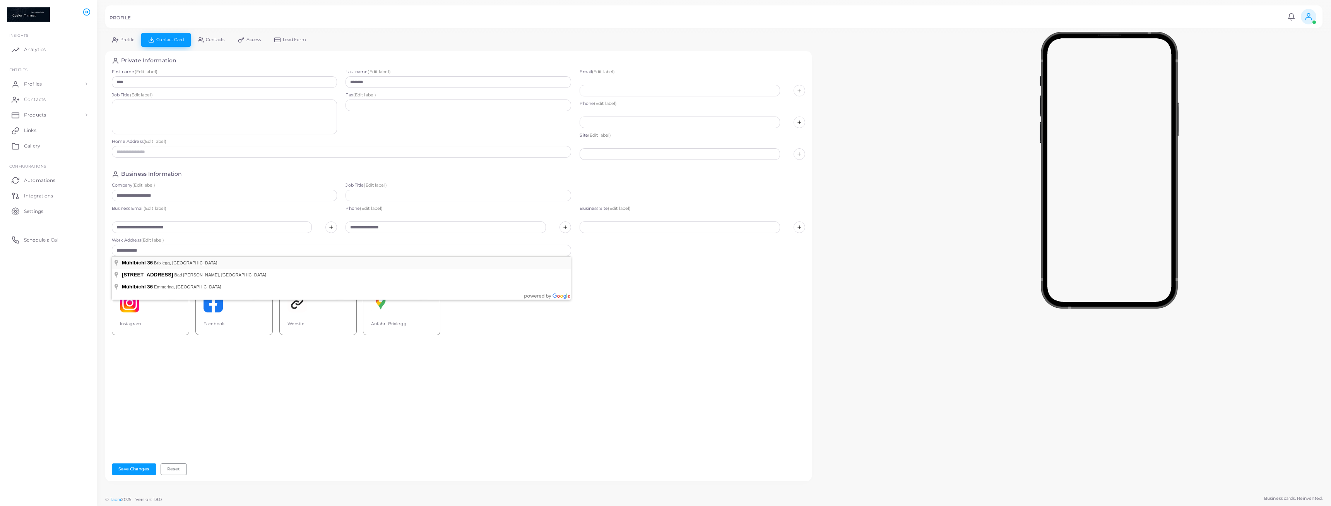
type input "**********"
click at [145, 472] on button "Save Changes" at bounding box center [134, 469] width 45 height 12
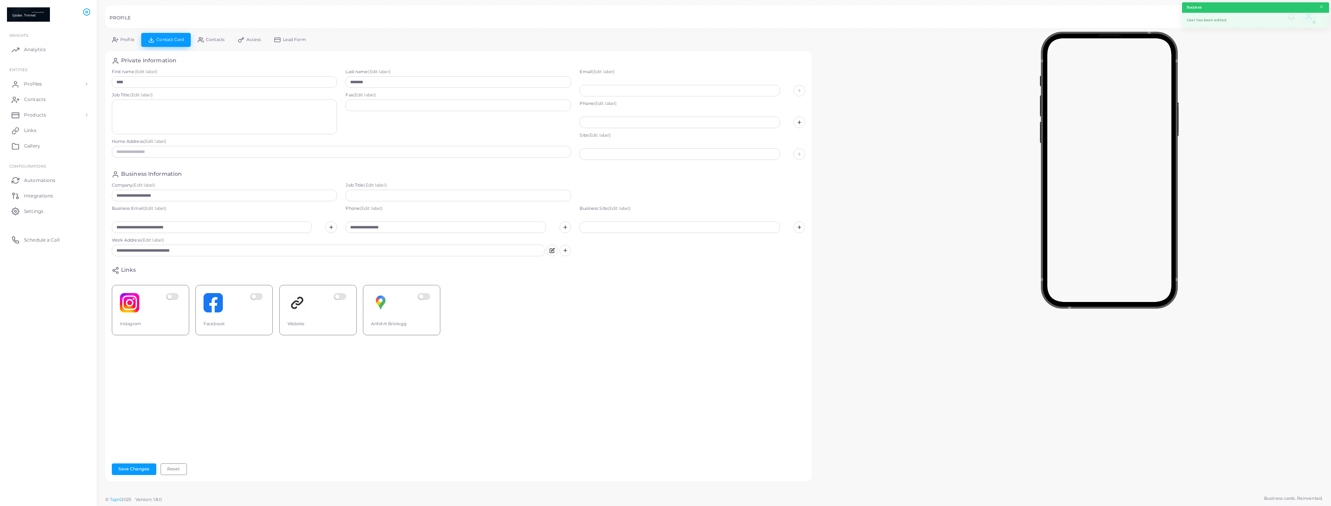
click at [215, 42] on span "Contacts" at bounding box center [215, 40] width 19 height 4
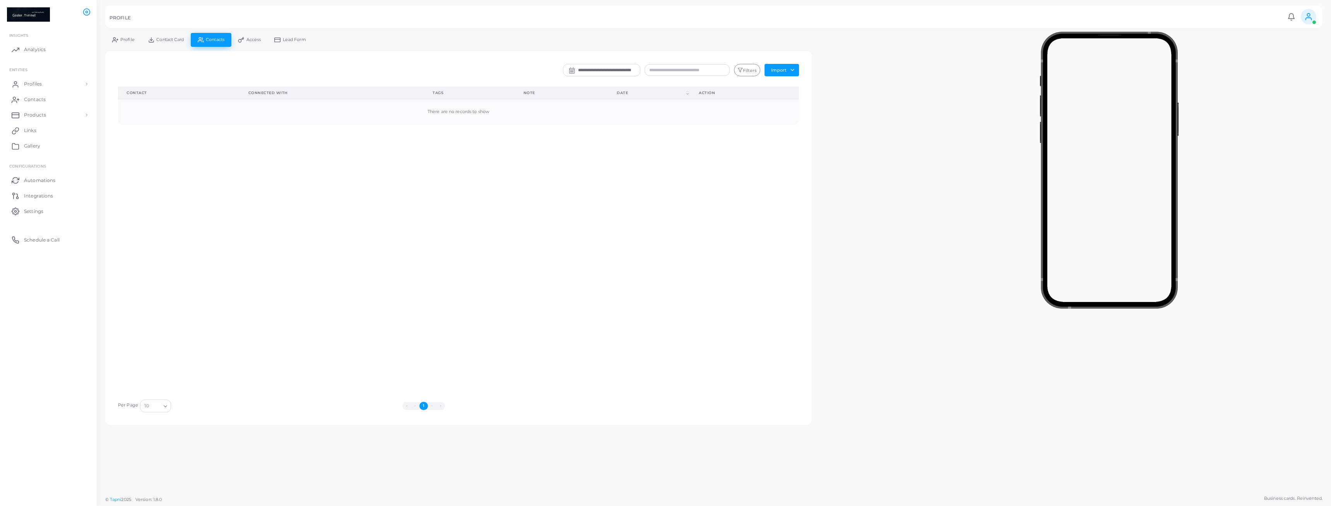
click at [257, 41] on span "Access" at bounding box center [253, 40] width 15 height 4
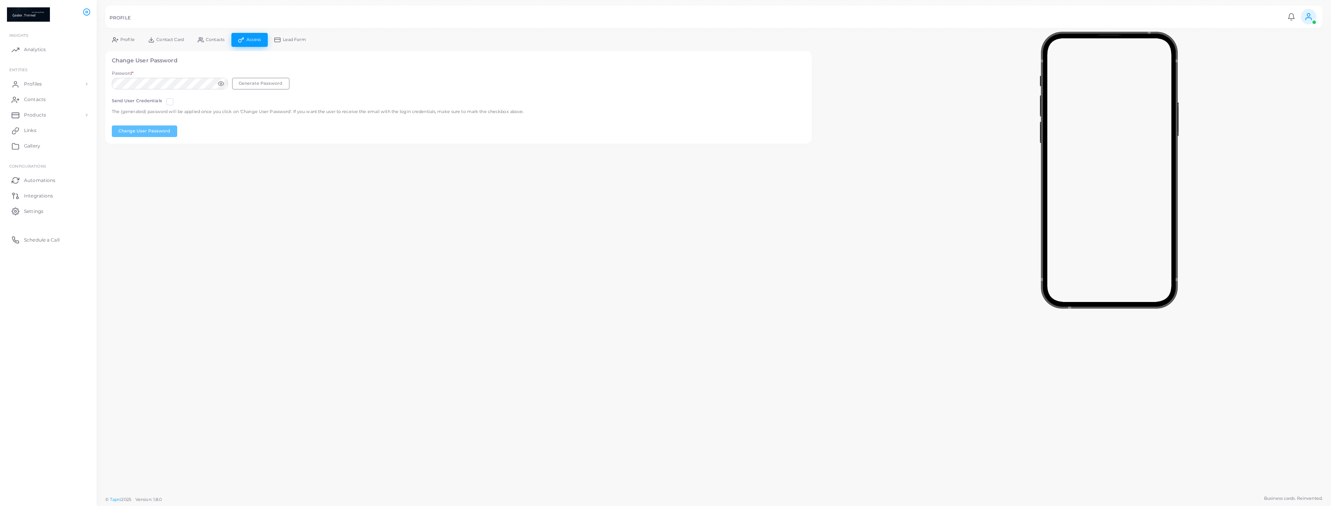
click at [296, 41] on span "Lead Form" at bounding box center [294, 40] width 23 height 4
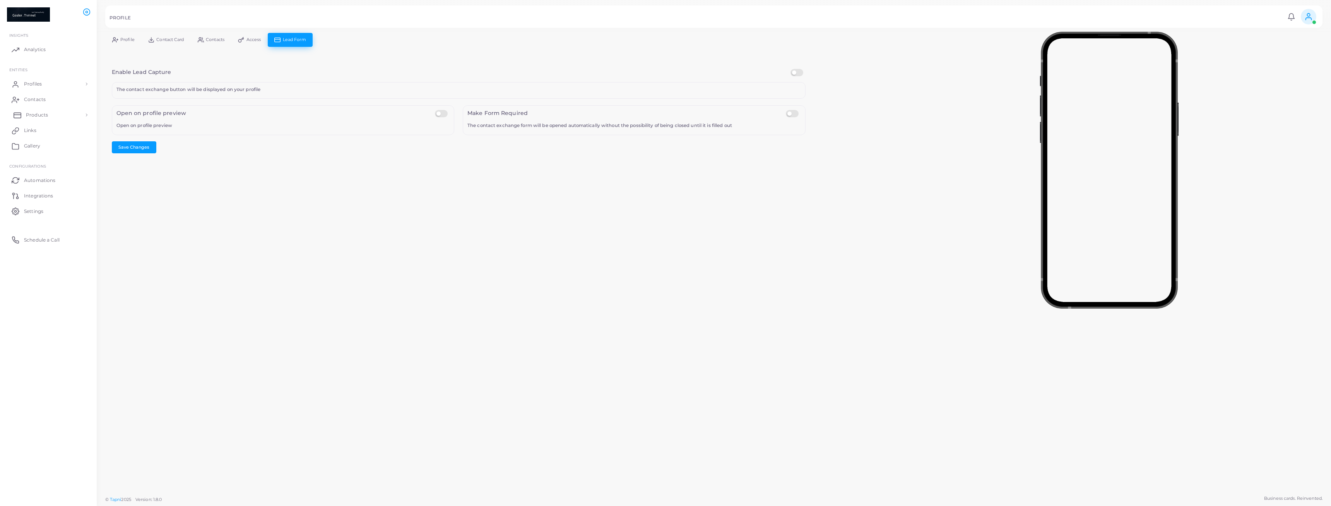
click at [43, 115] on span "Products" at bounding box center [37, 114] width 22 height 7
click at [45, 132] on span "Products" at bounding box center [37, 132] width 22 height 7
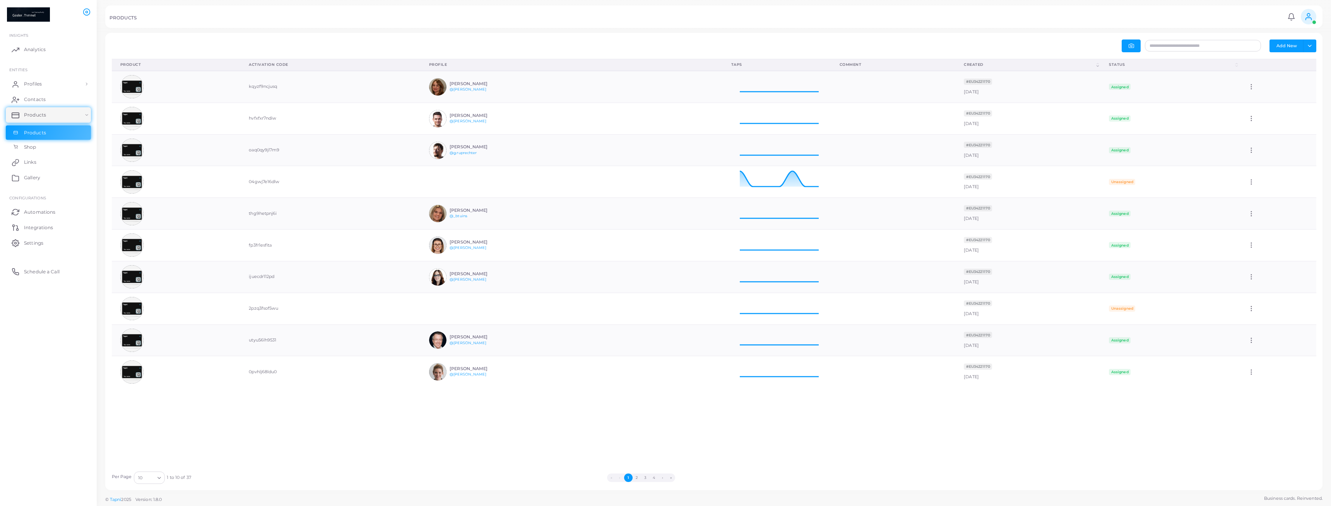
scroll to position [31, 108]
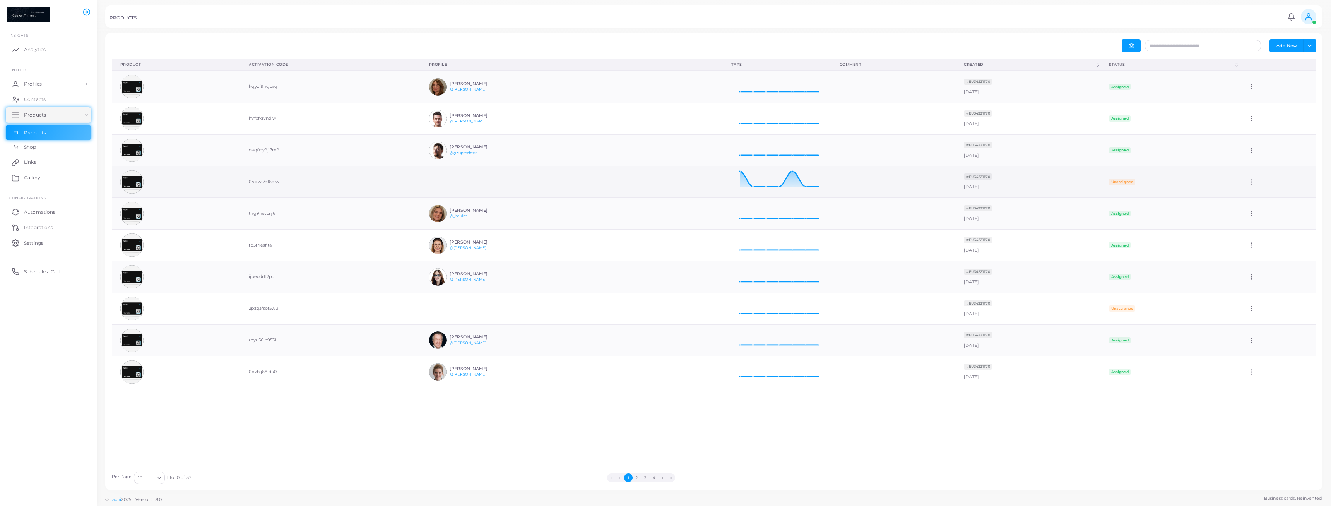
click at [371, 191] on td "04gwj7e16dlw" at bounding box center [330, 182] width 180 height 32
click at [1253, 183] on icon at bounding box center [1251, 181] width 7 height 7
click at [1273, 193] on span "Edit" at bounding box center [1273, 192] width 8 height 6
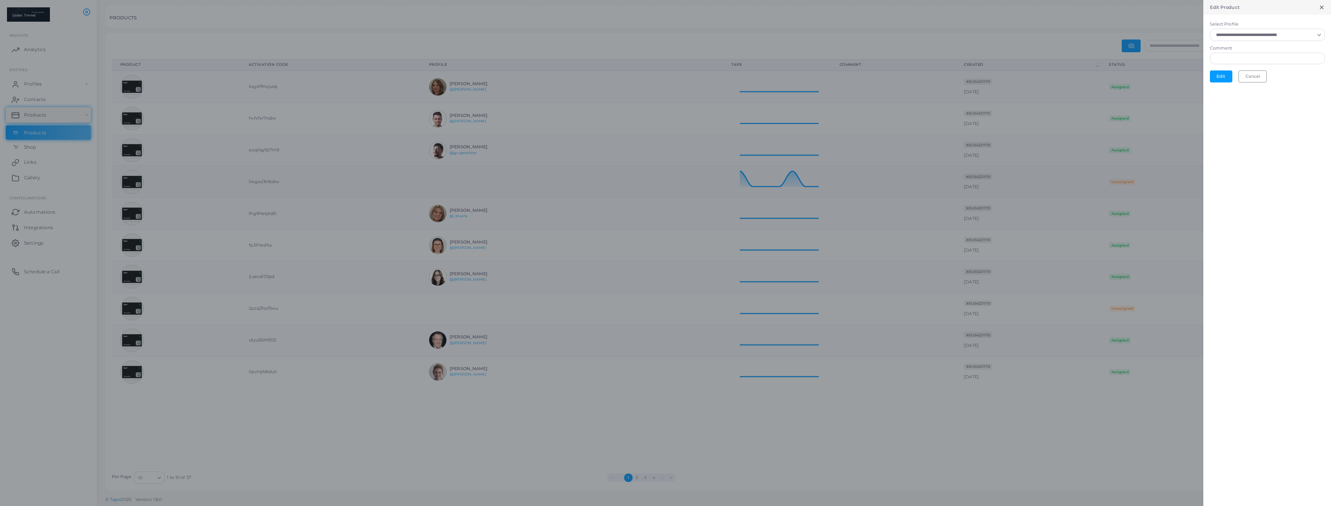
scroll to position [1, 0]
click at [1271, 34] on input "Select Profile" at bounding box center [1264, 35] width 101 height 9
click at [1257, 58] on li "[PERSON_NAME]" at bounding box center [1267, 52] width 115 height 15
type input "*"
click at [1253, 61] on input "Comment" at bounding box center [1267, 60] width 115 height 12
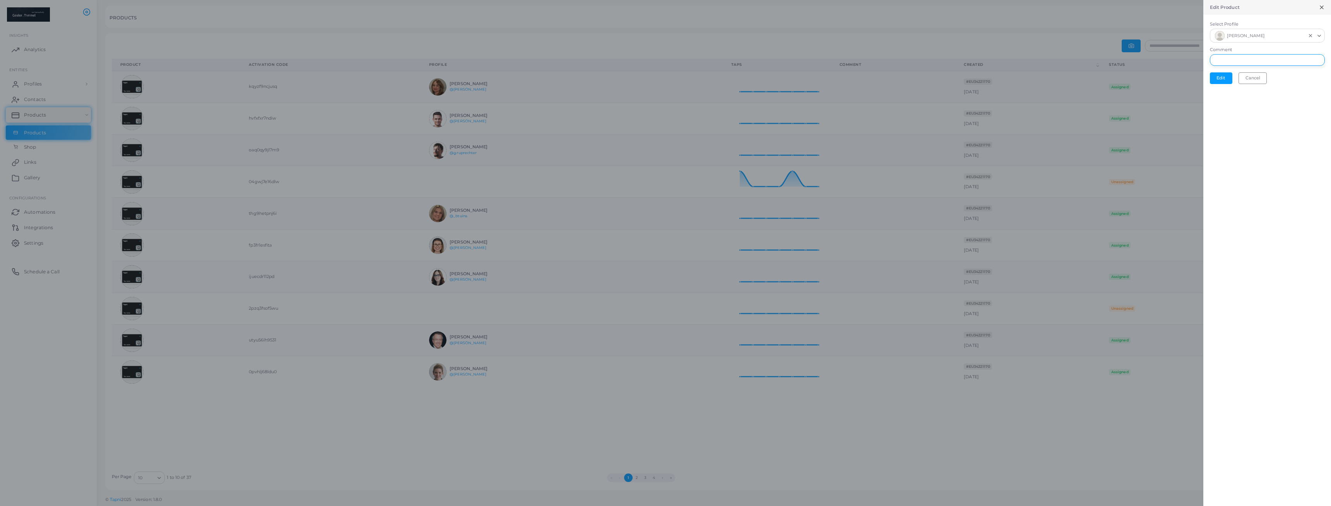
click at [1243, 60] on input "Comment" at bounding box center [1267, 60] width 115 height 12
click at [1310, 37] on line "Clear Selected" at bounding box center [1310, 35] width 3 height 3
click at [1323, 10] on icon at bounding box center [1322, 7] width 6 height 6
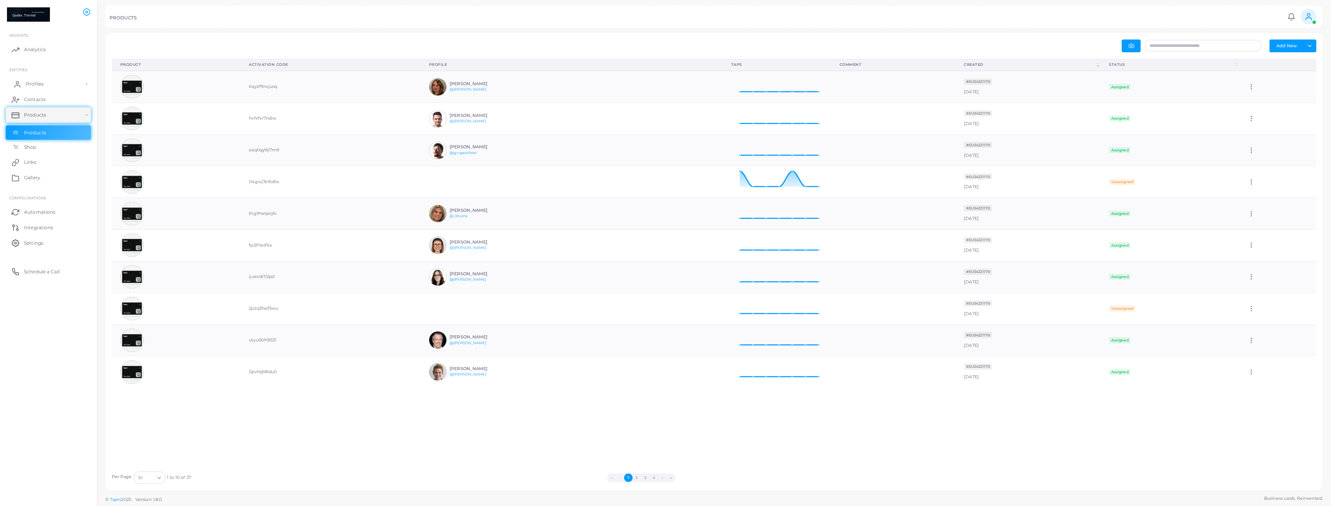
click at [48, 82] on link "Profiles" at bounding box center [48, 83] width 85 height 15
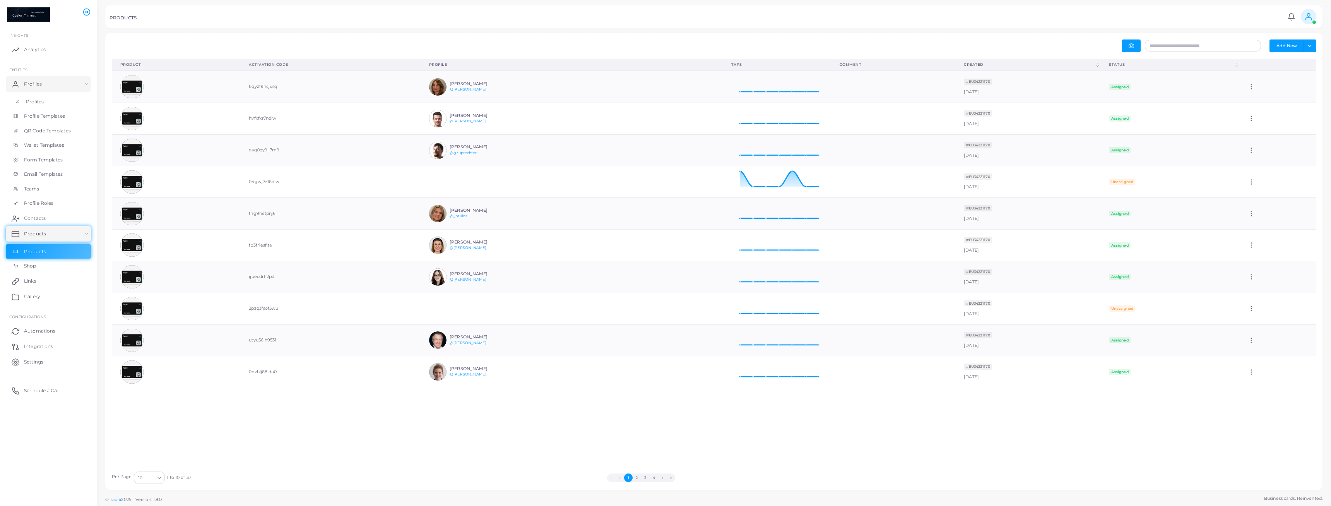
click at [55, 103] on link "Profiles" at bounding box center [48, 101] width 85 height 15
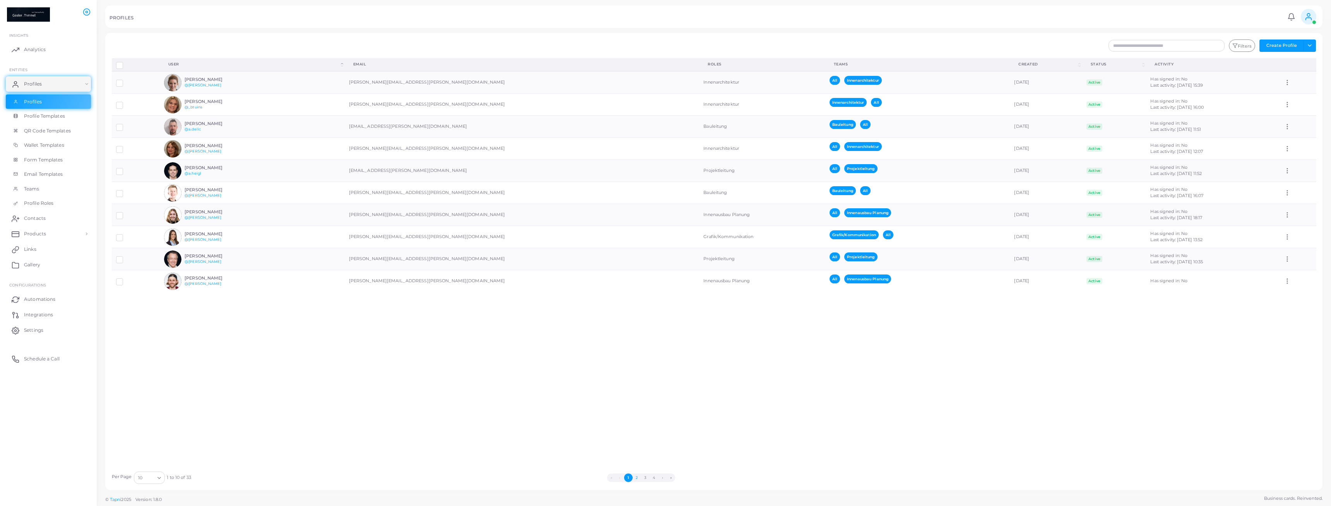
click at [638, 478] on button "2" at bounding box center [637, 477] width 9 height 9
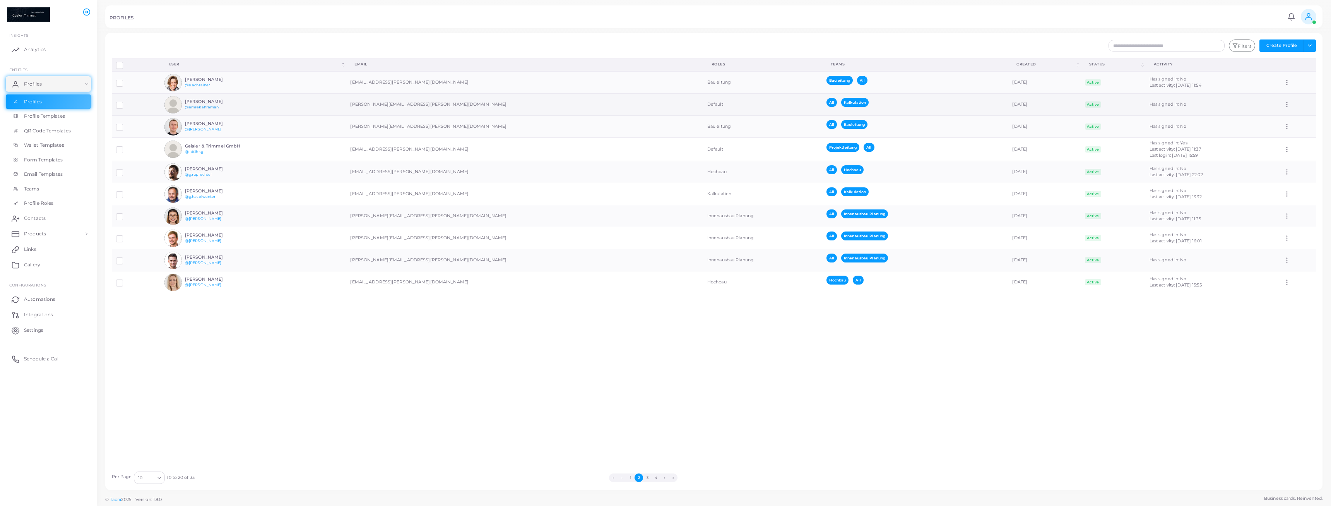
click at [216, 108] on link "@emrekahraman" at bounding box center [202, 107] width 34 height 4
click at [346, 110] on td "[PERSON_NAME] @emrekahraman" at bounding box center [253, 105] width 186 height 22
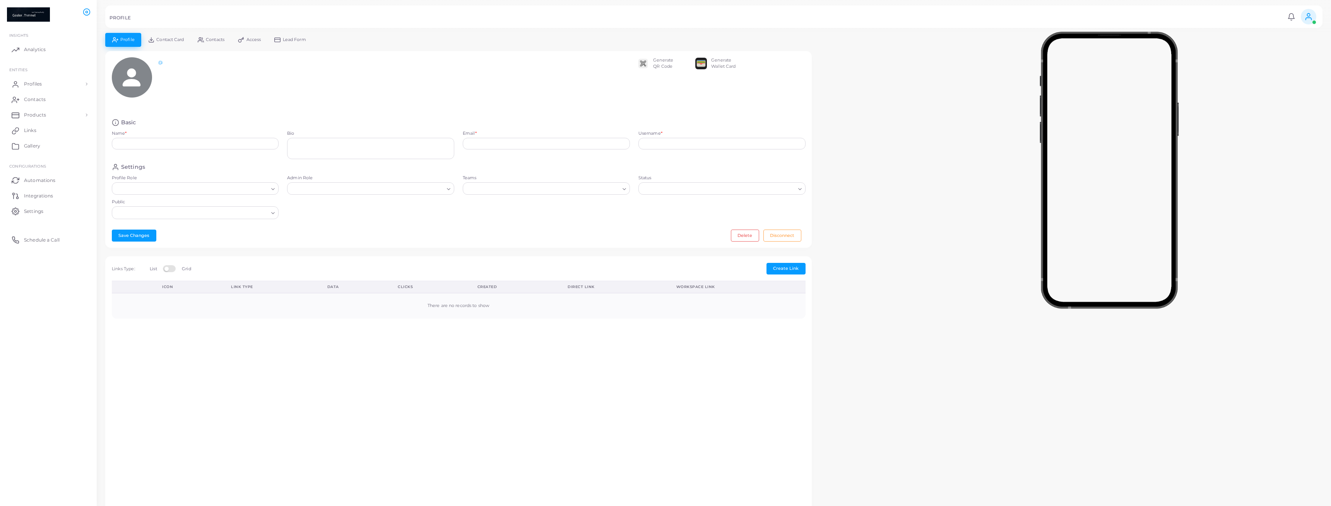
type input "**********"
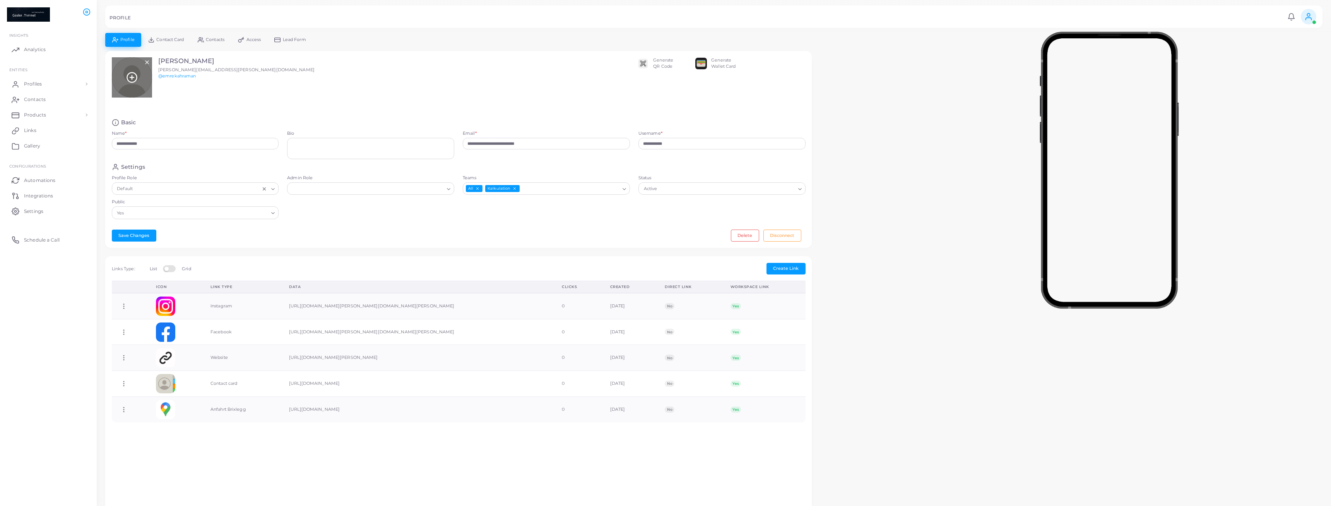
click at [139, 80] on div at bounding box center [132, 77] width 40 height 40
click at [128, 79] on icon at bounding box center [132, 78] width 12 height 12
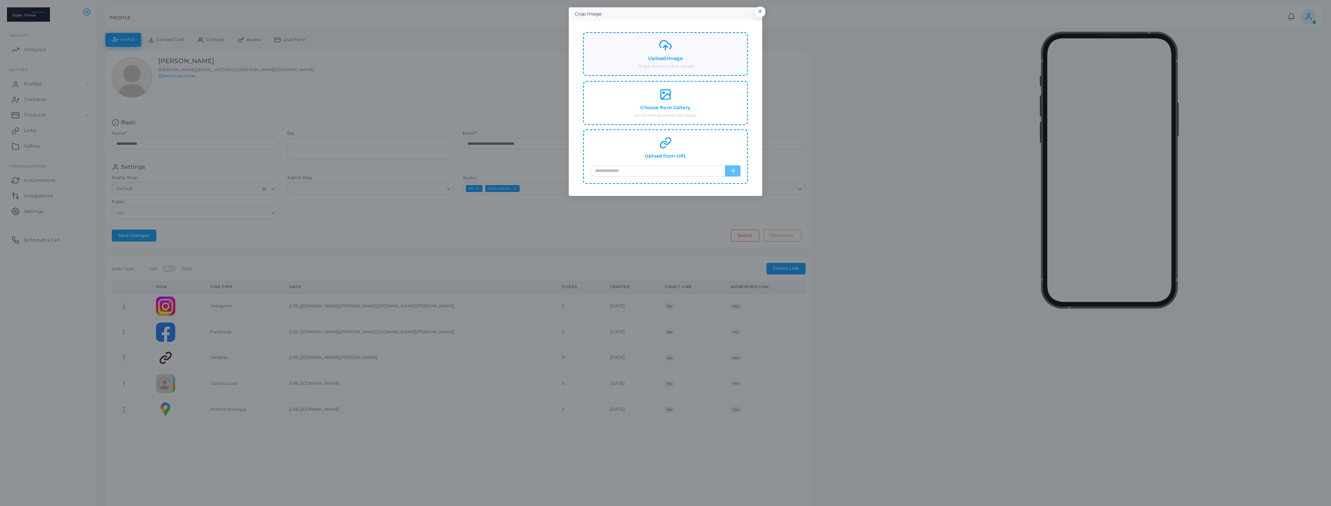
click at [676, 57] on h4 "Upload Image" at bounding box center [665, 59] width 34 height 6
click at [652, 168] on input "url" at bounding box center [658, 171] width 135 height 12
click at [763, 10] on button "×" at bounding box center [759, 14] width 10 height 10
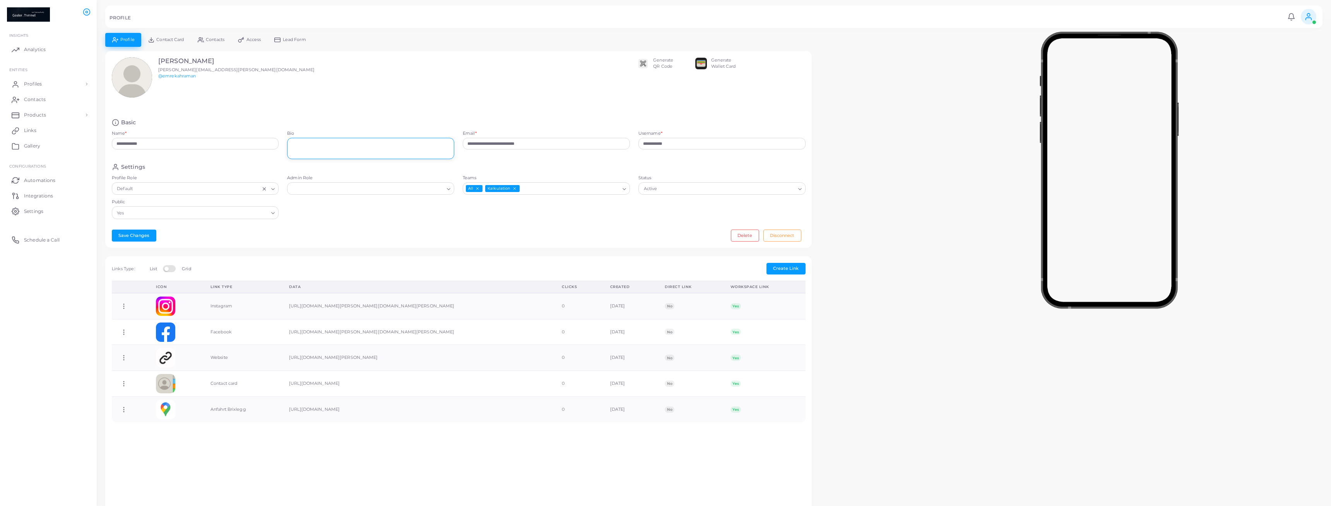
click at [348, 146] on textarea "Bio" at bounding box center [370, 148] width 167 height 21
click at [516, 169] on div "Settings" at bounding box center [459, 166] width 694 height 7
click at [370, 164] on div "Settings" at bounding box center [459, 166] width 694 height 7
click at [367, 155] on textarea "Bio" at bounding box center [370, 148] width 167 height 21
click at [354, 185] on input "Admin Role" at bounding box center [367, 189] width 153 height 9
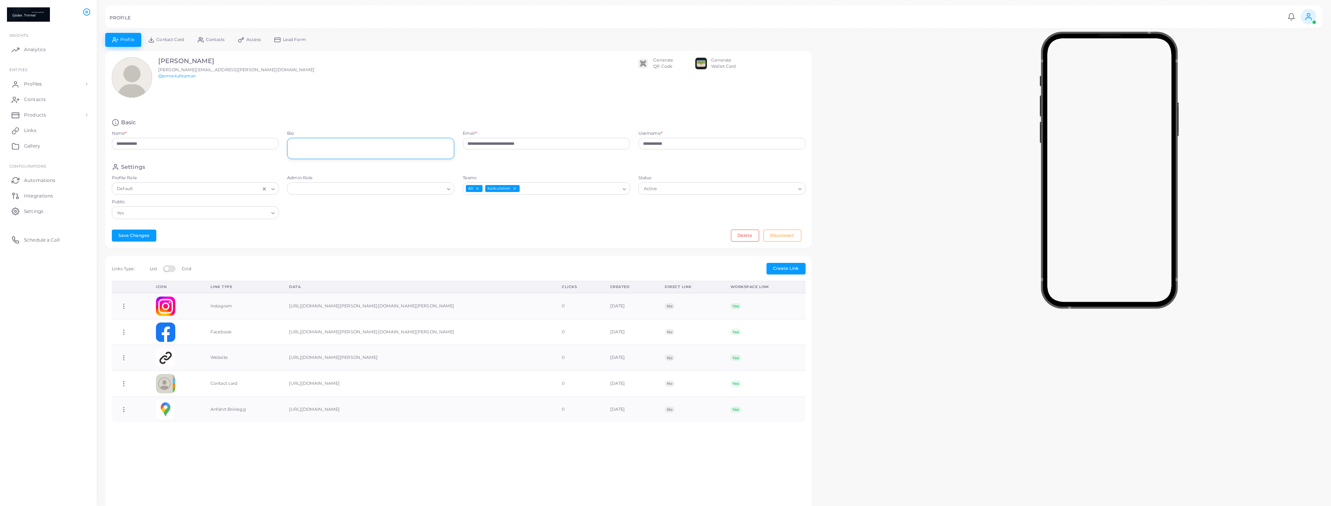
click at [362, 153] on textarea "Bio" at bounding box center [370, 148] width 167 height 21
click at [353, 123] on div "Basic" at bounding box center [459, 122] width 694 height 7
click at [625, 188] on icon "Search for option" at bounding box center [624, 189] width 6 height 6
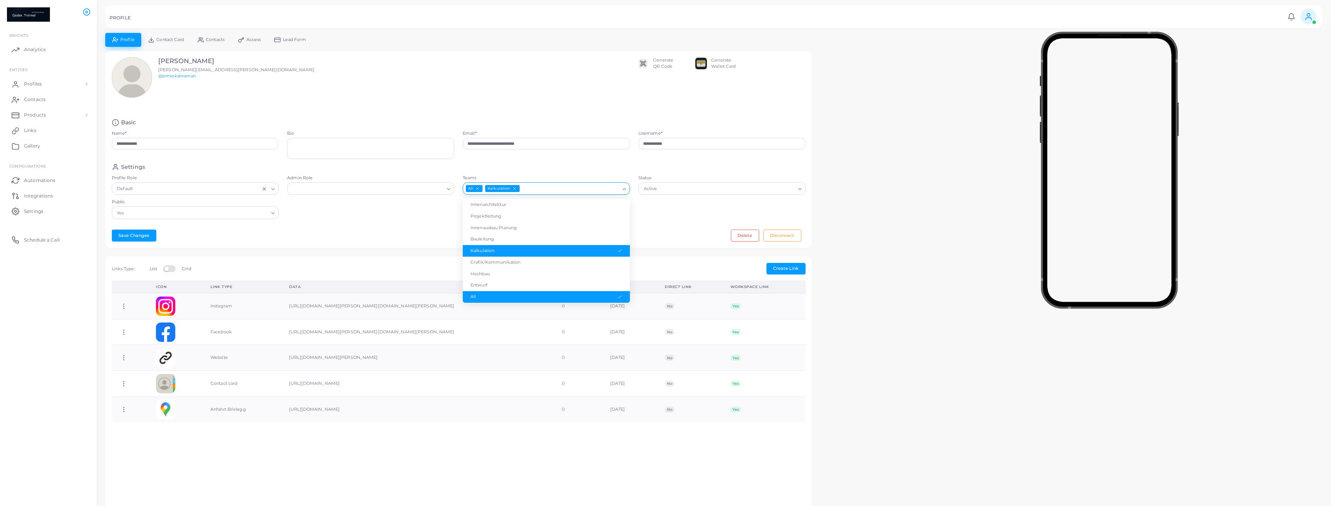
click at [537, 249] on li "Kalkulation" at bounding box center [546, 251] width 167 height 12
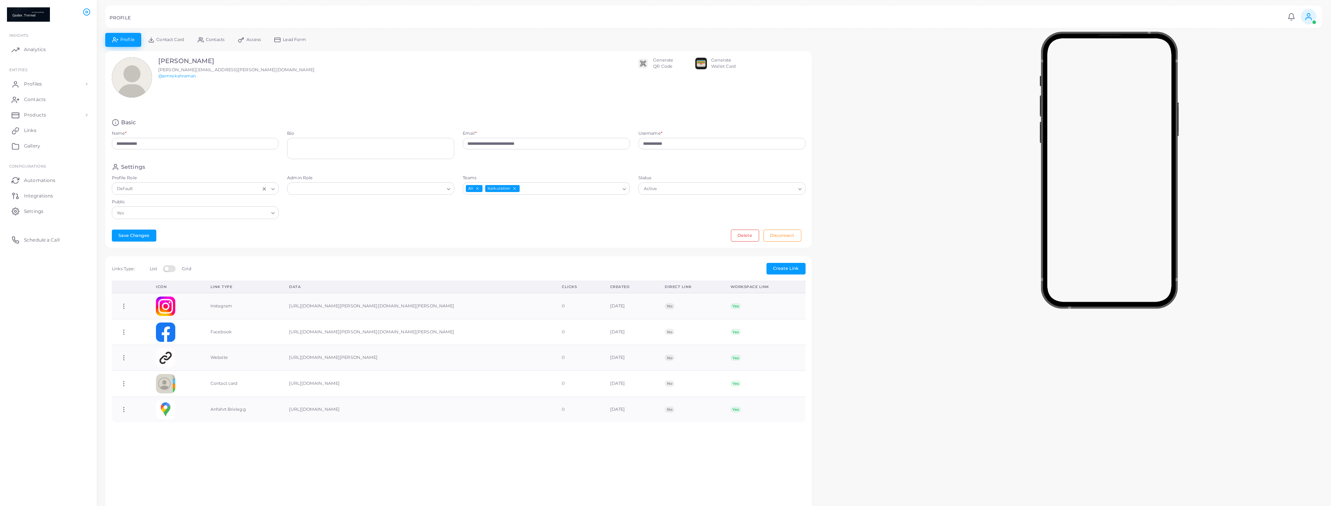
click at [352, 188] on input "Admin Role" at bounding box center [367, 189] width 153 height 9
click at [345, 149] on textarea "Bio" at bounding box center [370, 148] width 167 height 21
click at [737, 140] on input "**********" at bounding box center [721, 144] width 167 height 12
click at [697, 86] on div "Generate QR Code Generate Wallet Card" at bounding box center [663, 84] width 293 height 55
click at [705, 118] on div "**********" at bounding box center [458, 149] width 707 height 197
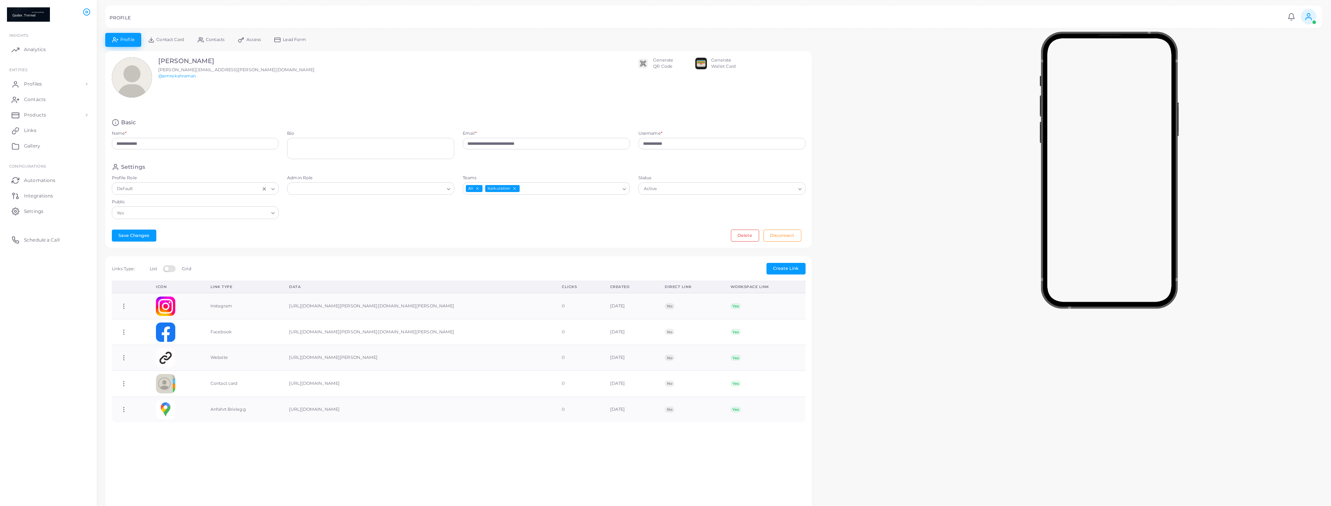
click at [1311, 18] on icon at bounding box center [1308, 16] width 9 height 9
click at [1280, 74] on link "Logout" at bounding box center [1286, 77] width 63 height 12
